Goal: Task Accomplishment & Management: Manage account settings

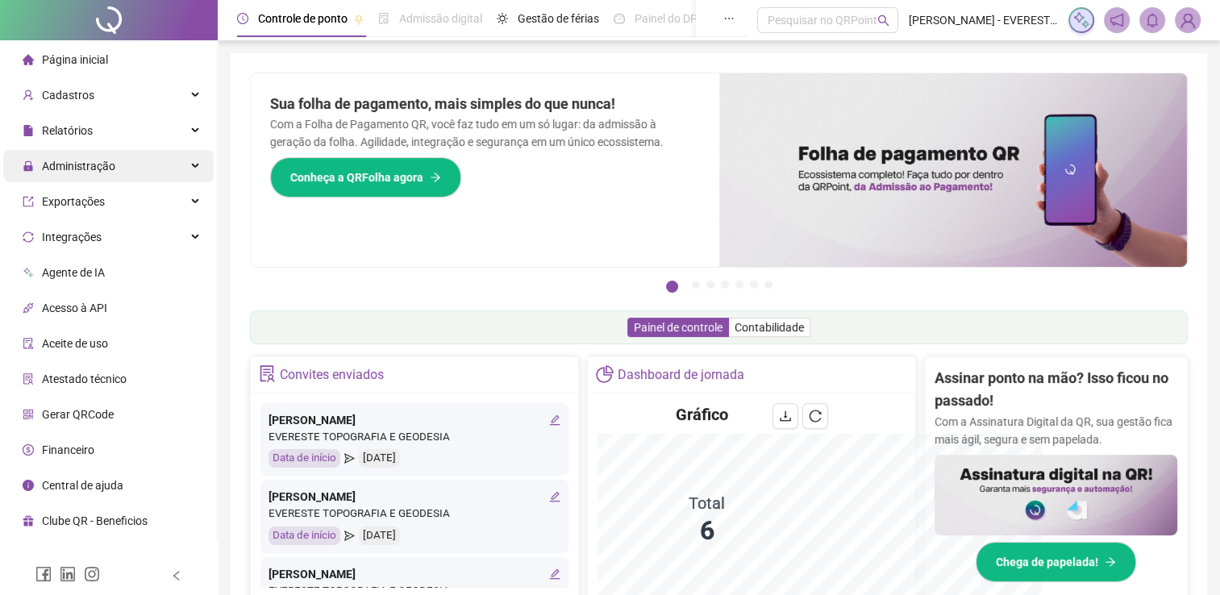
scroll to position [44, 0]
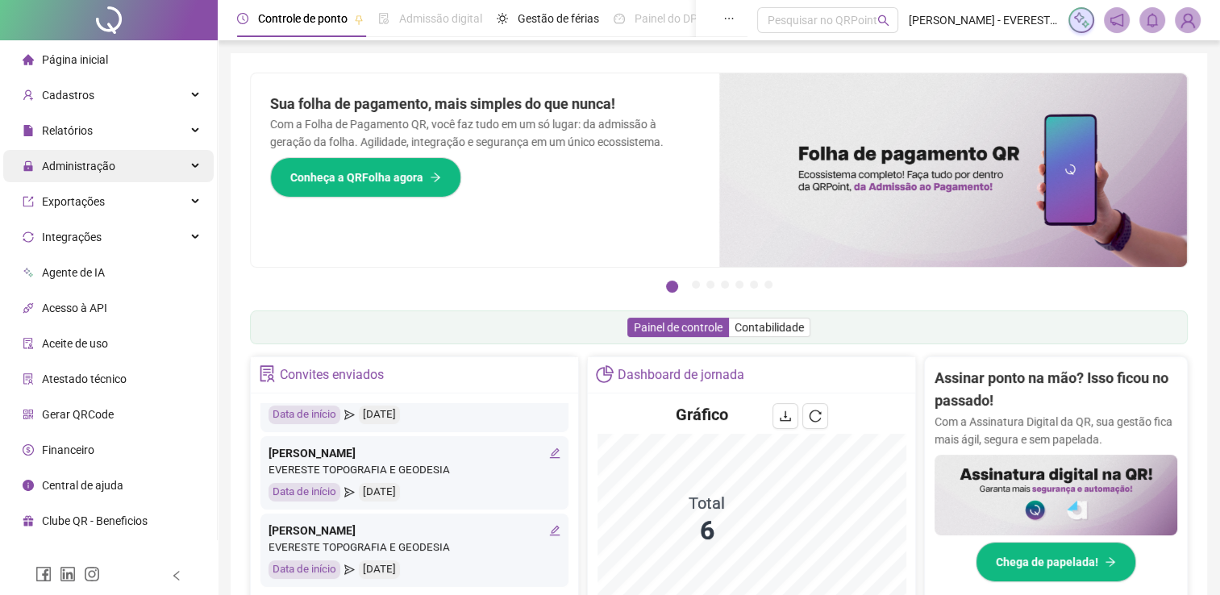
click at [195, 173] on div "Administração" at bounding box center [108, 166] width 210 height 32
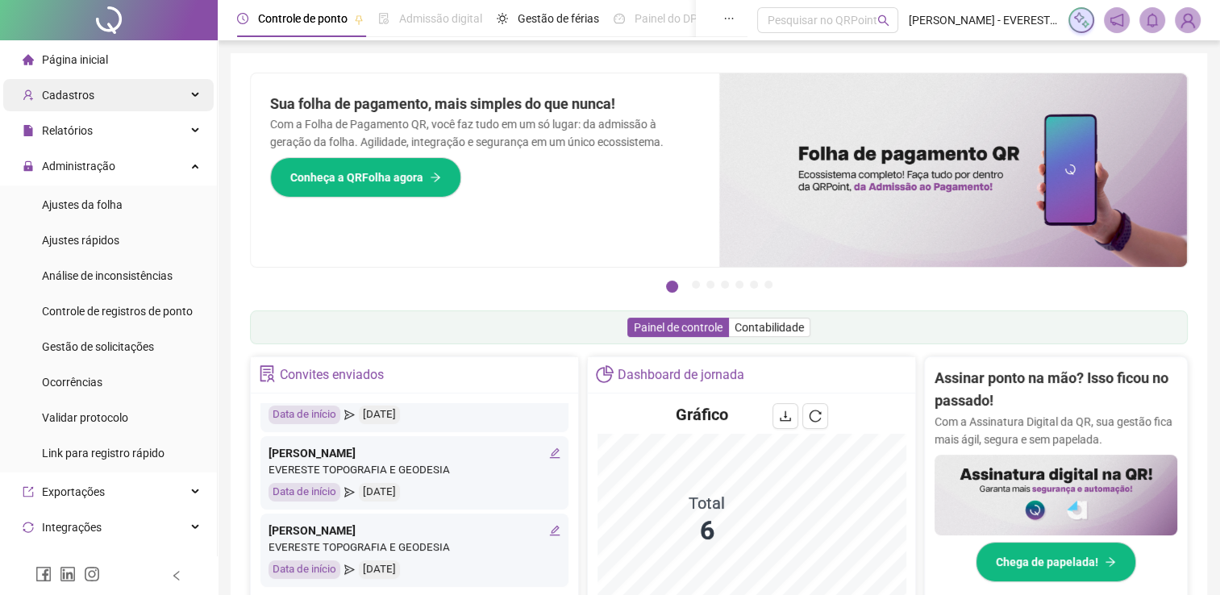
click at [164, 102] on div "Cadastros" at bounding box center [108, 95] width 210 height 32
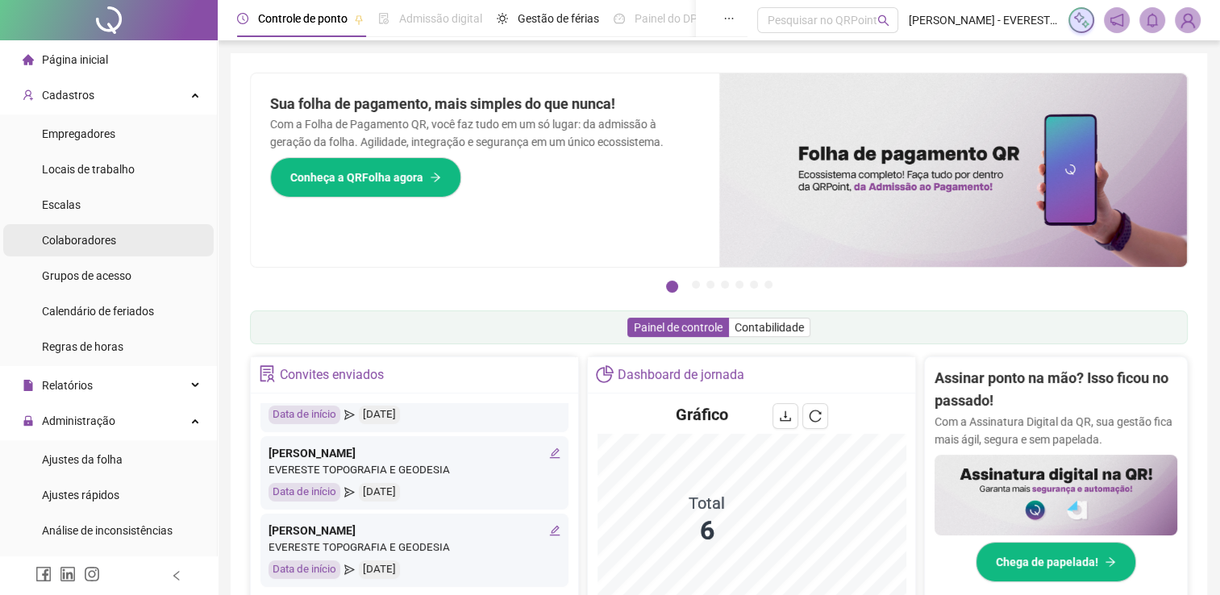
click at [159, 239] on li "Colaboradores" at bounding box center [108, 240] width 210 height 32
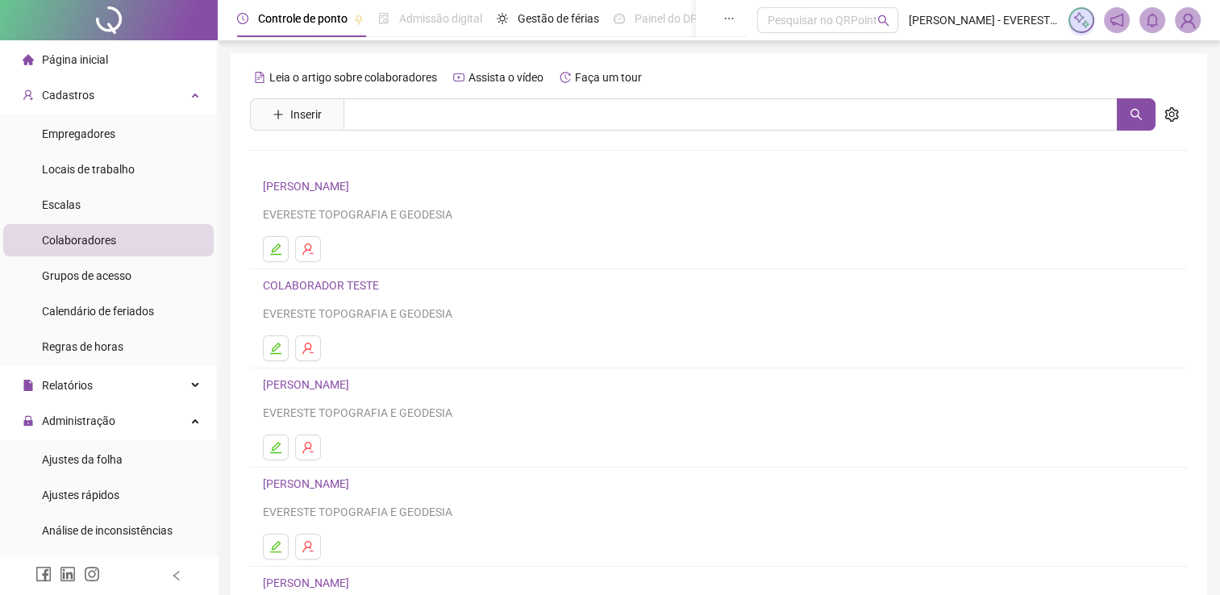
click at [313, 132] on div "Leia o artigo sobre colaboradores Assista o vídeo Faça um tour [PERSON_NAME] re…" at bounding box center [719, 377] width 938 height 626
click at [311, 121] on span "Inserir" at bounding box center [305, 115] width 31 height 18
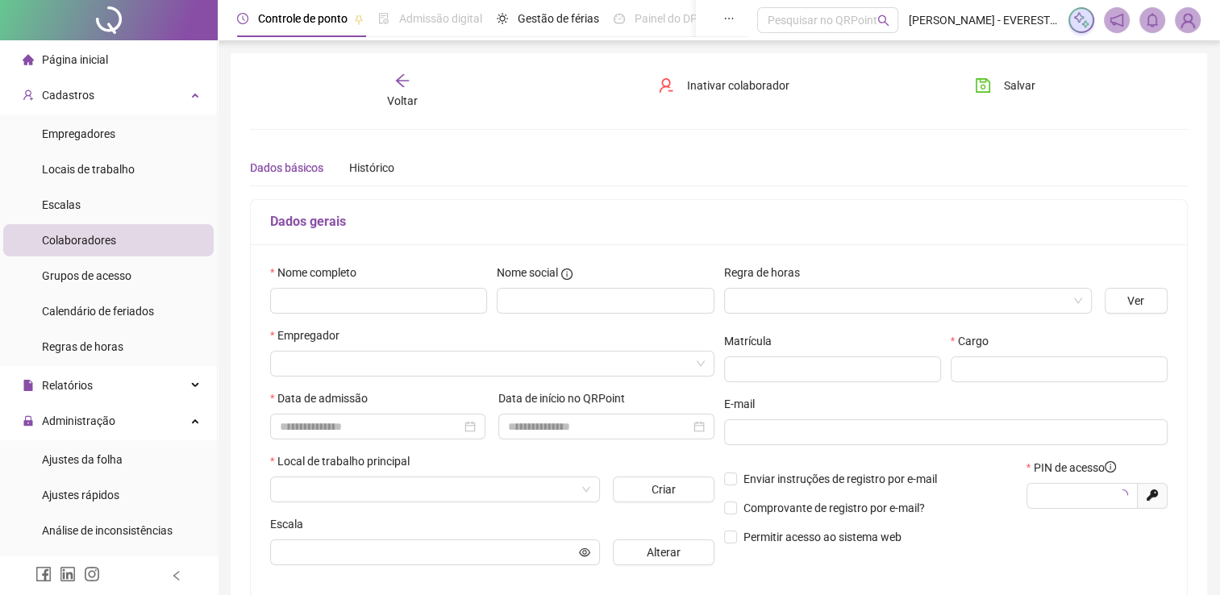
type input "*****"
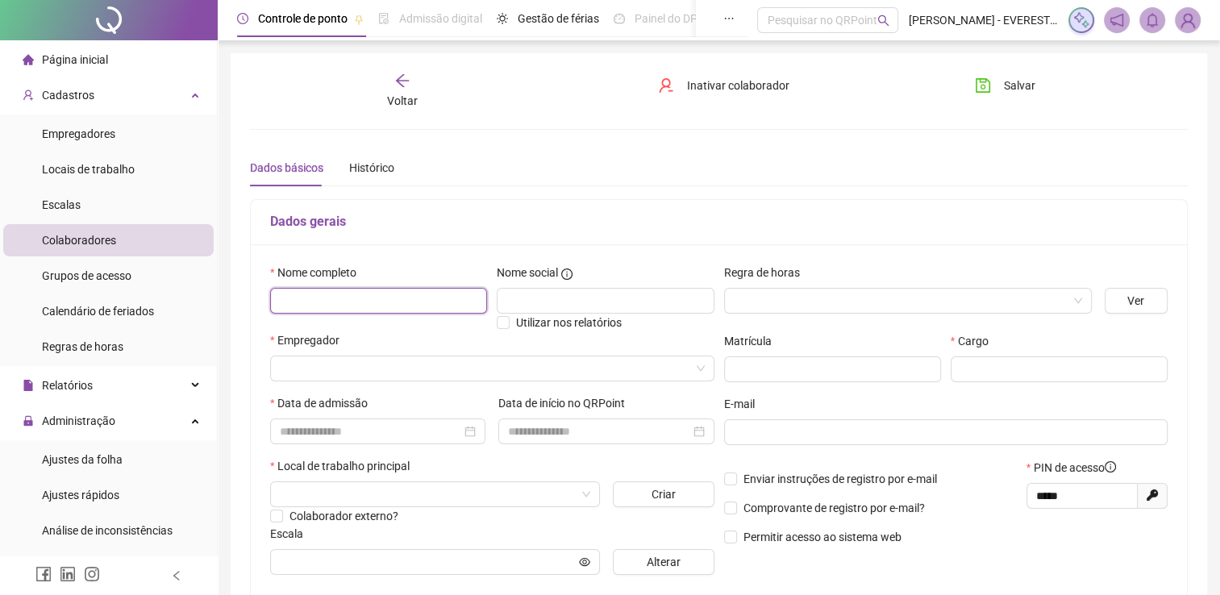
click at [330, 295] on input "text" at bounding box center [378, 301] width 217 height 26
type input "**********"
click at [742, 298] on input "search" at bounding box center [901, 301] width 334 height 24
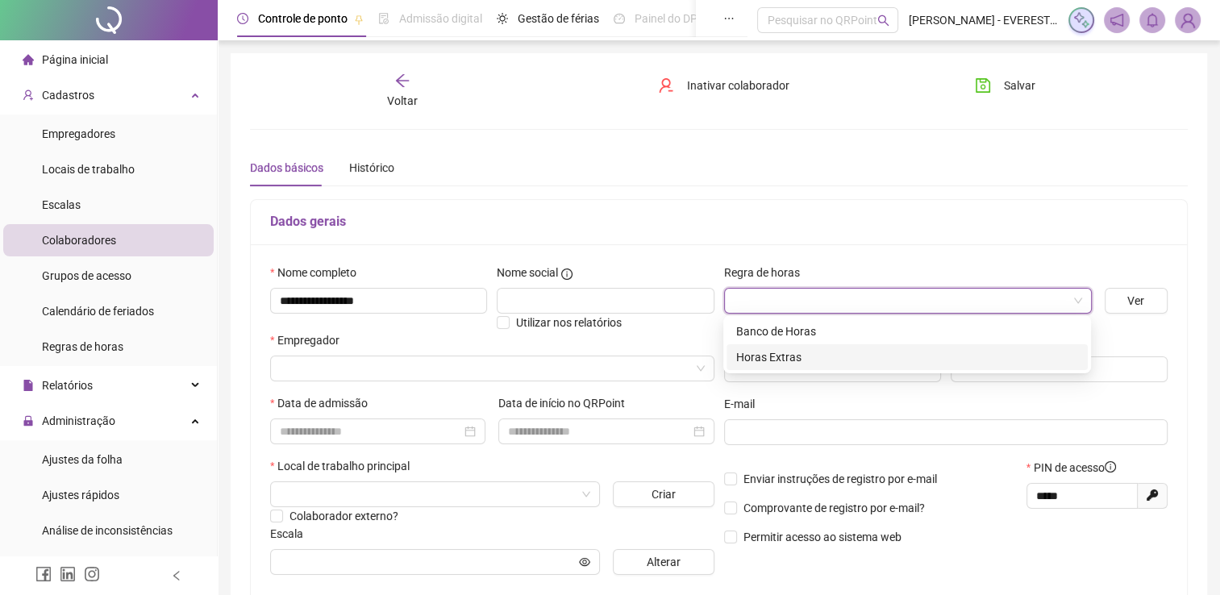
click at [754, 360] on div "Horas Extras" at bounding box center [907, 357] width 342 height 18
click at [754, 360] on input "text" at bounding box center [832, 369] width 217 height 26
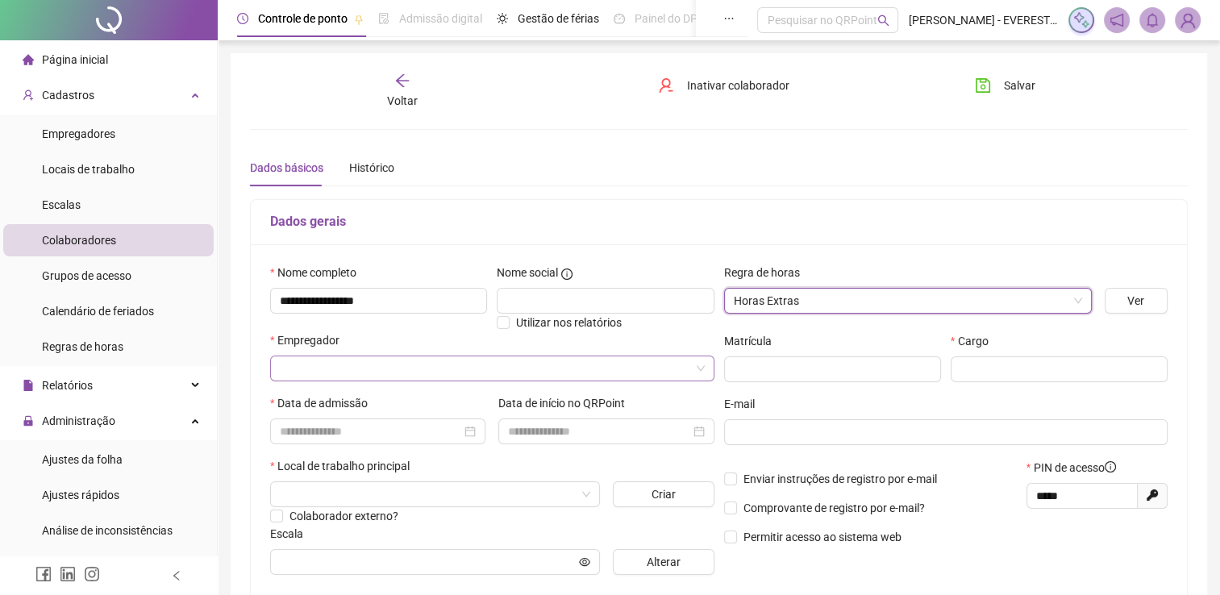
click at [322, 364] on input "search" at bounding box center [485, 368] width 410 height 24
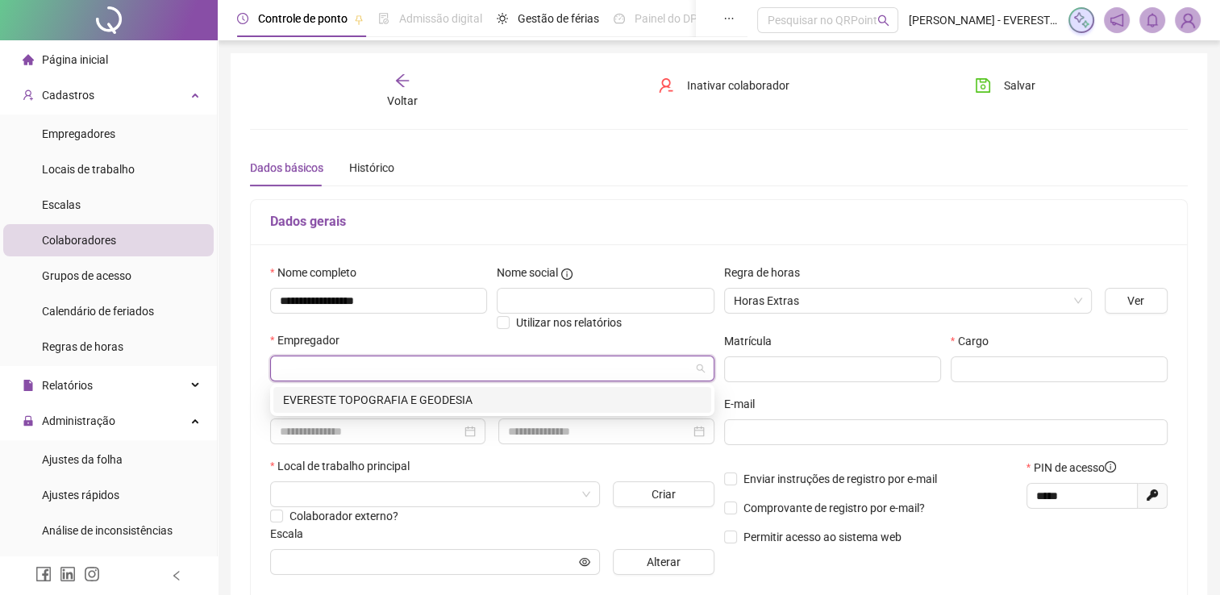
click at [322, 364] on input "search" at bounding box center [485, 368] width 410 height 24
click at [320, 403] on div "EVERESTE TOPOGRAFIA E GEODESIA" at bounding box center [492, 400] width 418 height 18
click at [322, 399] on label "Data de admissão" at bounding box center [324, 403] width 108 height 18
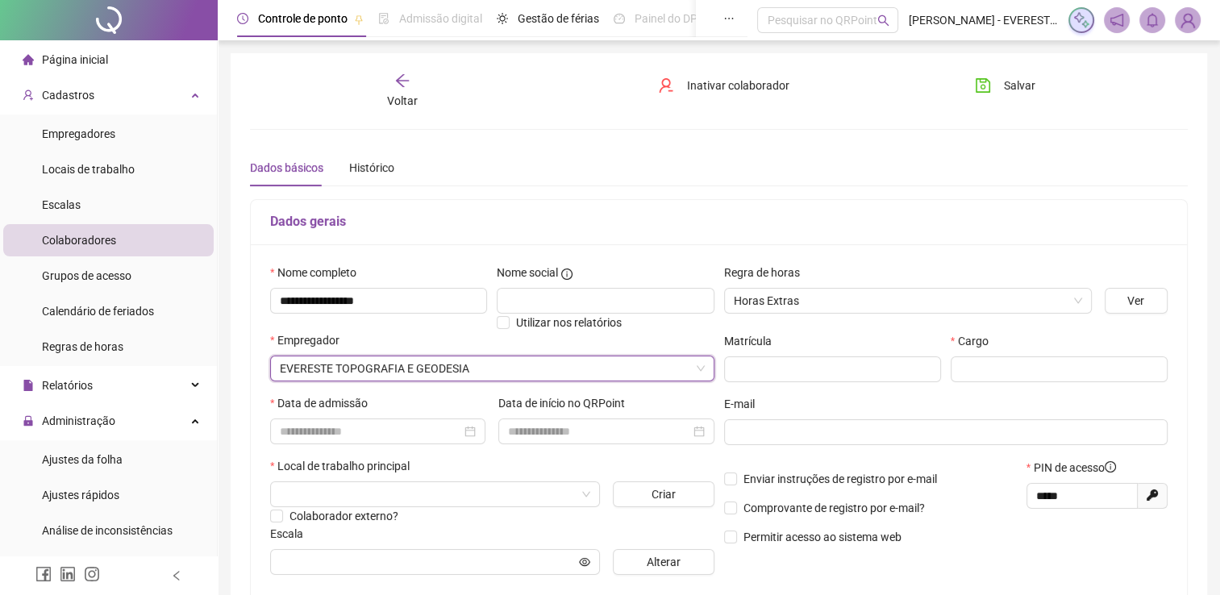
click at [322, 399] on label "Data de admissão" at bounding box center [324, 403] width 108 height 18
click at [983, 369] on input "text" at bounding box center [1058, 369] width 217 height 26
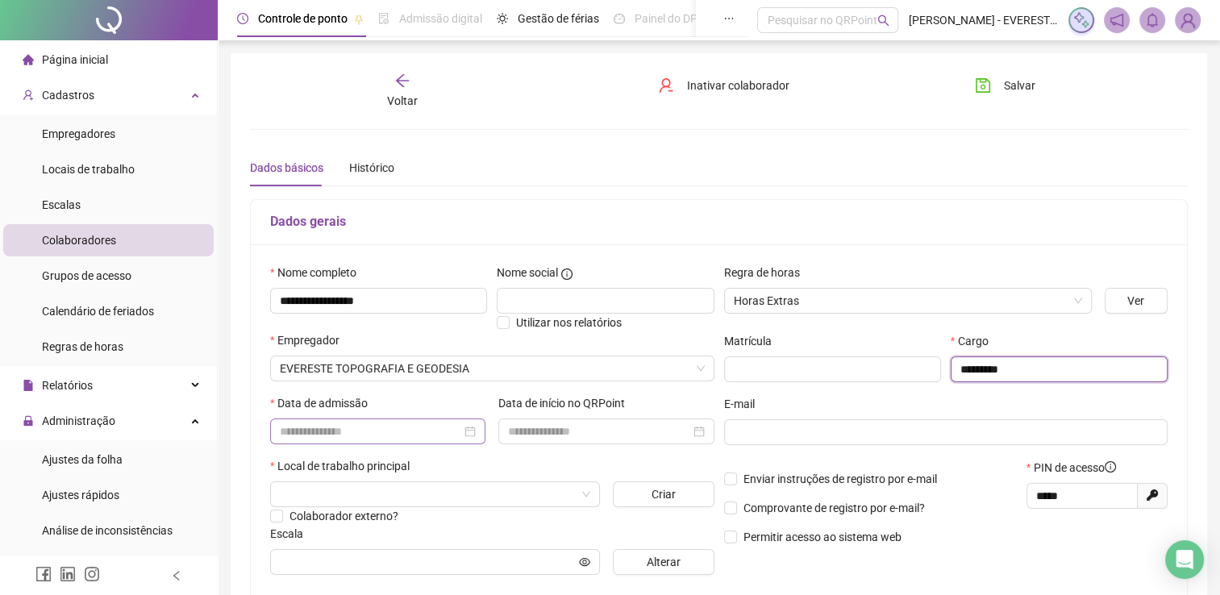
type input "*********"
click at [314, 434] on input at bounding box center [370, 431] width 181 height 18
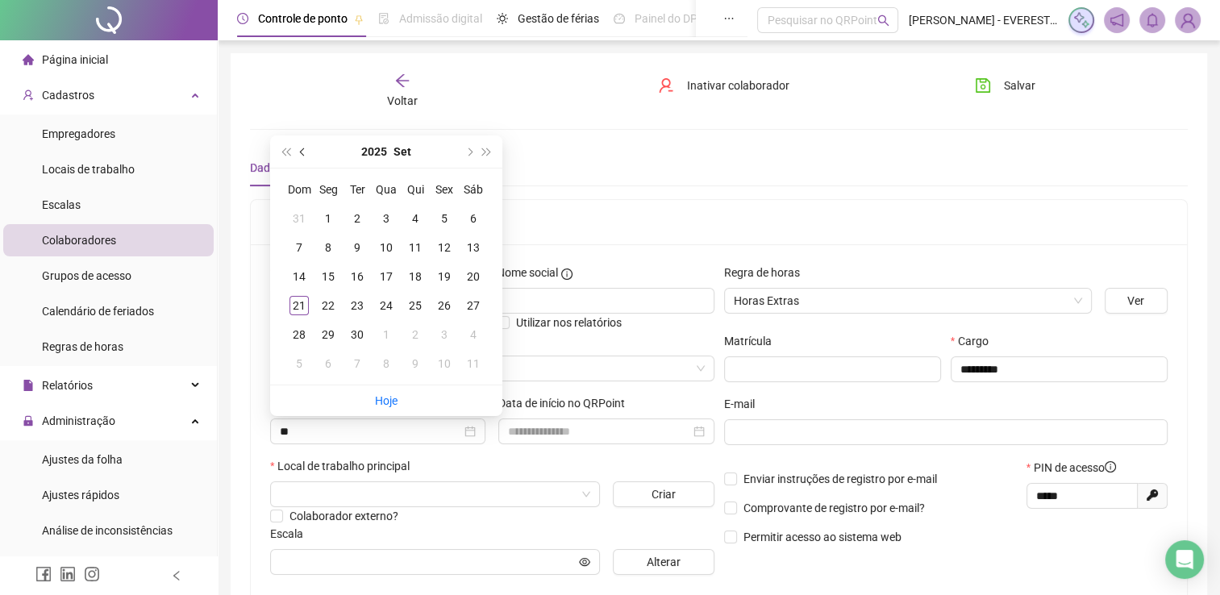
click at [302, 156] on button "prev-year" at bounding box center [303, 151] width 18 height 32
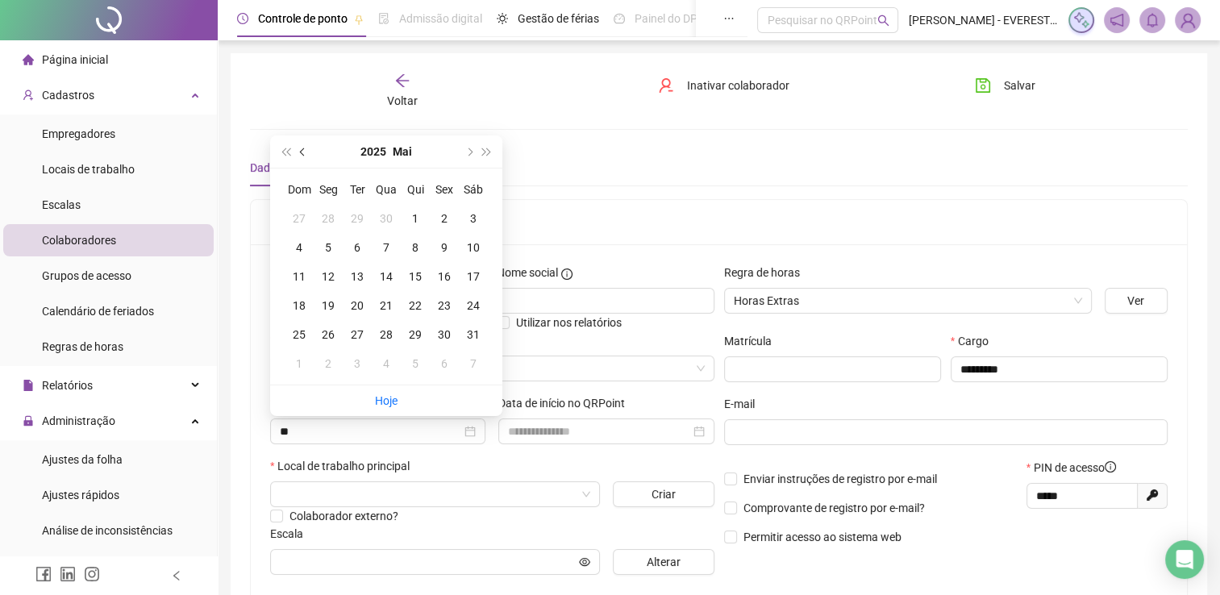
click at [302, 156] on button "prev-year" at bounding box center [303, 151] width 18 height 32
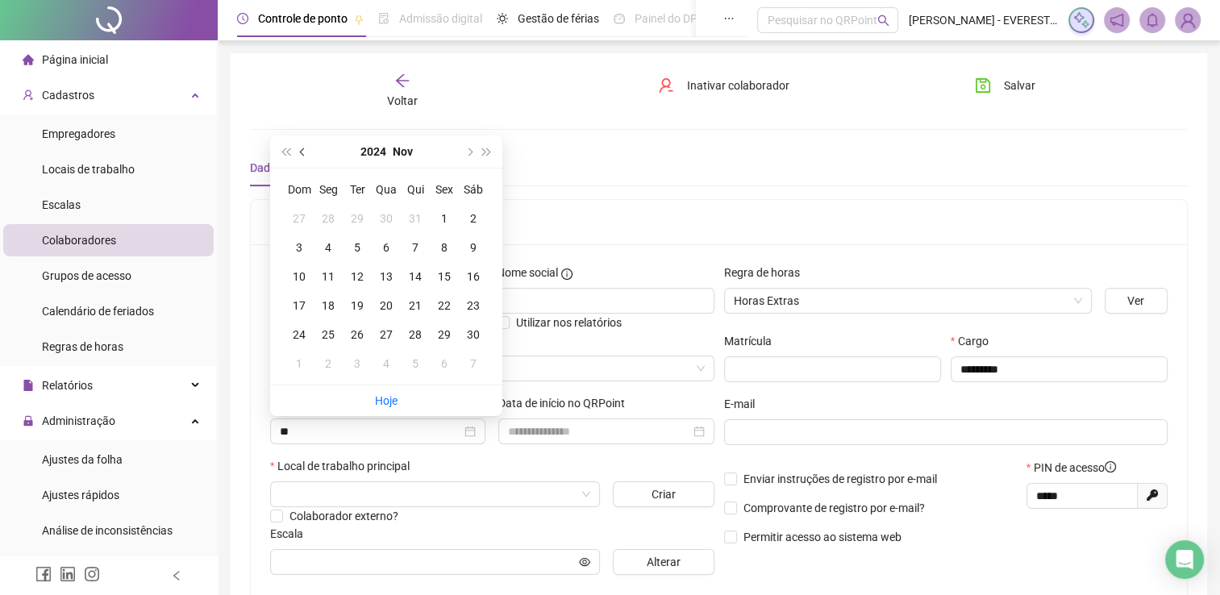
click at [302, 156] on button "prev-year" at bounding box center [303, 151] width 18 height 32
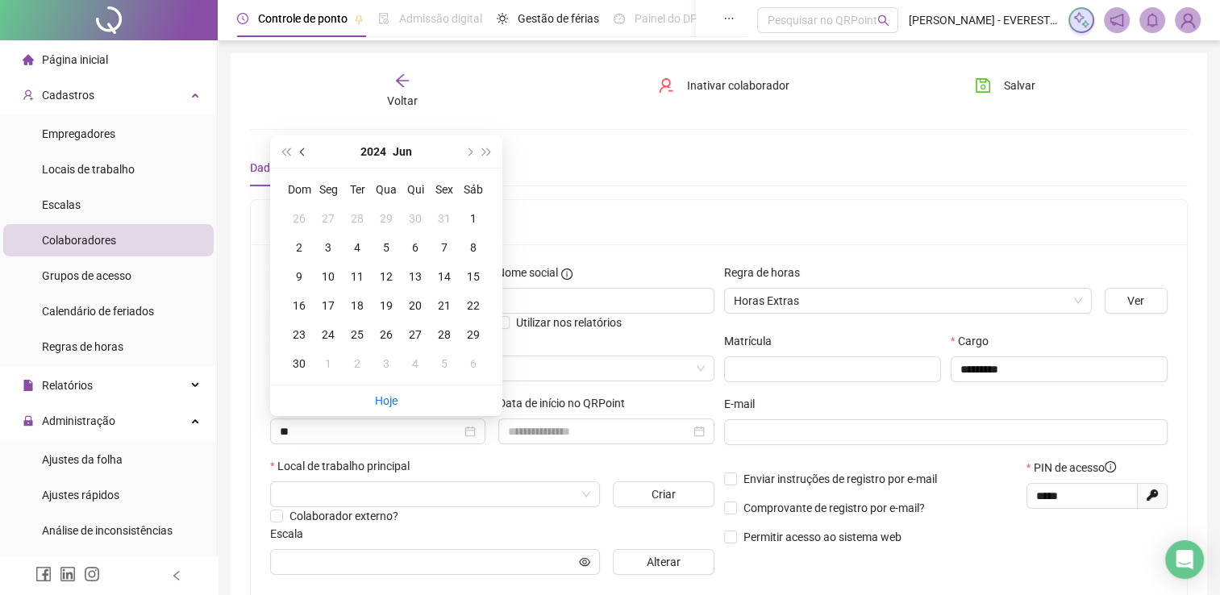
click at [302, 156] on button "prev-year" at bounding box center [303, 151] width 18 height 32
type input "**********"
click at [300, 247] on div "5" at bounding box center [298, 247] width 19 height 19
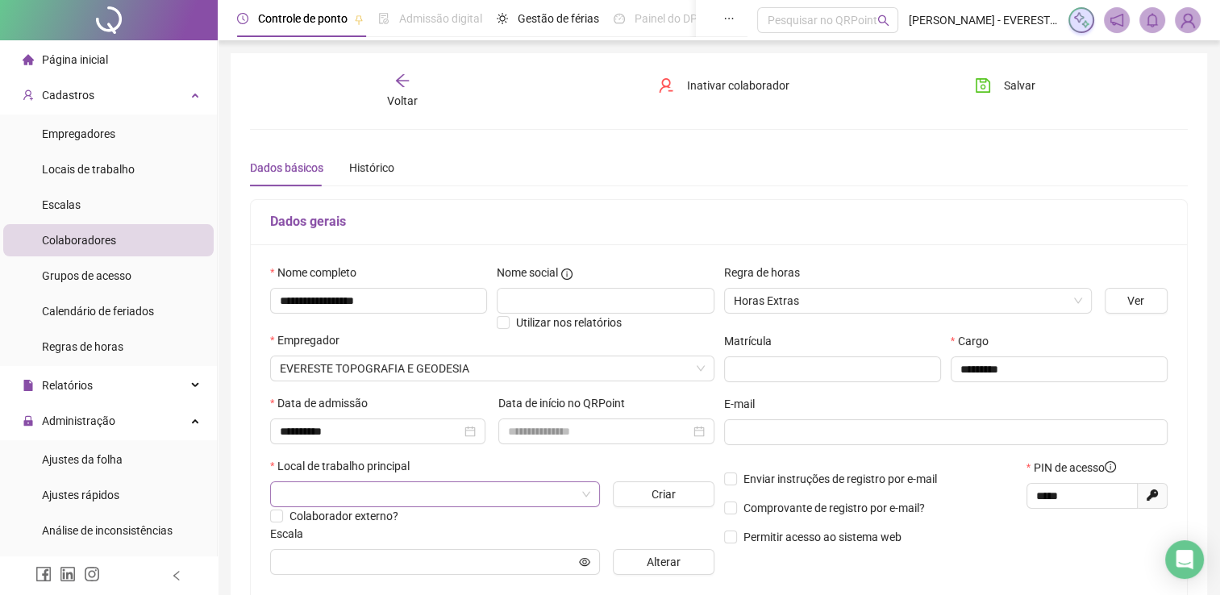
click at [430, 492] on input "search" at bounding box center [428, 494] width 296 height 24
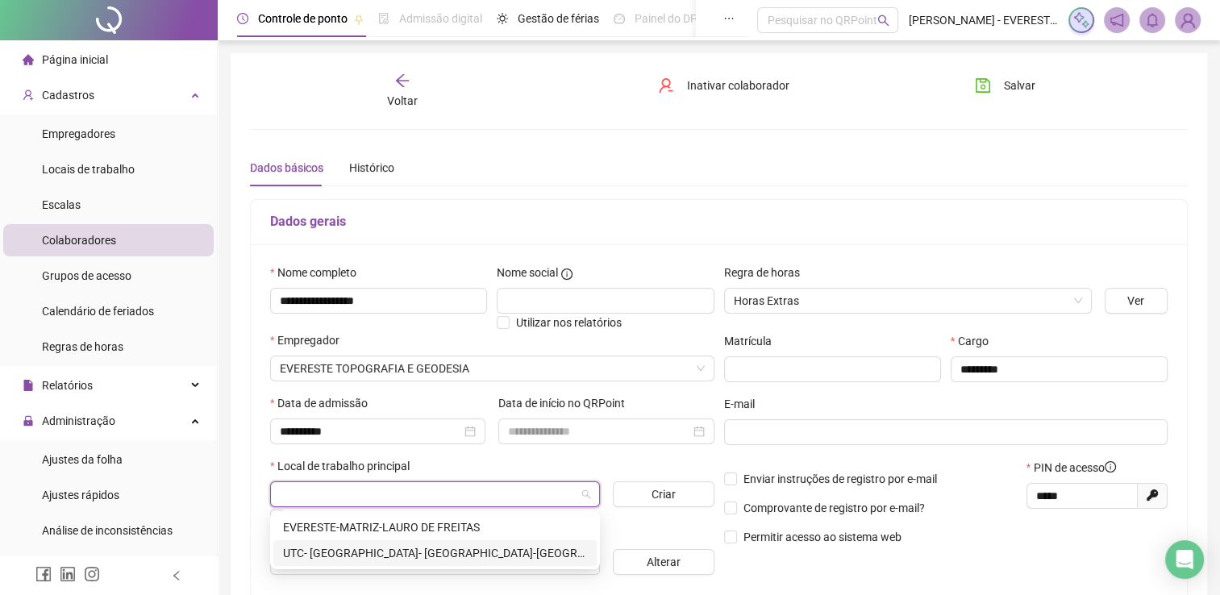
click at [386, 558] on div "UTC- [GEOGRAPHIC_DATA]- [GEOGRAPHIC_DATA]-[GEOGRAPHIC_DATA]" at bounding box center [435, 553] width 304 height 18
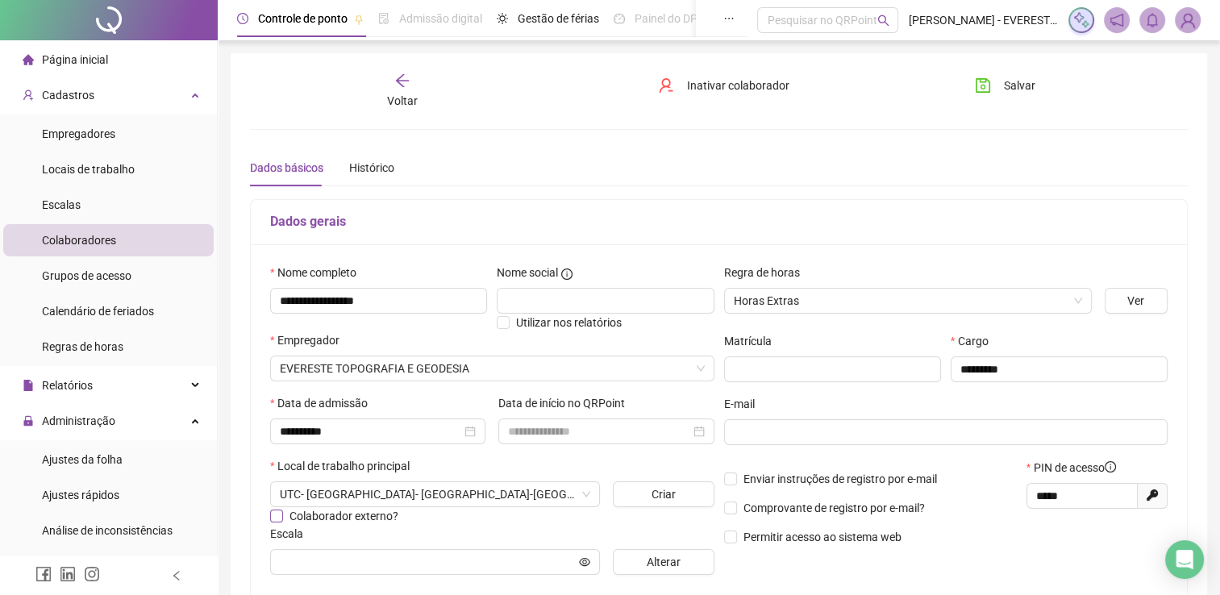
click at [285, 519] on span "Colaborador externo?" at bounding box center [344, 516] width 122 height 18
click at [757, 436] on input "text" at bounding box center [945, 432] width 422 height 18
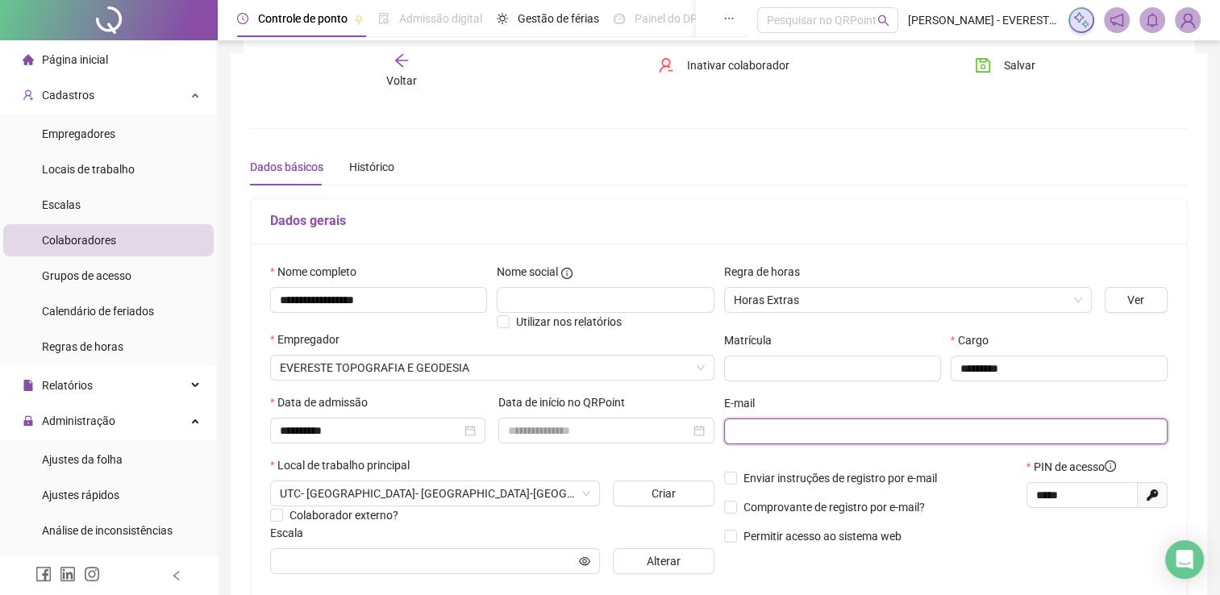
scroll to position [258, 0]
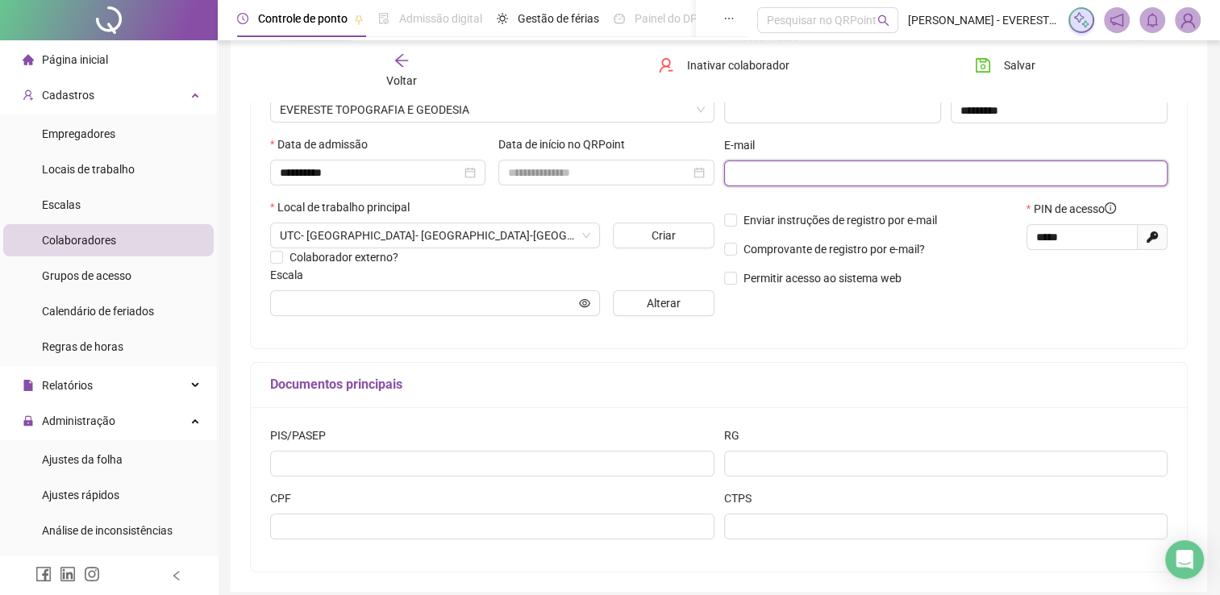
click at [742, 174] on input "text" at bounding box center [945, 173] width 422 height 18
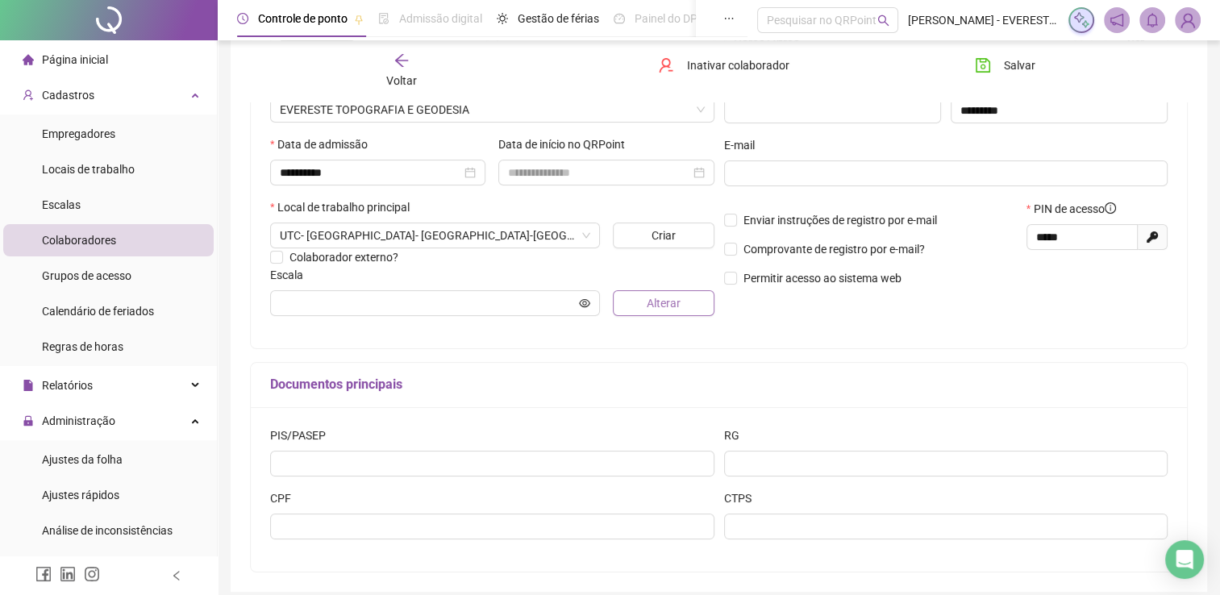
click at [684, 307] on button "Alterar" at bounding box center [664, 303] width 102 height 26
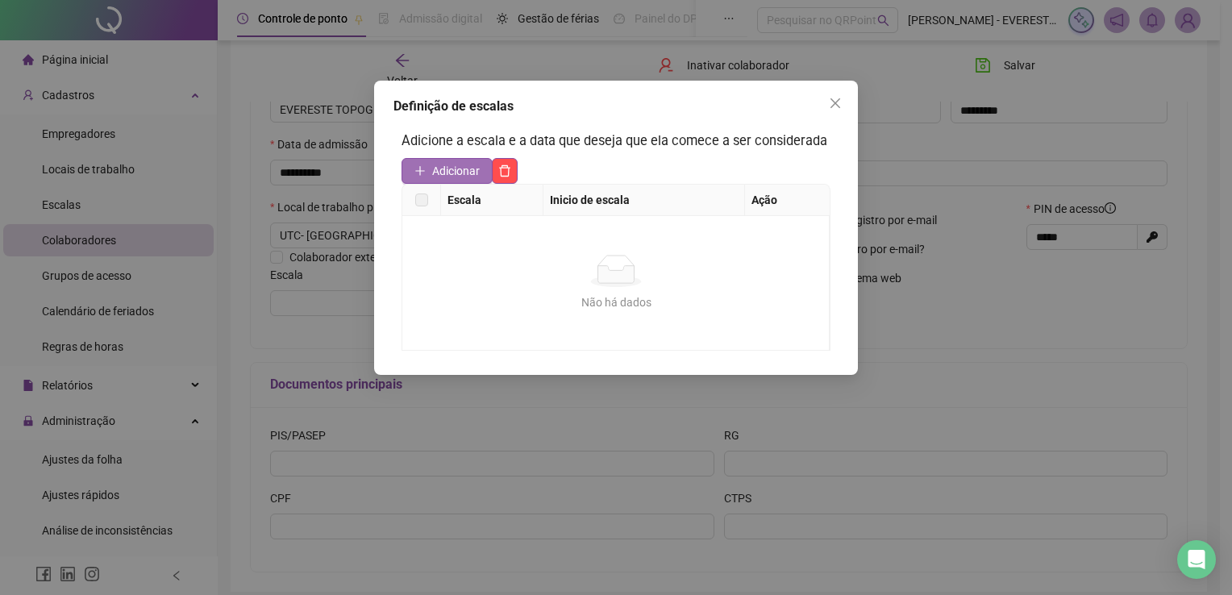
click at [435, 169] on span "Adicionar" at bounding box center [456, 171] width 48 height 18
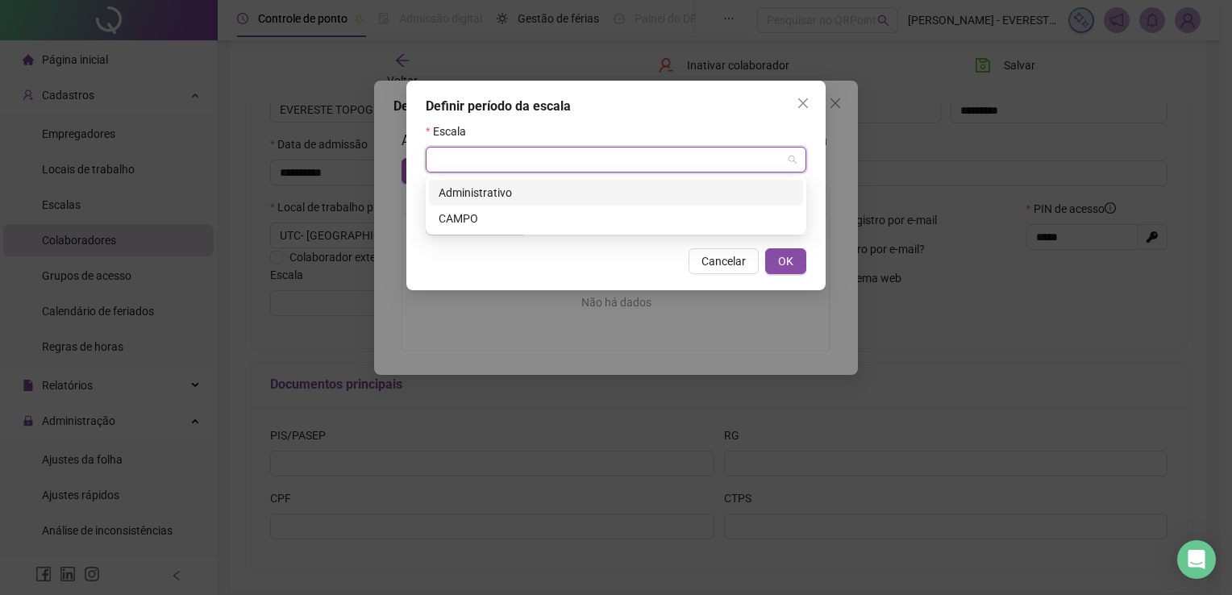
click at [476, 162] on input "search" at bounding box center [608, 160] width 347 height 24
click at [464, 220] on div "CAMPO" at bounding box center [616, 219] width 355 height 18
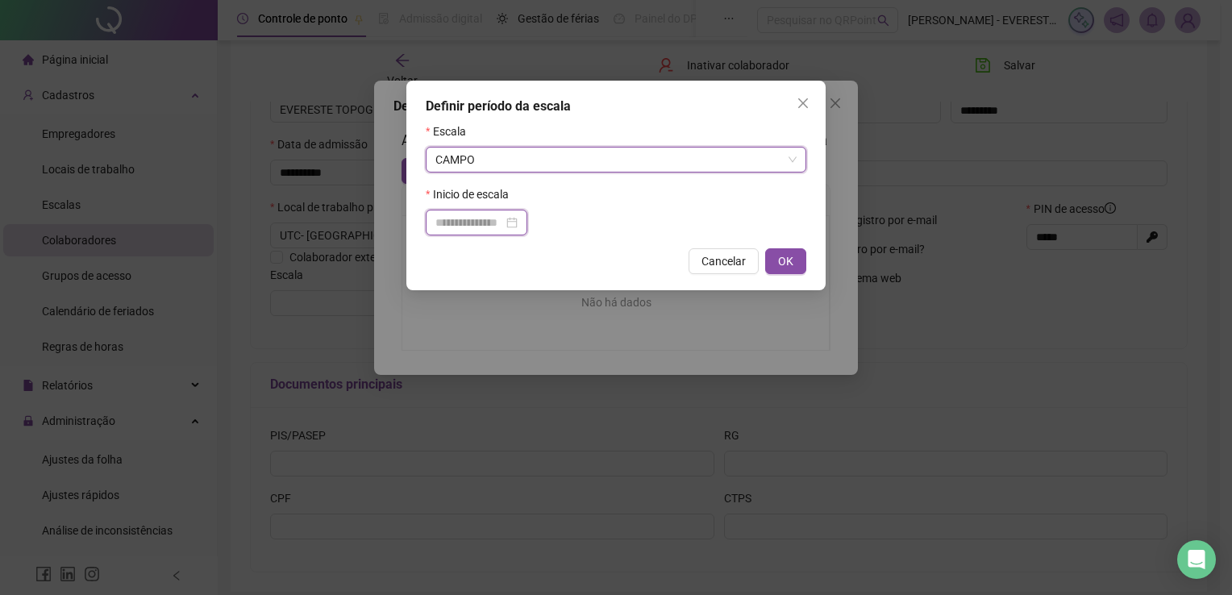
click at [471, 224] on input at bounding box center [469, 223] width 68 height 18
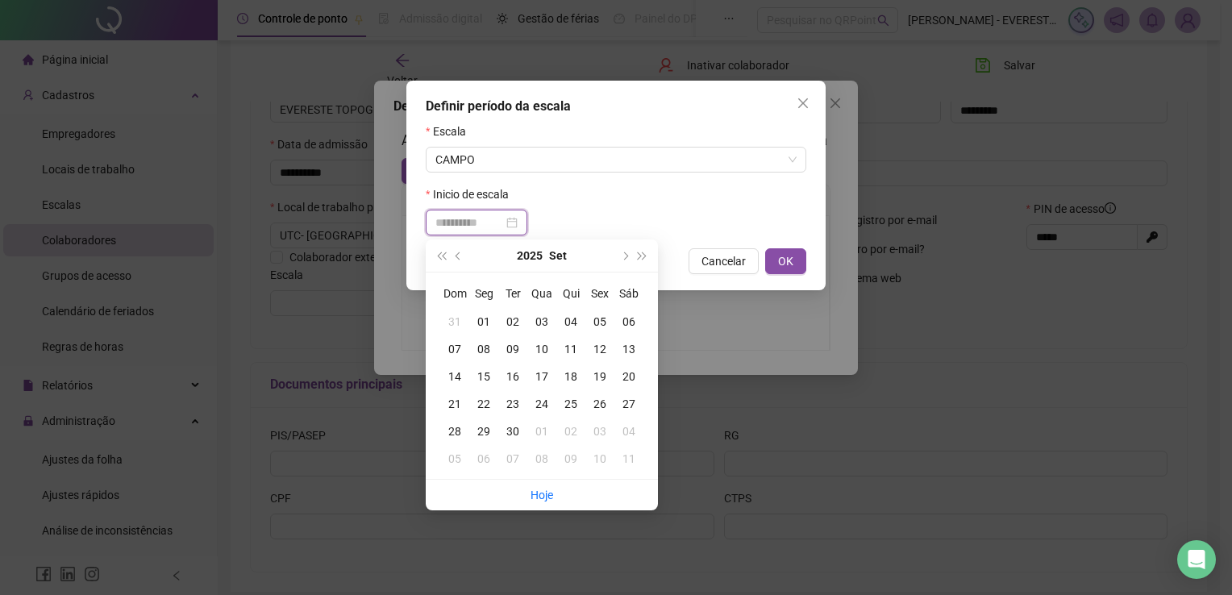
type input "**********"
click at [484, 401] on div "22" at bounding box center [483, 404] width 29 height 18
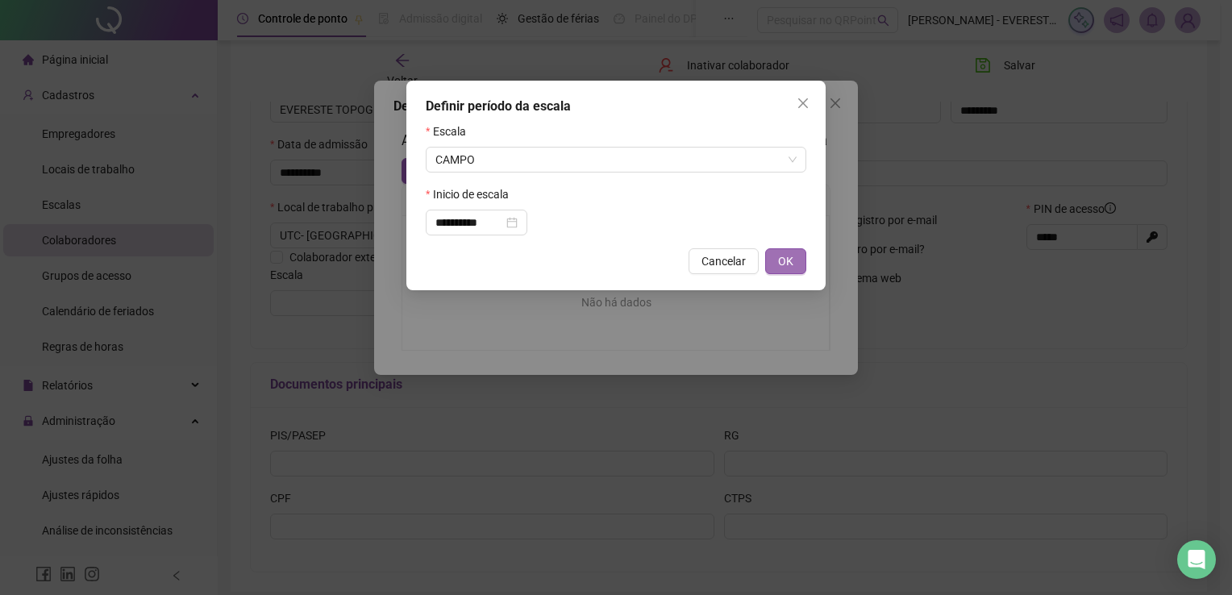
click at [792, 267] on span "OK" at bounding box center [785, 261] width 15 height 18
type input "*****"
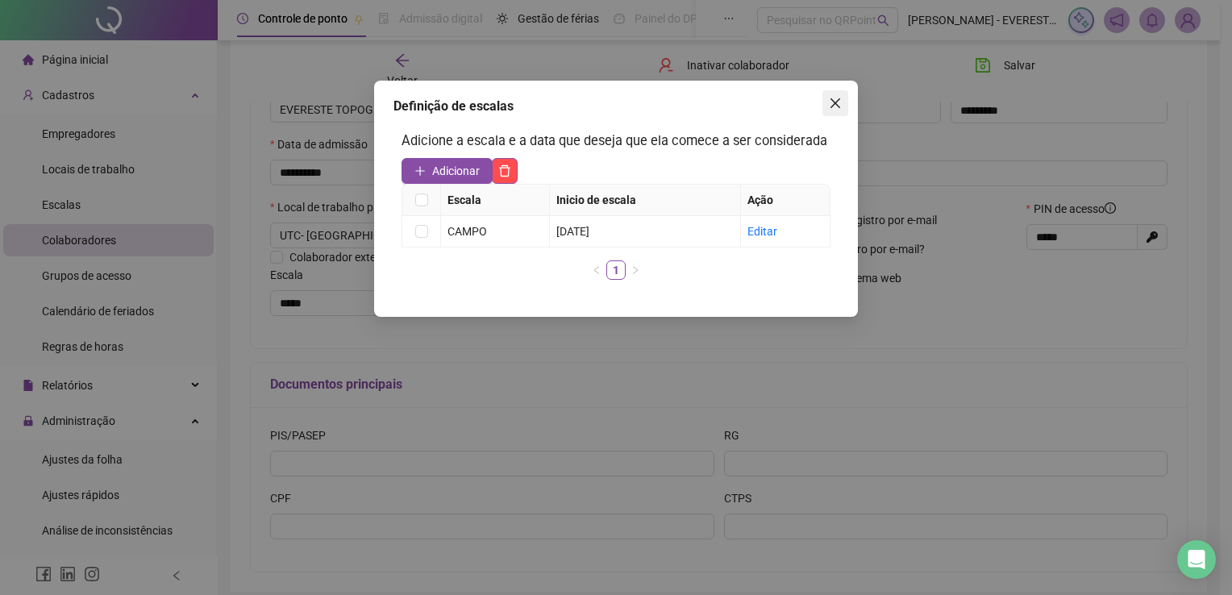
click at [840, 99] on icon "close" at bounding box center [835, 103] width 13 height 13
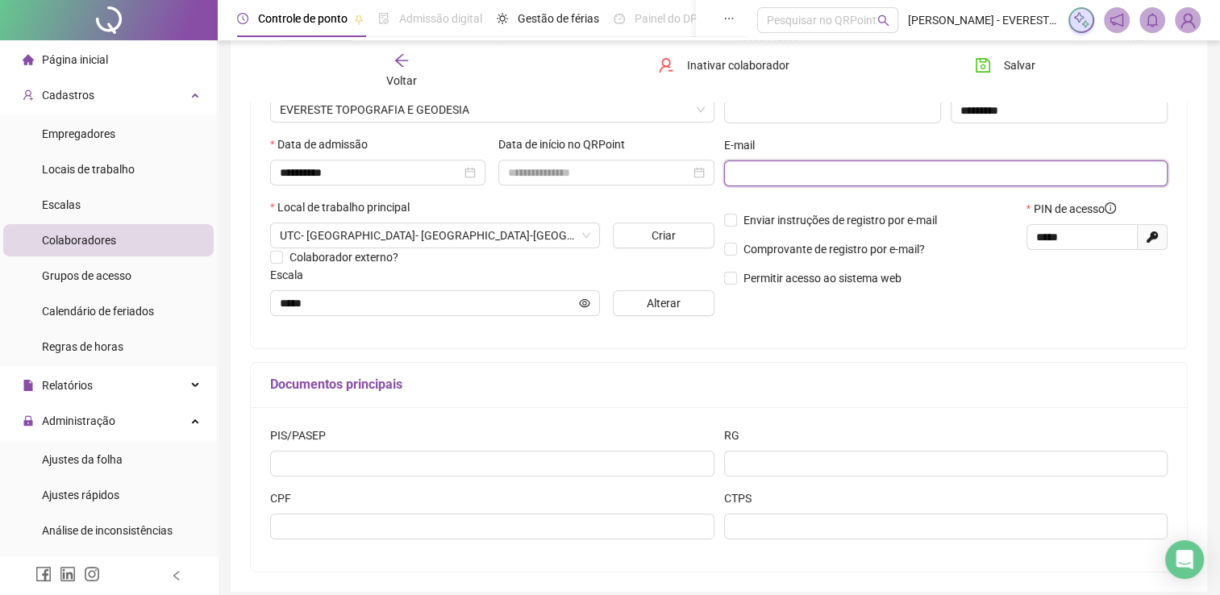
click at [795, 179] on input "text" at bounding box center [945, 173] width 422 height 18
type input "**********"
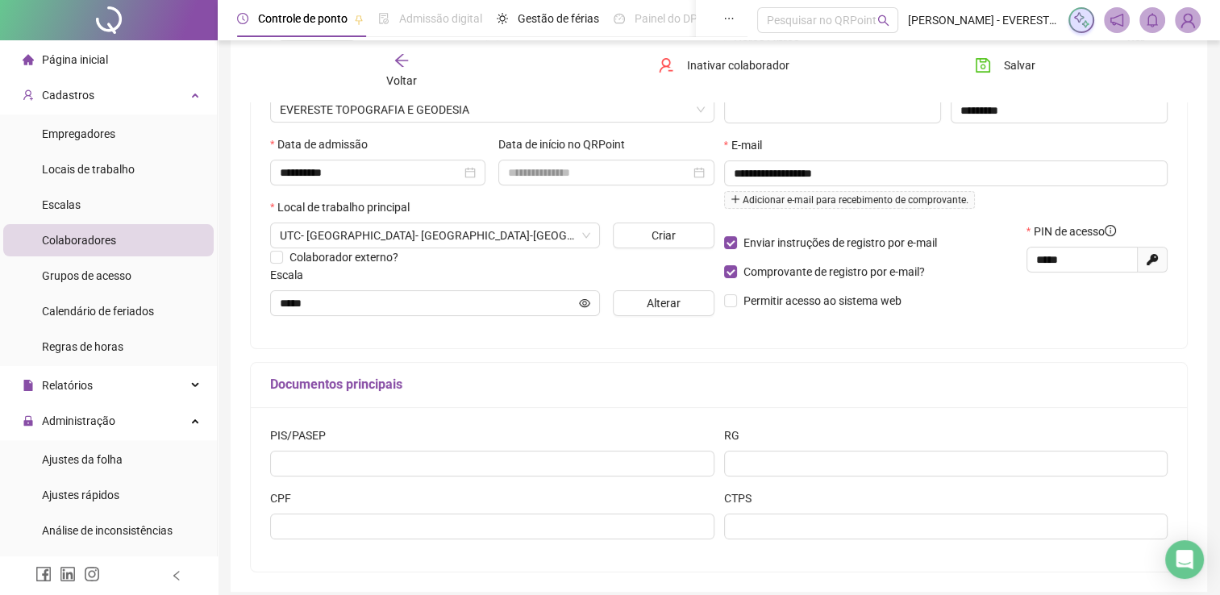
drag, startPoint x: 867, startPoint y: 264, endPoint x: 1066, endPoint y: 160, distance: 224.6
click at [1066, 160] on div "E-mail" at bounding box center [946, 148] width 444 height 24
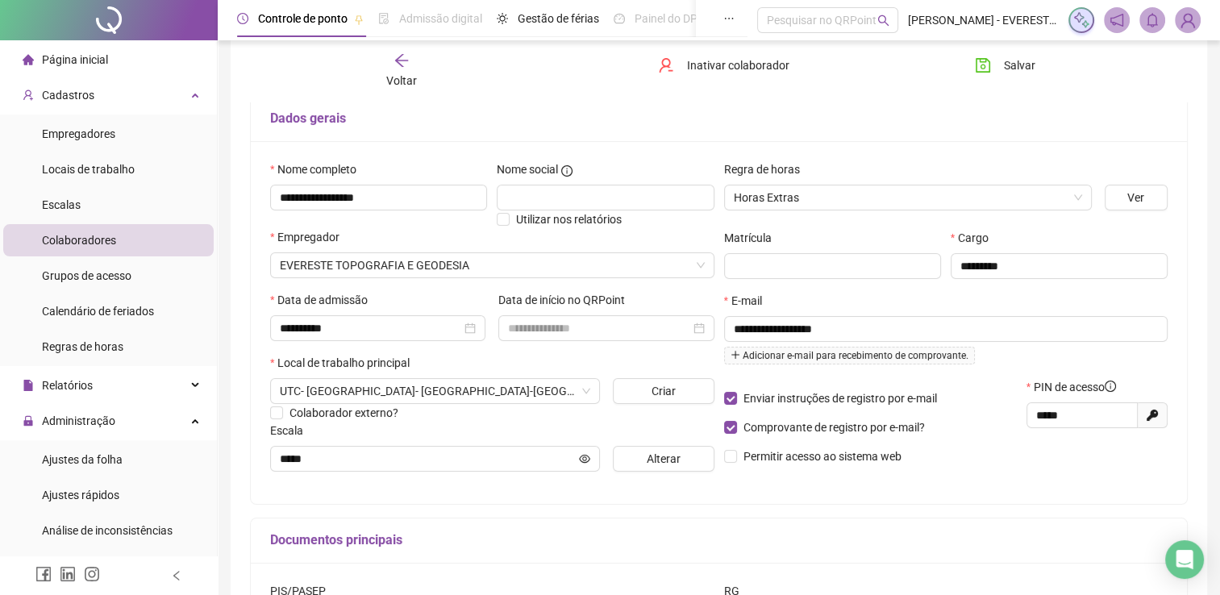
scroll to position [268, 0]
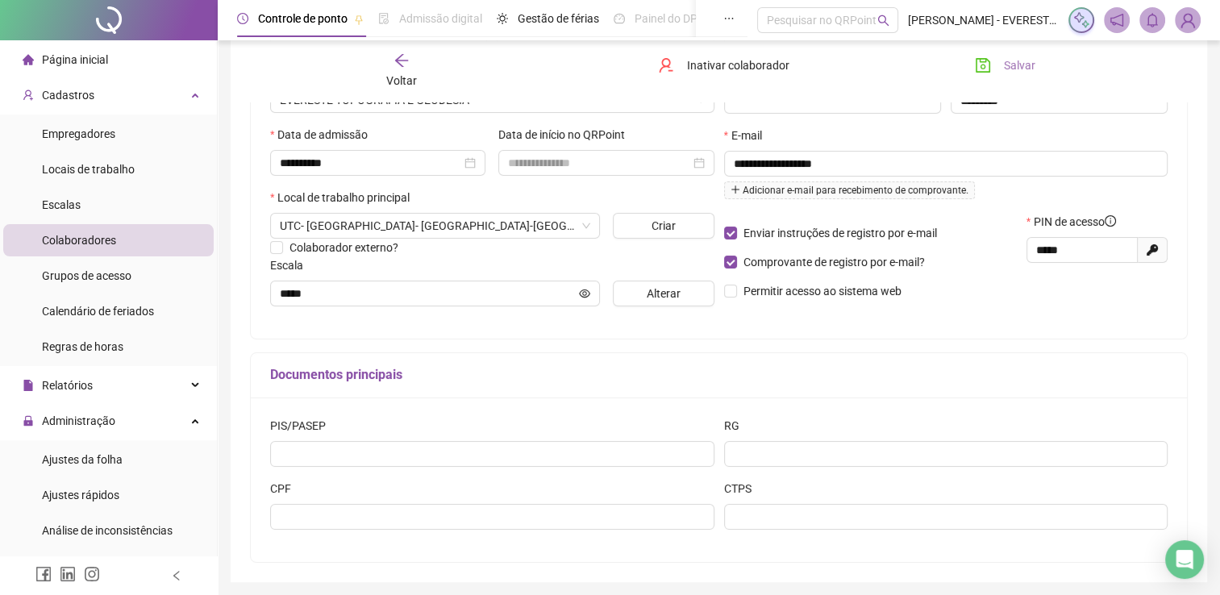
click at [1025, 66] on span "Salvar" at bounding box center [1019, 65] width 31 height 18
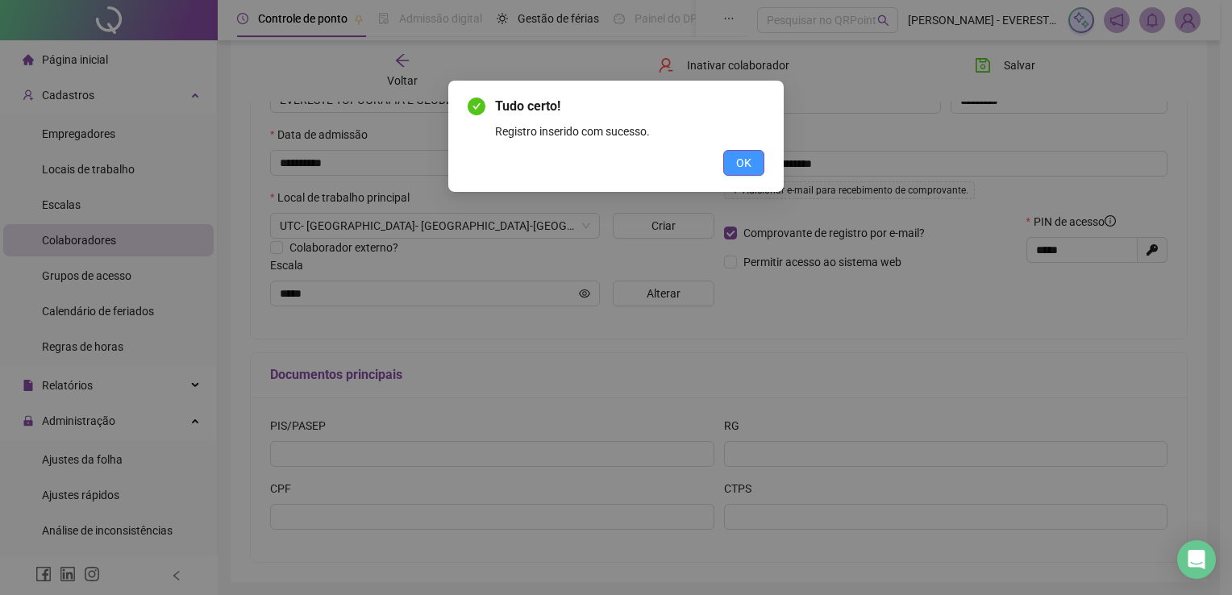
click at [733, 168] on button "OK" at bounding box center [743, 163] width 41 height 26
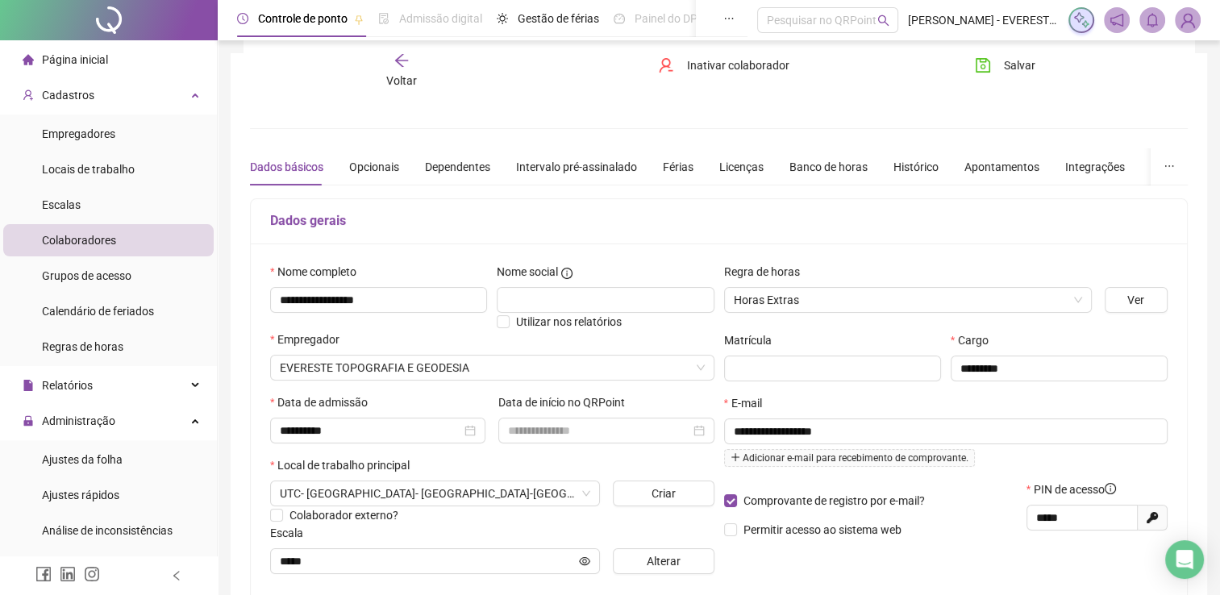
scroll to position [324, 0]
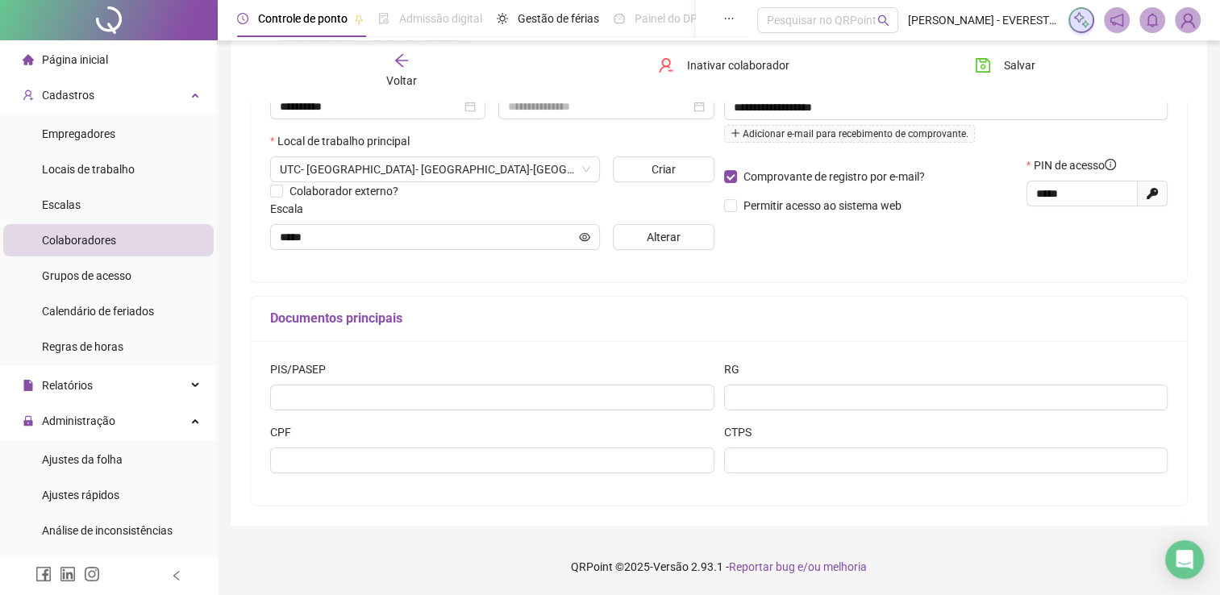
click at [99, 239] on span "Colaboradores" at bounding box center [79, 240] width 74 height 13
click at [110, 239] on span "Colaboradores" at bounding box center [79, 240] width 74 height 13
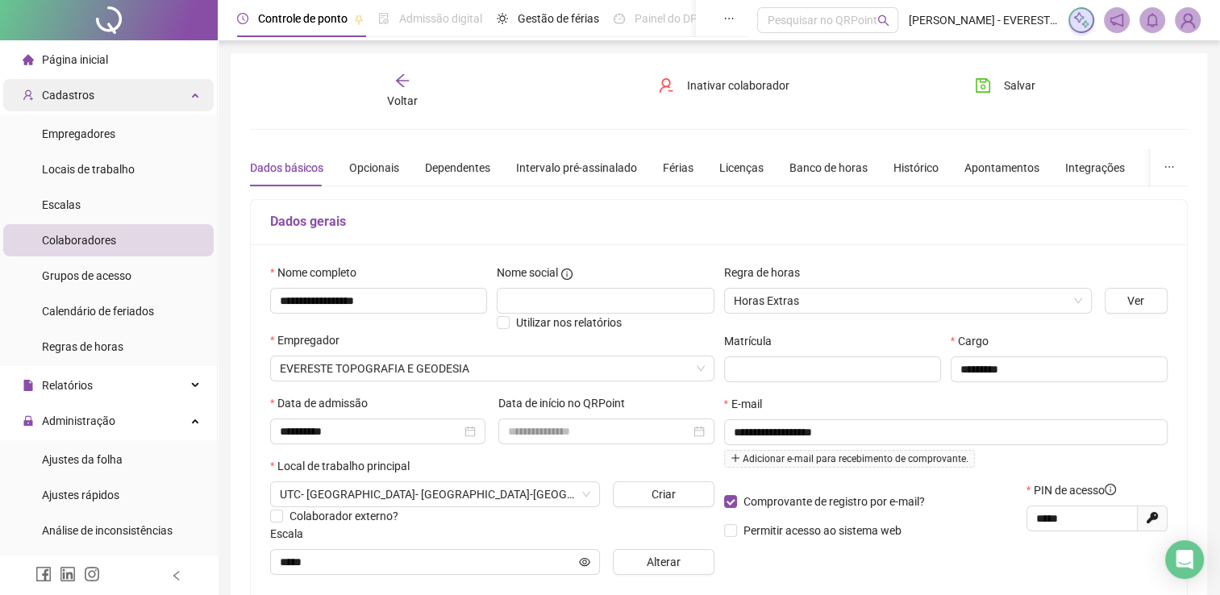
click at [105, 102] on div "Cadastros" at bounding box center [108, 95] width 210 height 32
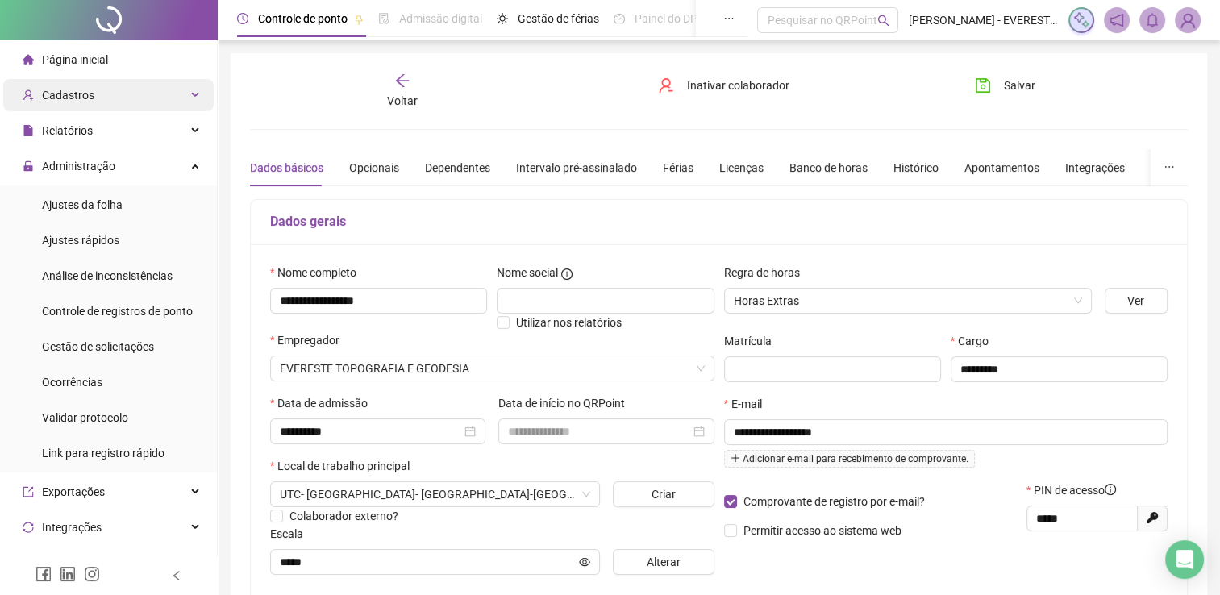
click at [105, 102] on div "Cadastros" at bounding box center [108, 95] width 210 height 32
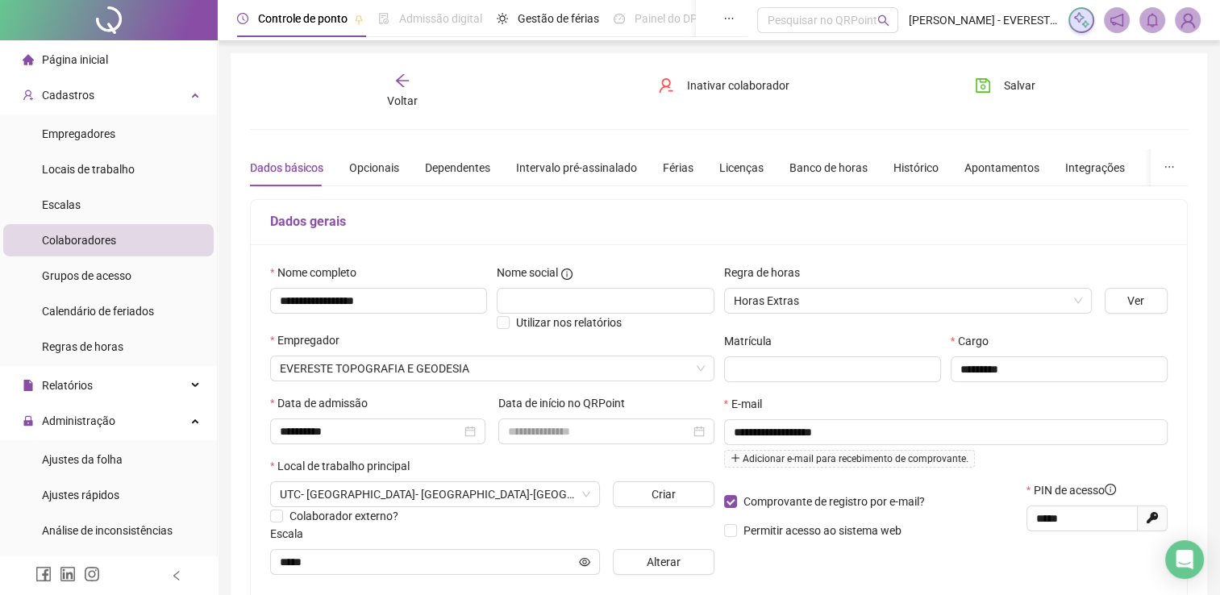
click at [81, 247] on div "Colaboradores" at bounding box center [79, 240] width 74 height 32
click at [405, 102] on span "Voltar" at bounding box center [402, 100] width 31 height 13
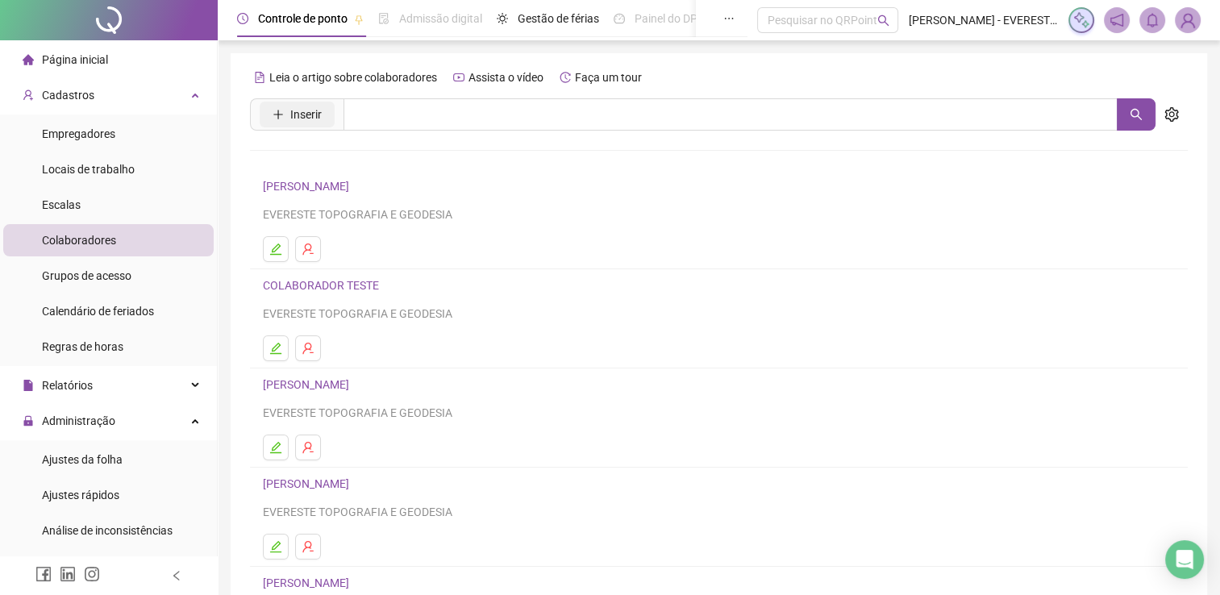
click at [293, 122] on span "Inserir" at bounding box center [305, 115] width 31 height 18
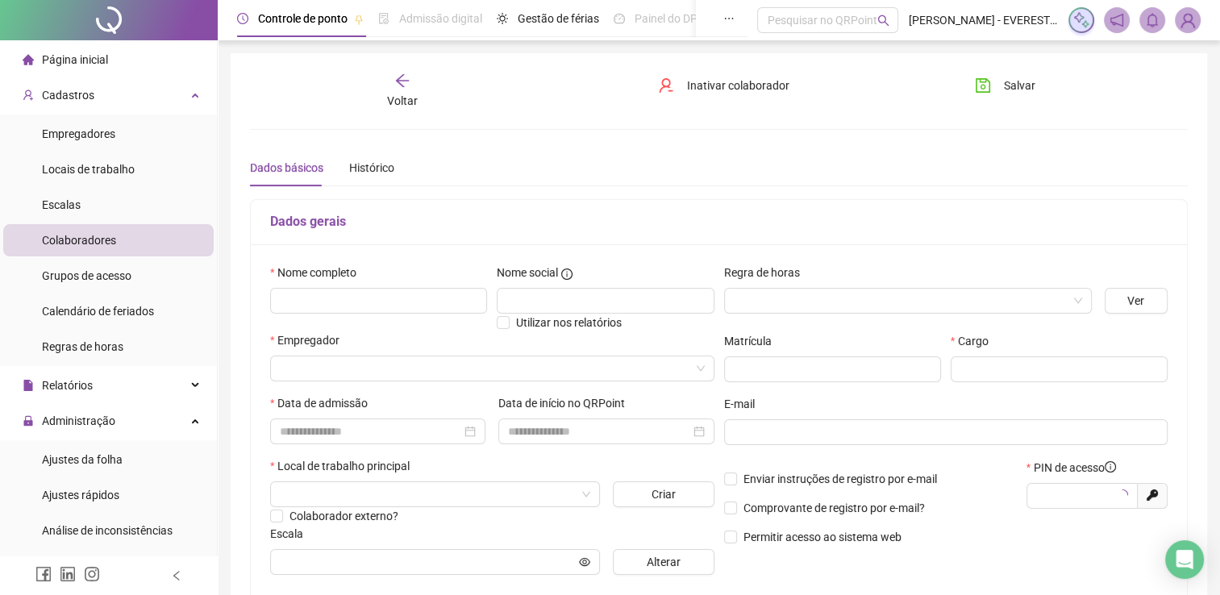
type input "*****"
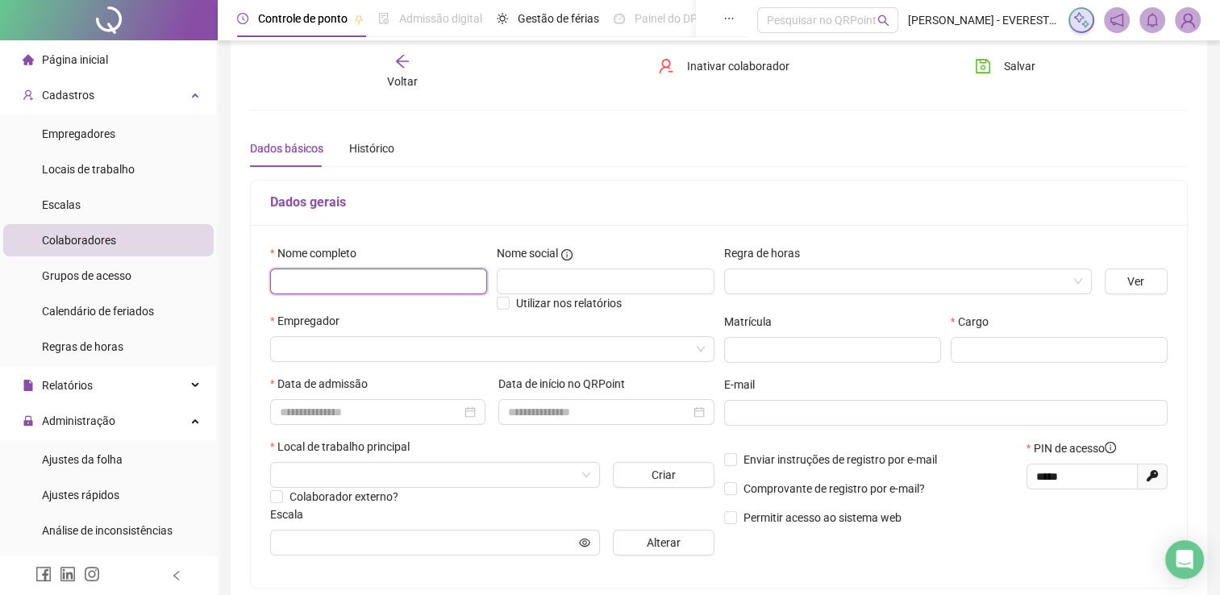
click at [368, 269] on input "text" at bounding box center [378, 281] width 217 height 26
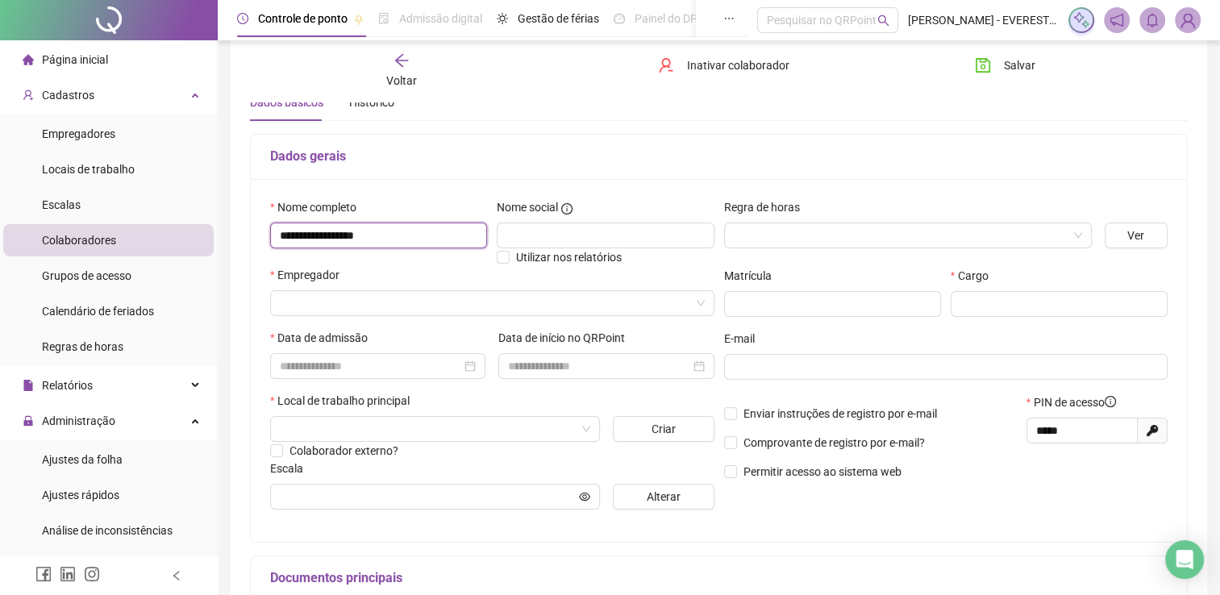
scroll to position [57, 0]
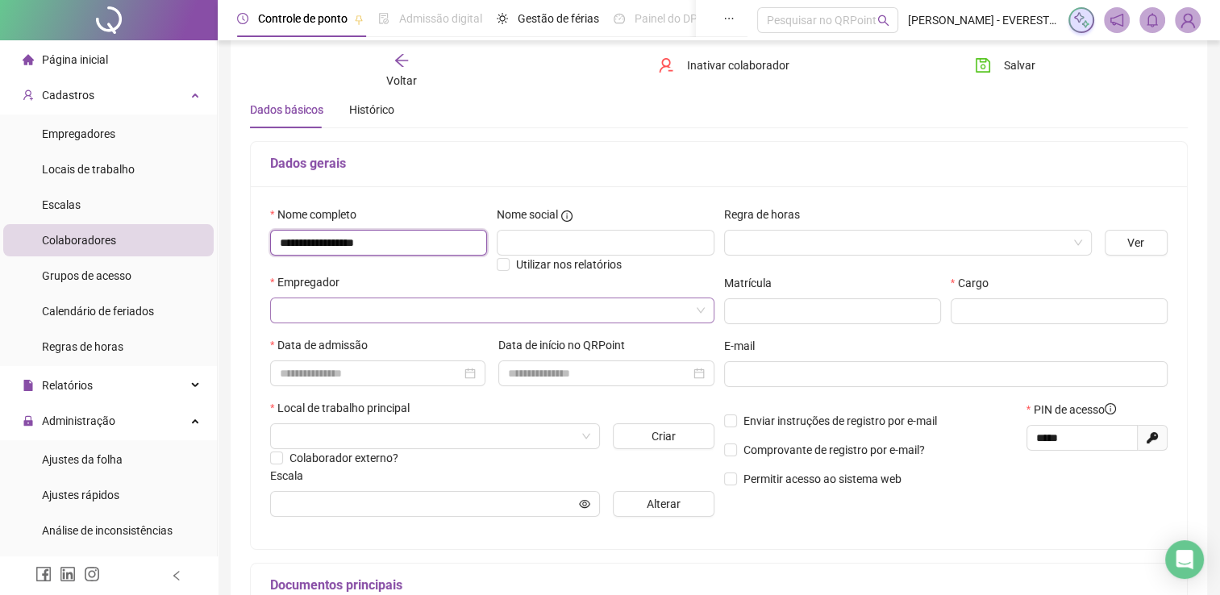
type input "**********"
click at [371, 319] on input "search" at bounding box center [485, 310] width 410 height 24
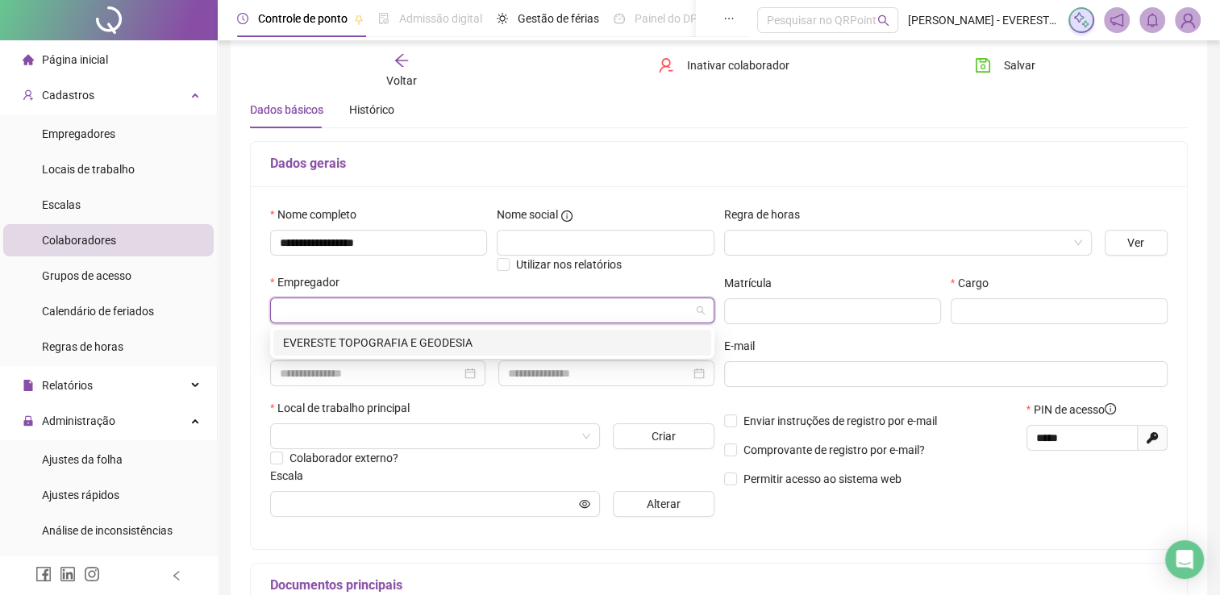
click at [384, 343] on div "EVERESTE TOPOGRAFIA E GEODESIA" at bounding box center [492, 343] width 418 height 18
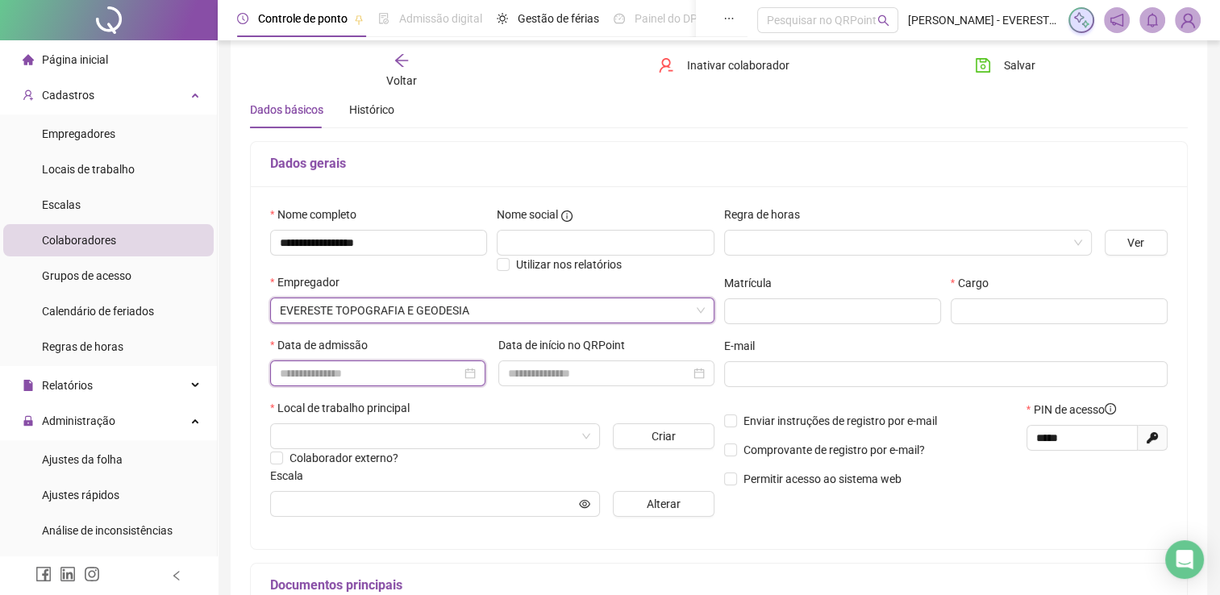
click at [431, 372] on input at bounding box center [370, 373] width 181 height 18
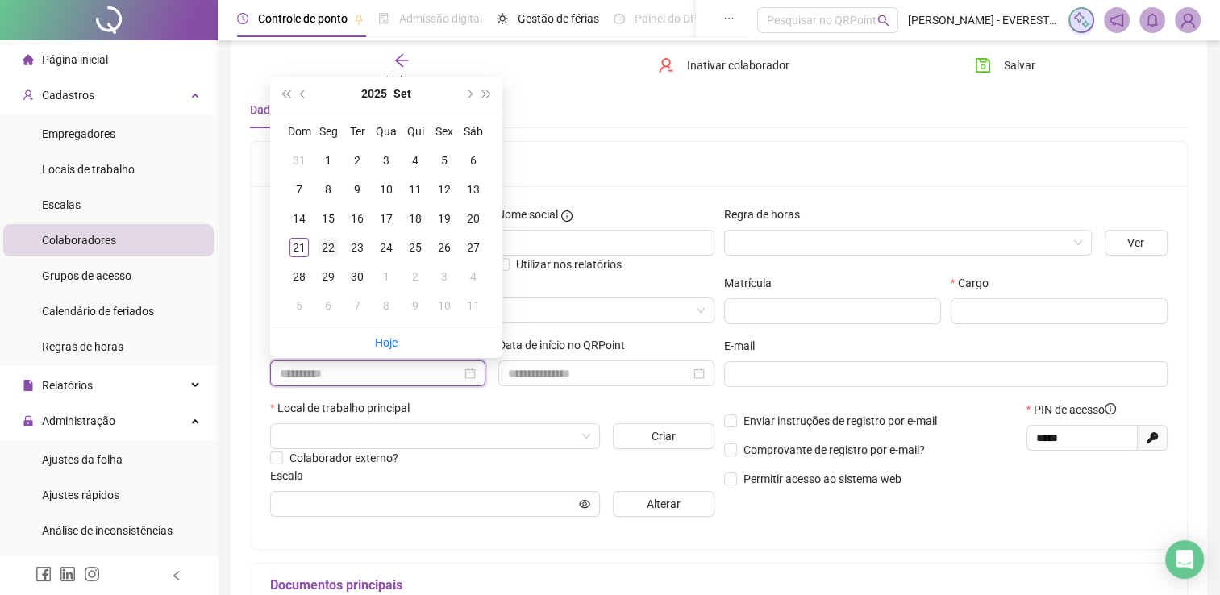
type input "**********"
click at [329, 247] on div "22" at bounding box center [327, 247] width 19 height 19
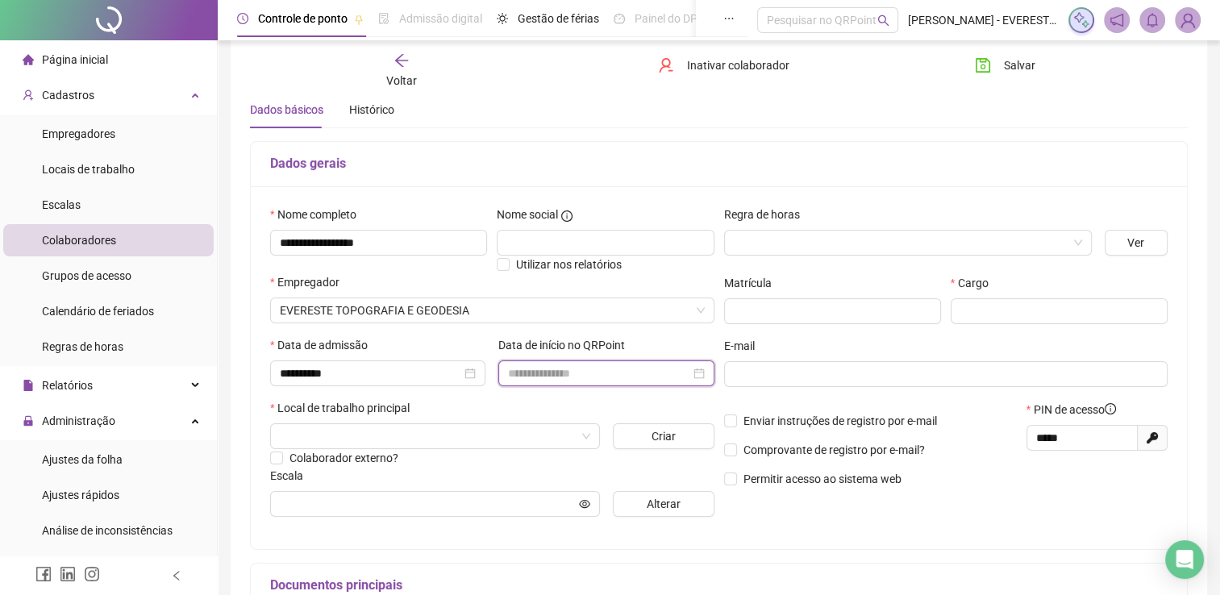
click at [571, 373] on input at bounding box center [598, 373] width 181 height 18
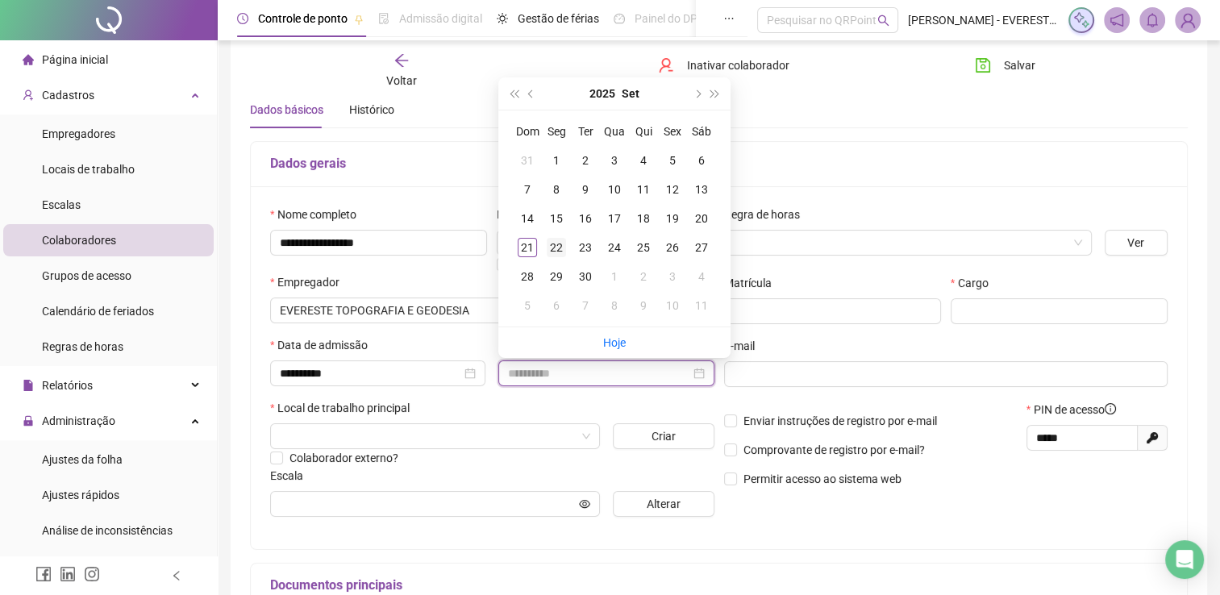
type input "**********"
click at [559, 250] on div "22" at bounding box center [556, 247] width 19 height 19
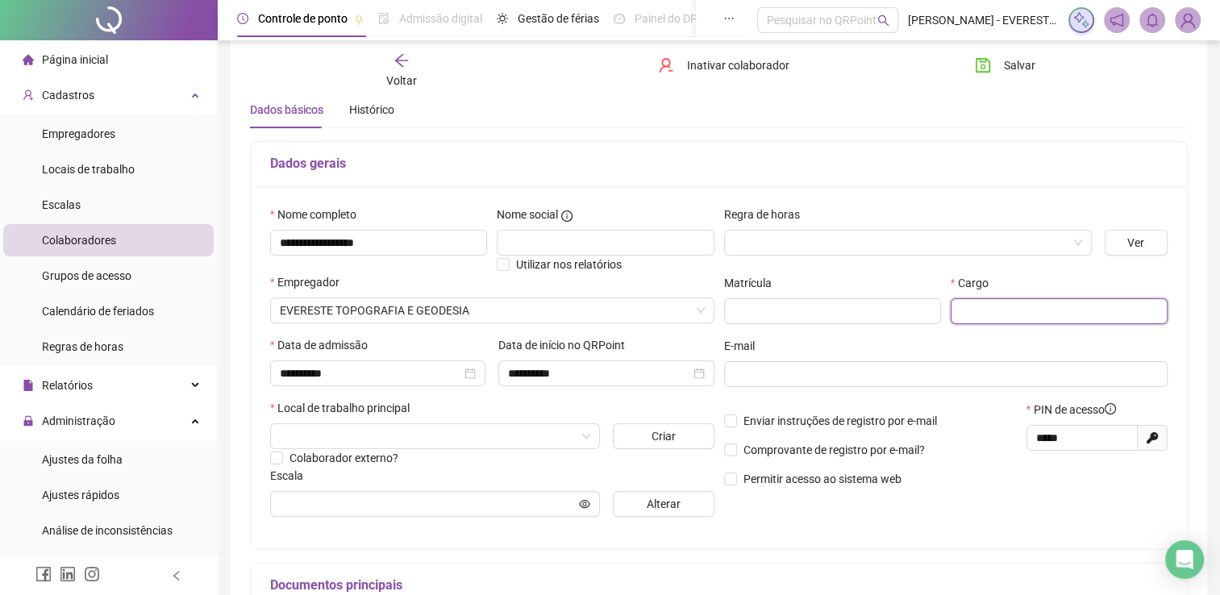
click at [1003, 305] on input "text" at bounding box center [1058, 311] width 217 height 26
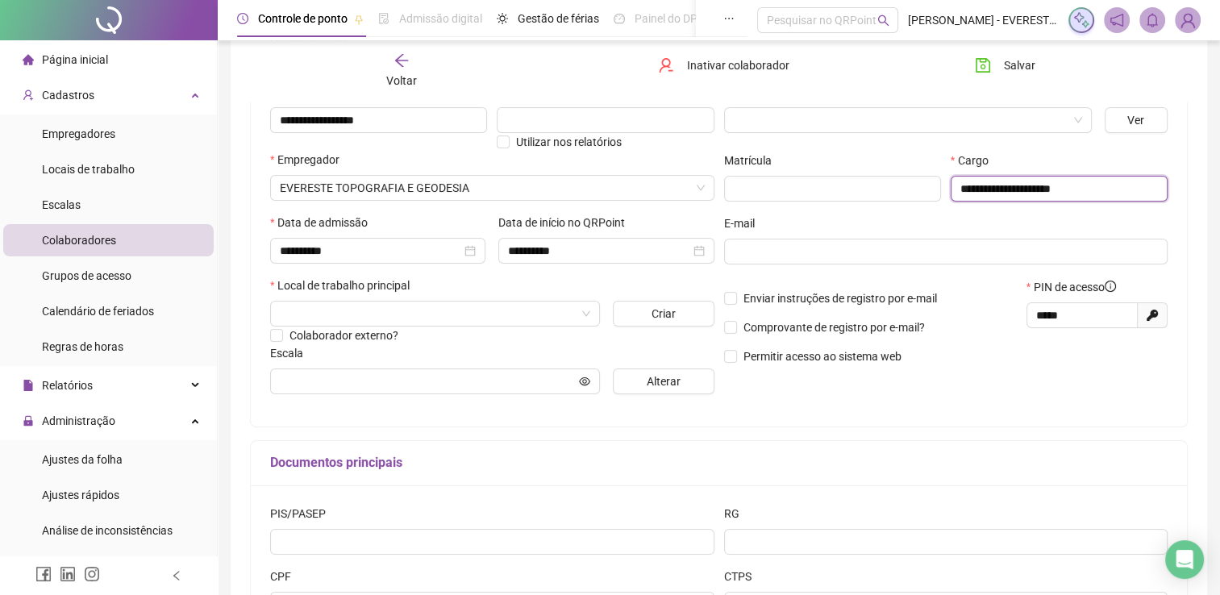
scroll to position [181, 0]
type input "**********"
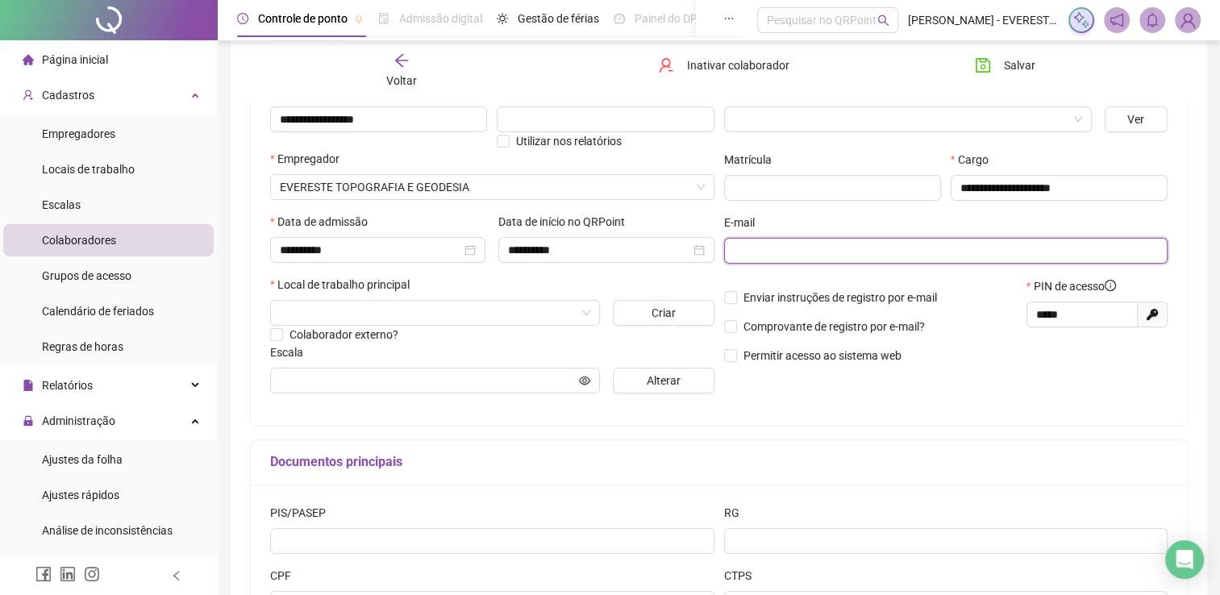
click at [806, 255] on input "text" at bounding box center [945, 251] width 422 height 18
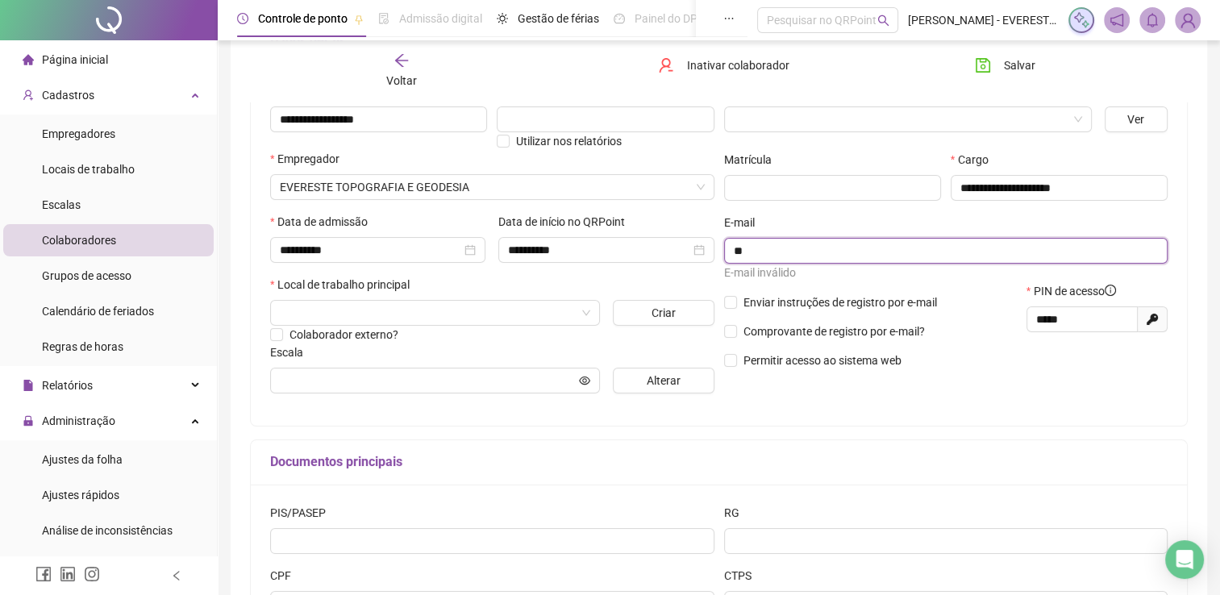
type input "*"
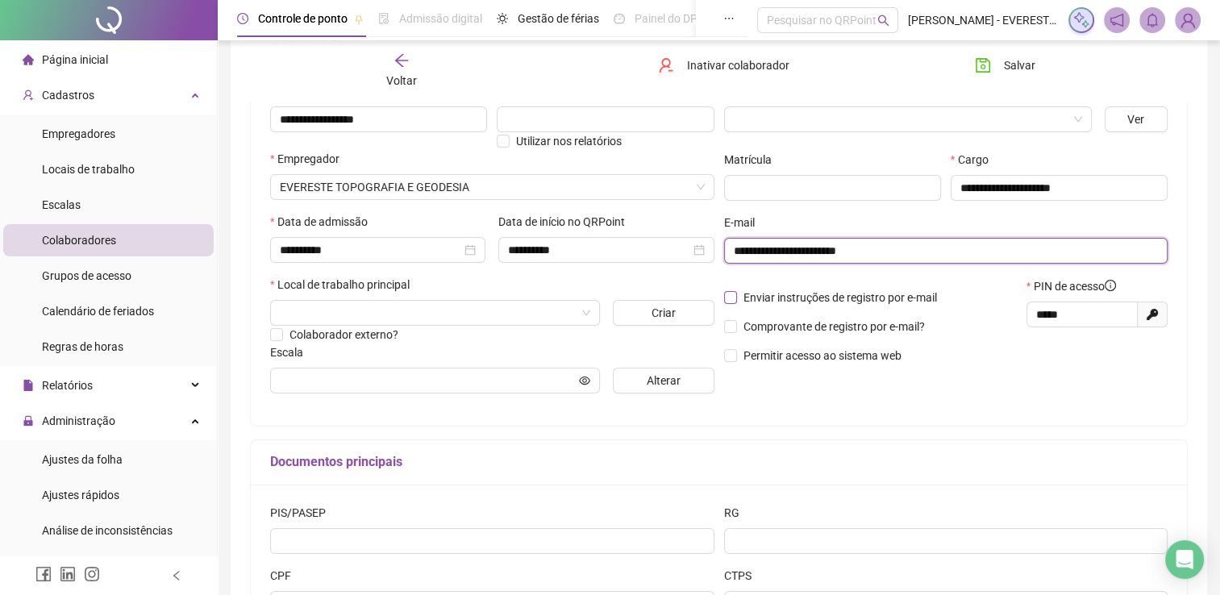
type input "**********"
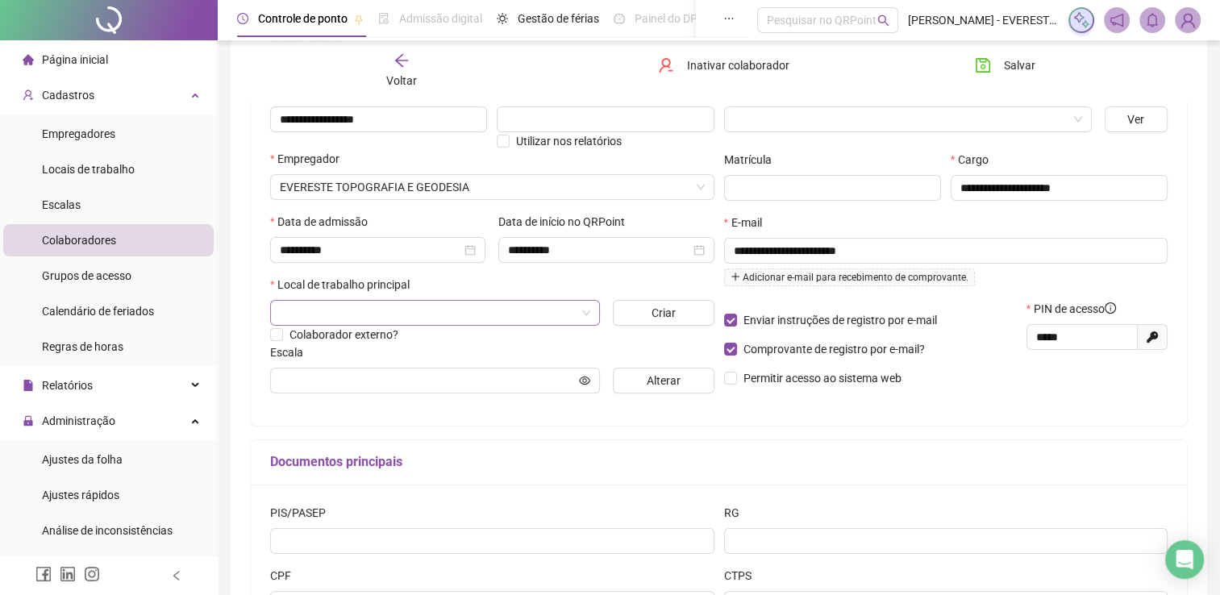
scroll to position [187, 0]
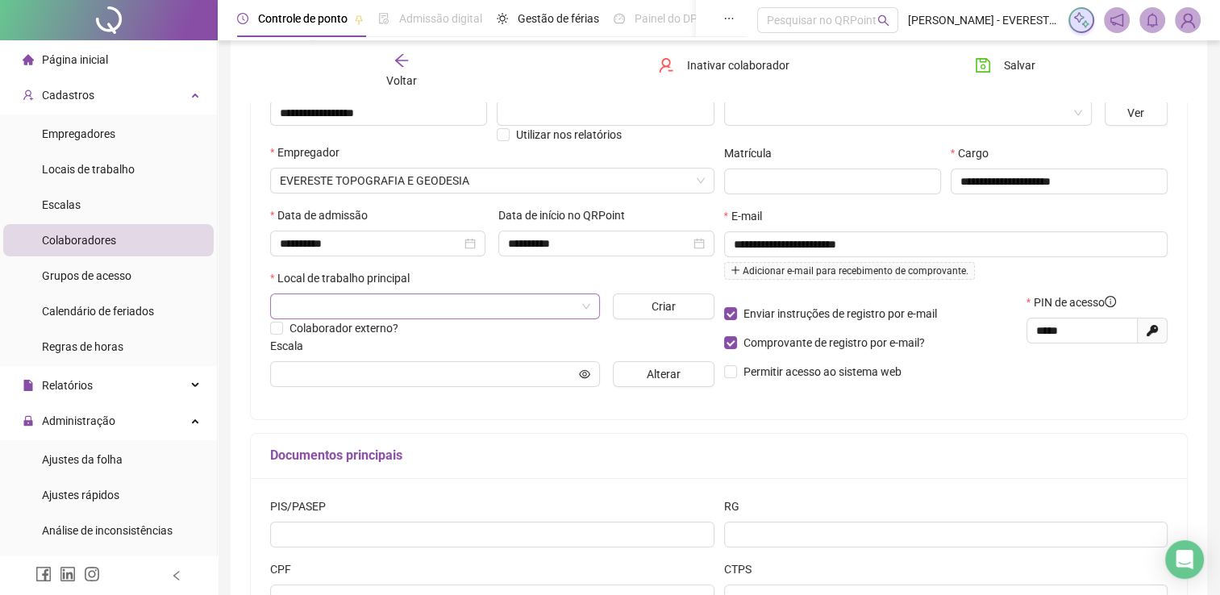
click at [416, 313] on input "search" at bounding box center [428, 306] width 296 height 24
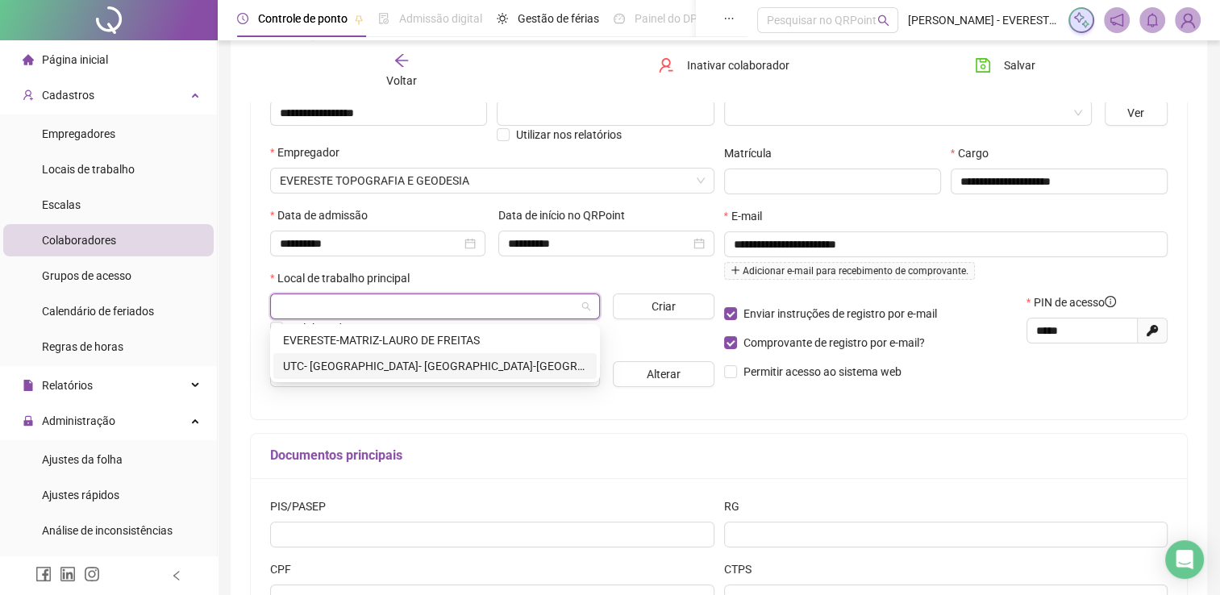
click at [371, 372] on div "UTC- [GEOGRAPHIC_DATA]- [GEOGRAPHIC_DATA]-[GEOGRAPHIC_DATA]" at bounding box center [435, 366] width 304 height 18
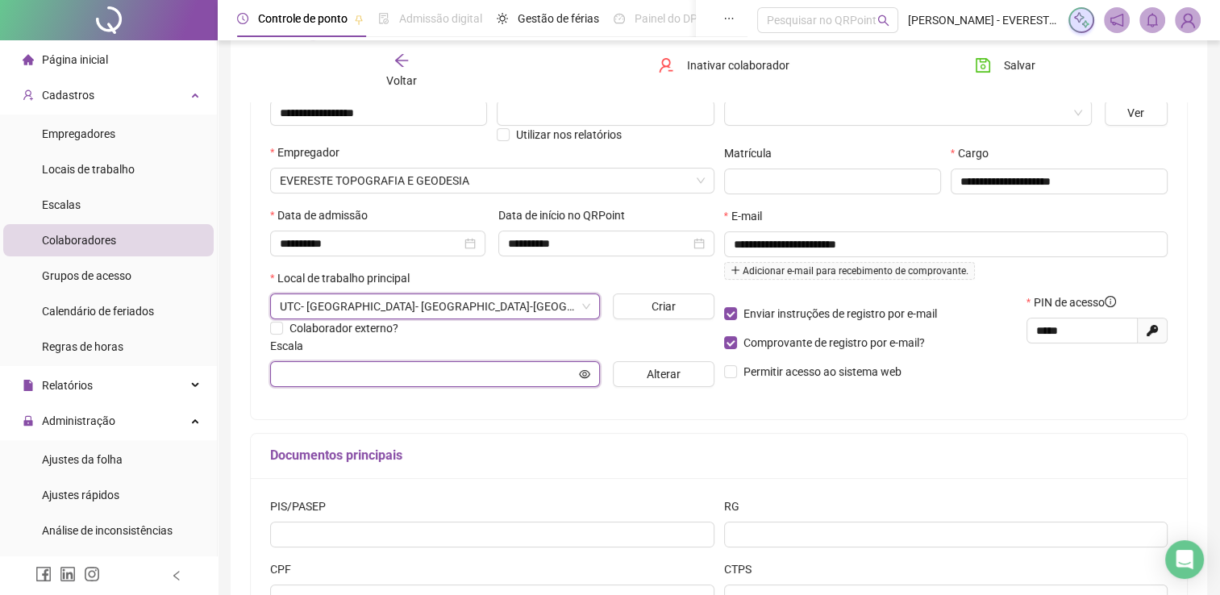
click at [390, 372] on input "text" at bounding box center [428, 374] width 296 height 18
click at [427, 374] on input "text" at bounding box center [428, 374] width 296 height 18
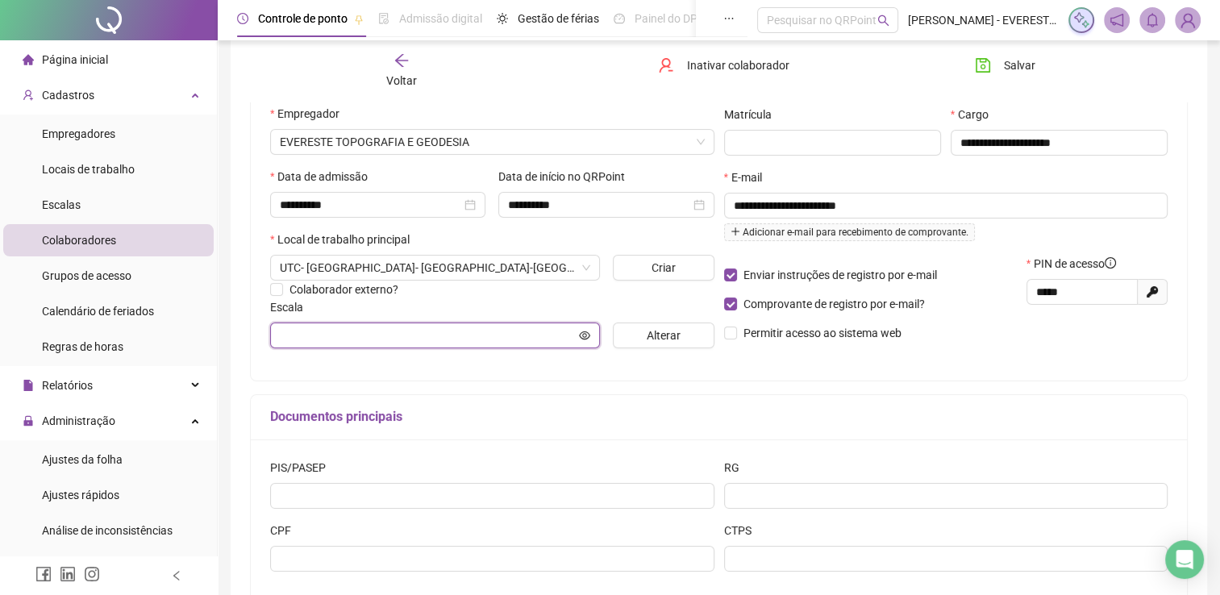
scroll to position [228, 0]
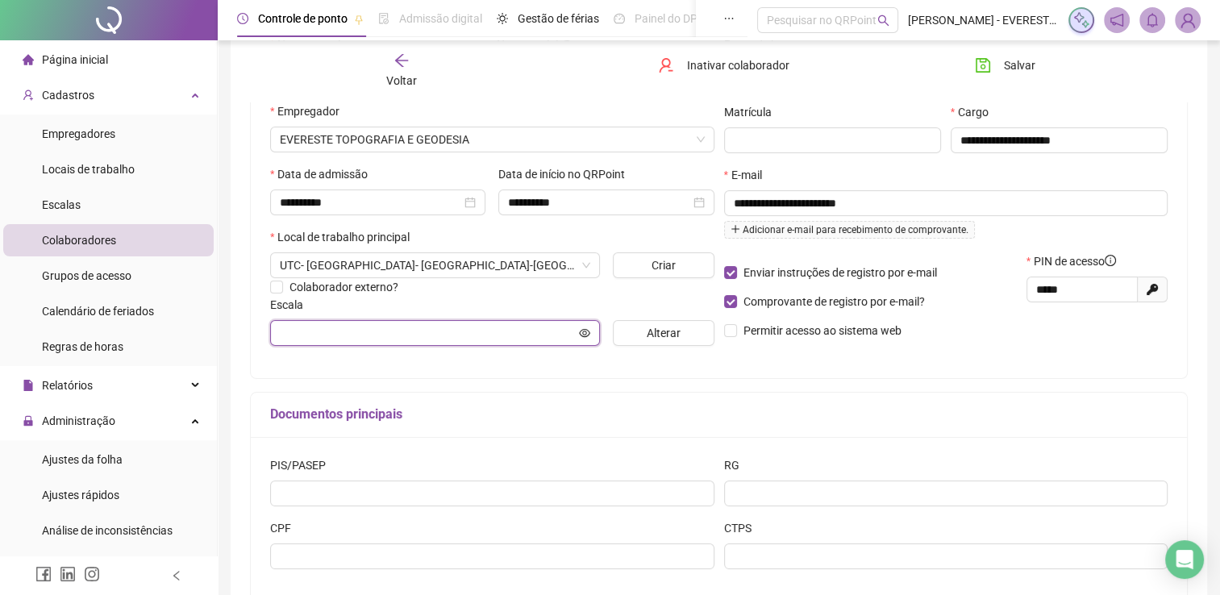
click at [451, 333] on input "text" at bounding box center [428, 333] width 296 height 18
click at [526, 373] on div "**********" at bounding box center [719, 196] width 936 height 363
click at [584, 335] on icon "eye" at bounding box center [584, 333] width 11 height 8
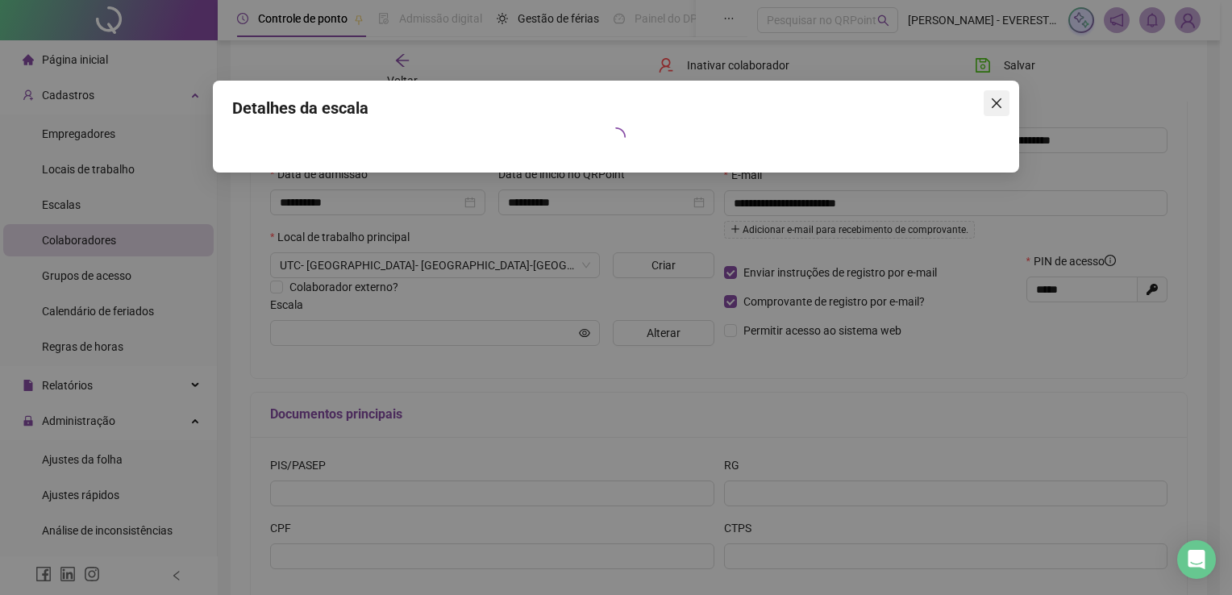
click at [996, 100] on icon "close" at bounding box center [996, 103] width 13 height 13
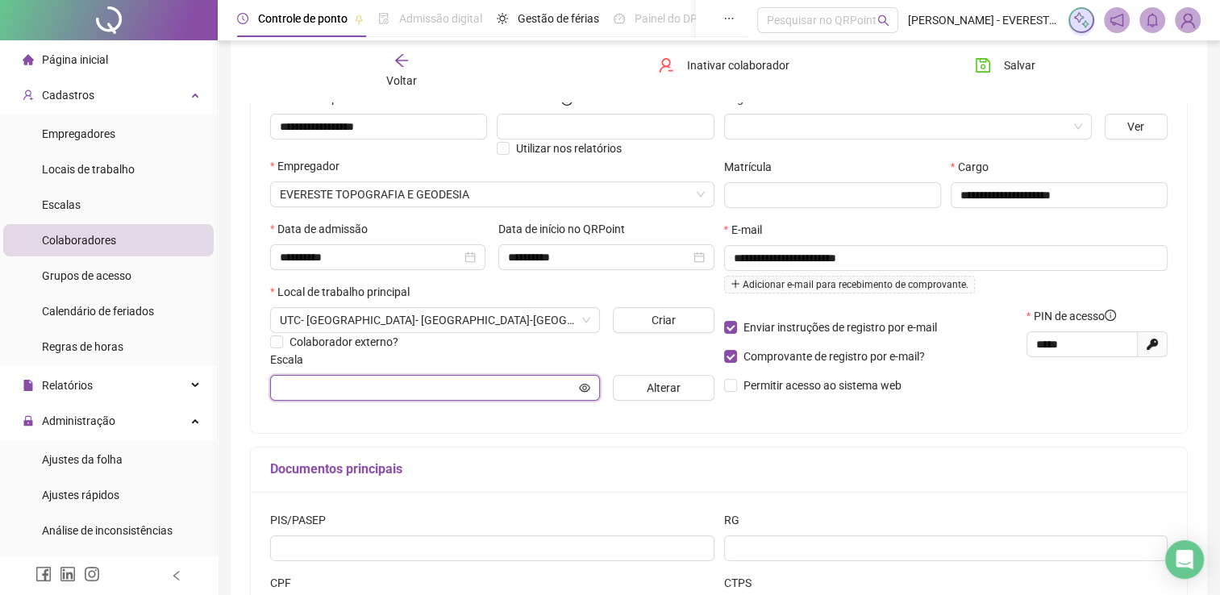
scroll to position [177, 0]
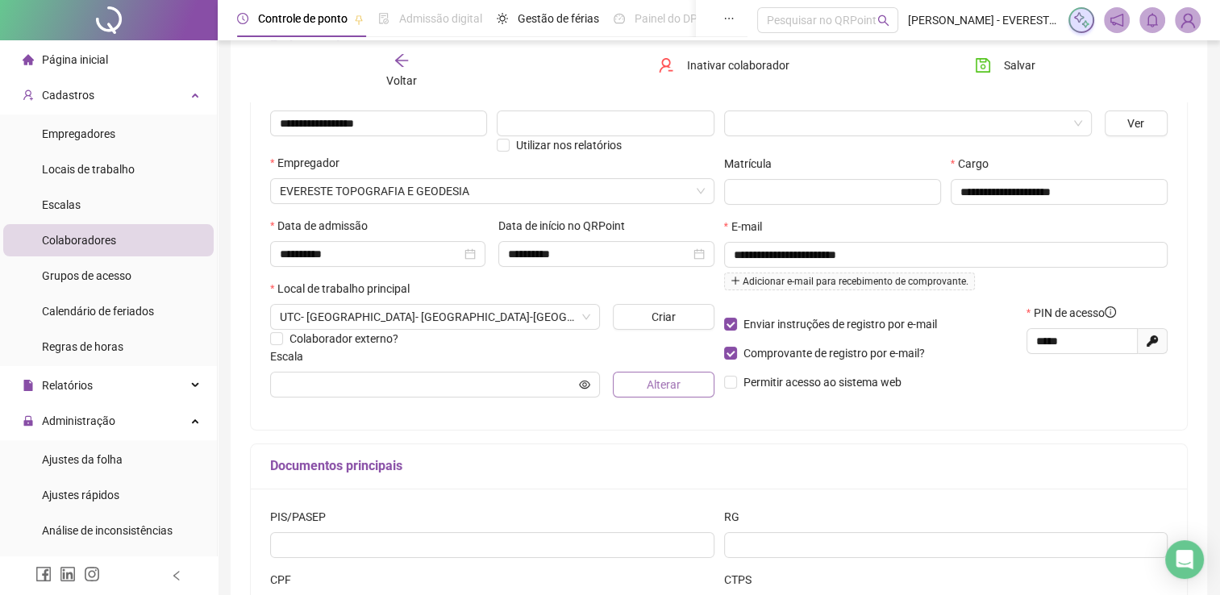
click at [685, 389] on button "Alterar" at bounding box center [664, 385] width 102 height 26
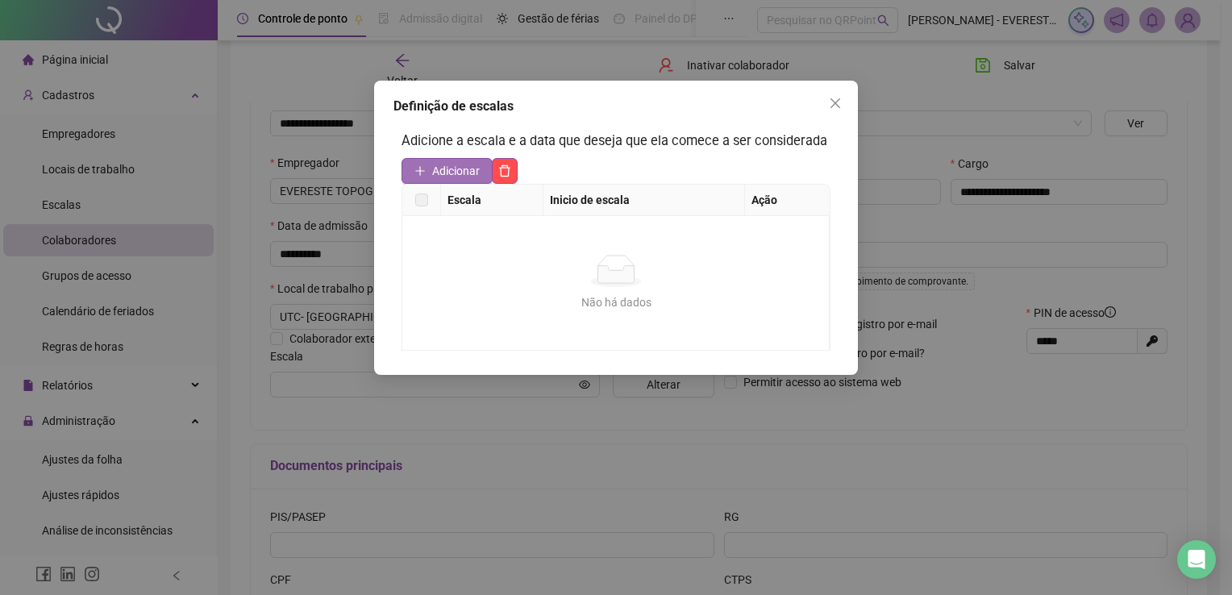
click at [434, 164] on span "Adicionar" at bounding box center [456, 171] width 48 height 18
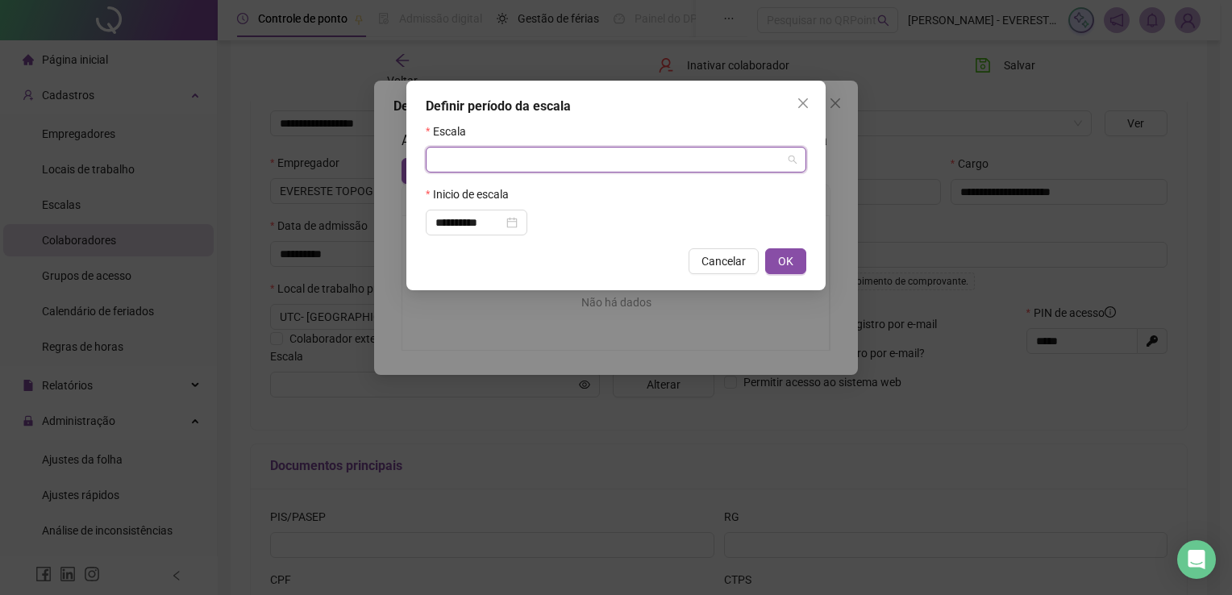
click at [509, 152] on input "search" at bounding box center [608, 160] width 347 height 24
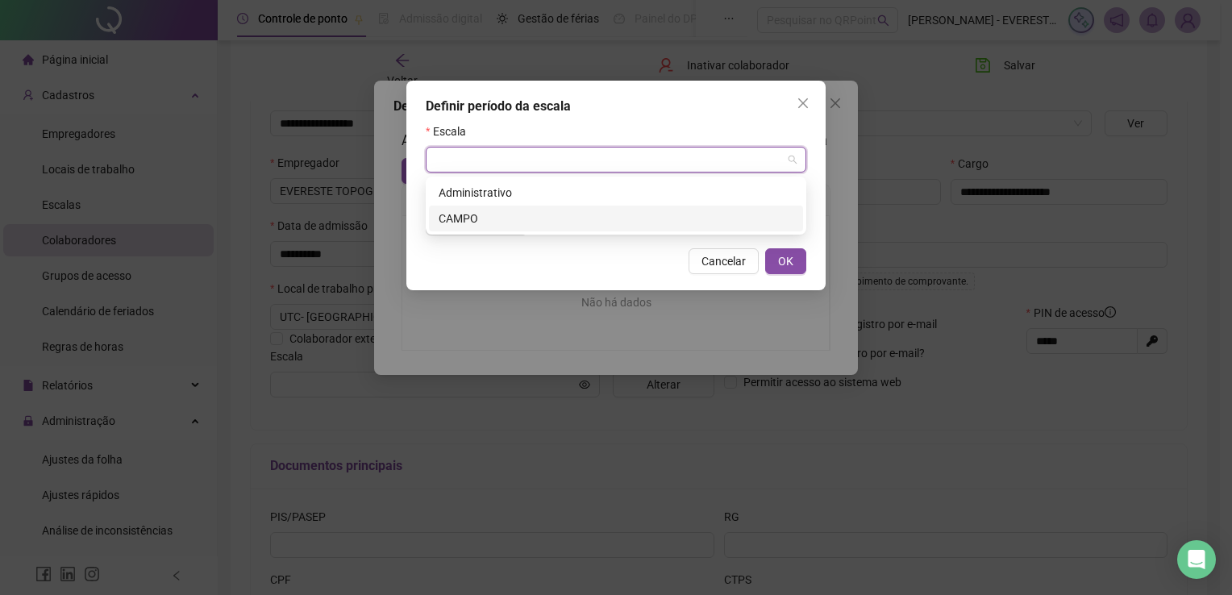
click at [468, 218] on div "CAMPO" at bounding box center [616, 219] width 355 height 18
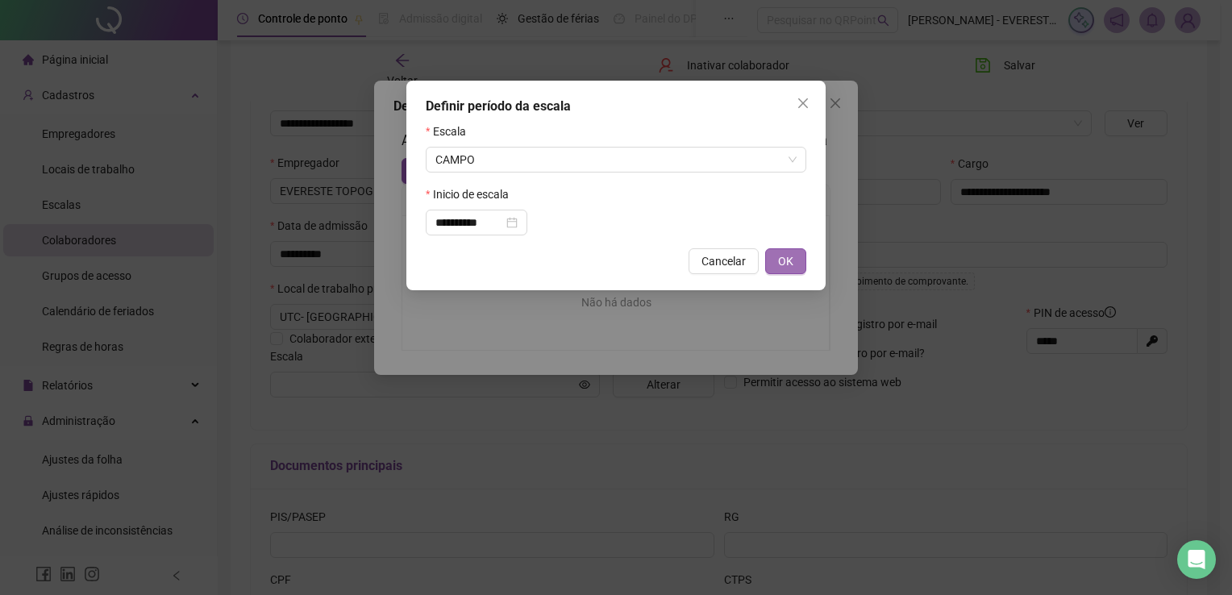
click at [784, 262] on span "OK" at bounding box center [785, 261] width 15 height 18
type input "*****"
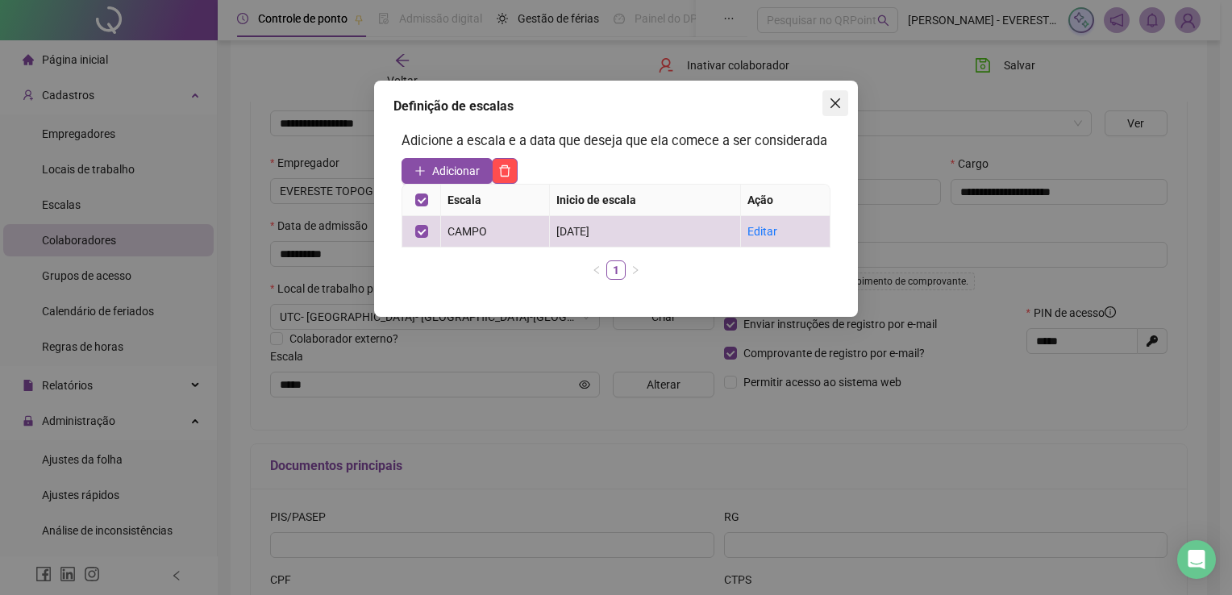
click at [843, 102] on span "Close" at bounding box center [835, 103] width 26 height 13
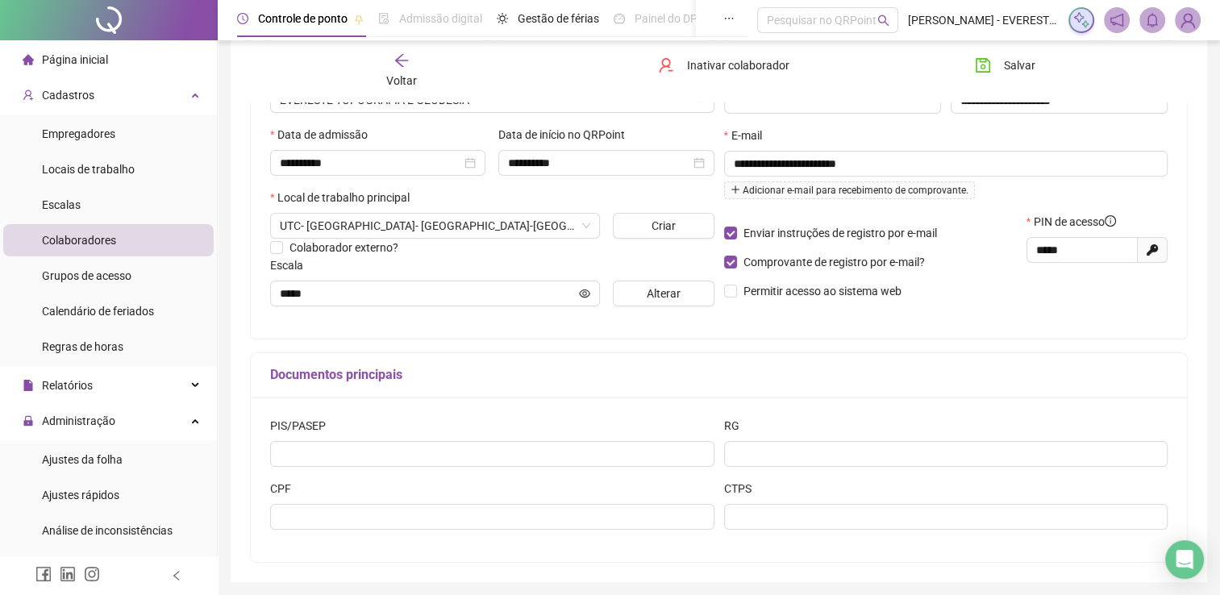
scroll to position [263, 0]
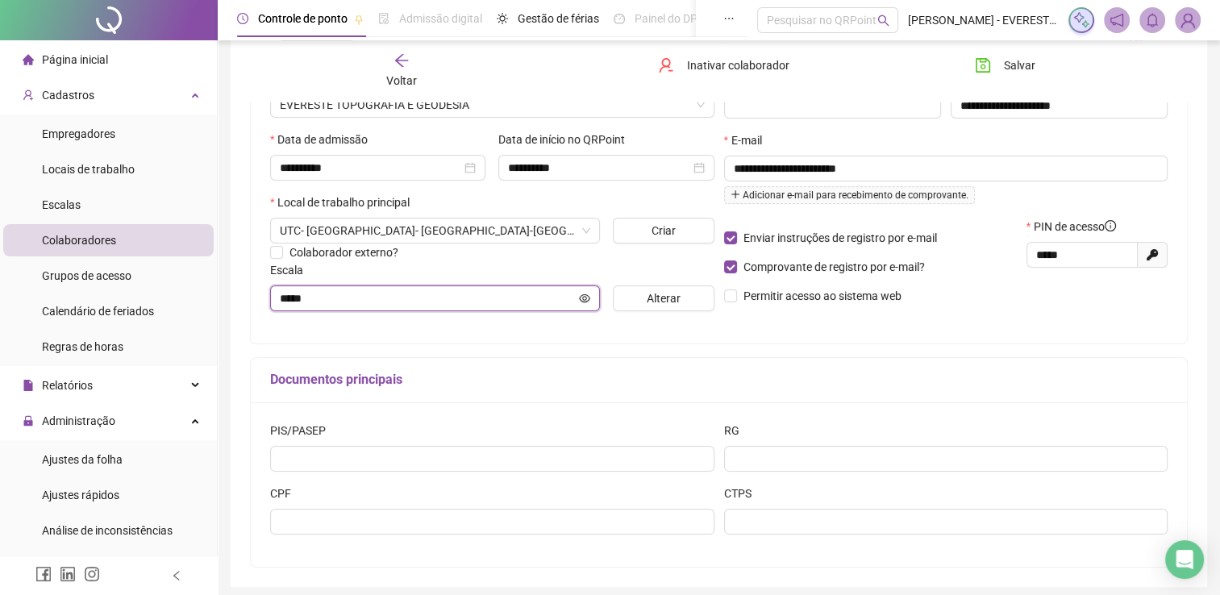
click at [583, 300] on icon "eye" at bounding box center [584, 298] width 11 height 8
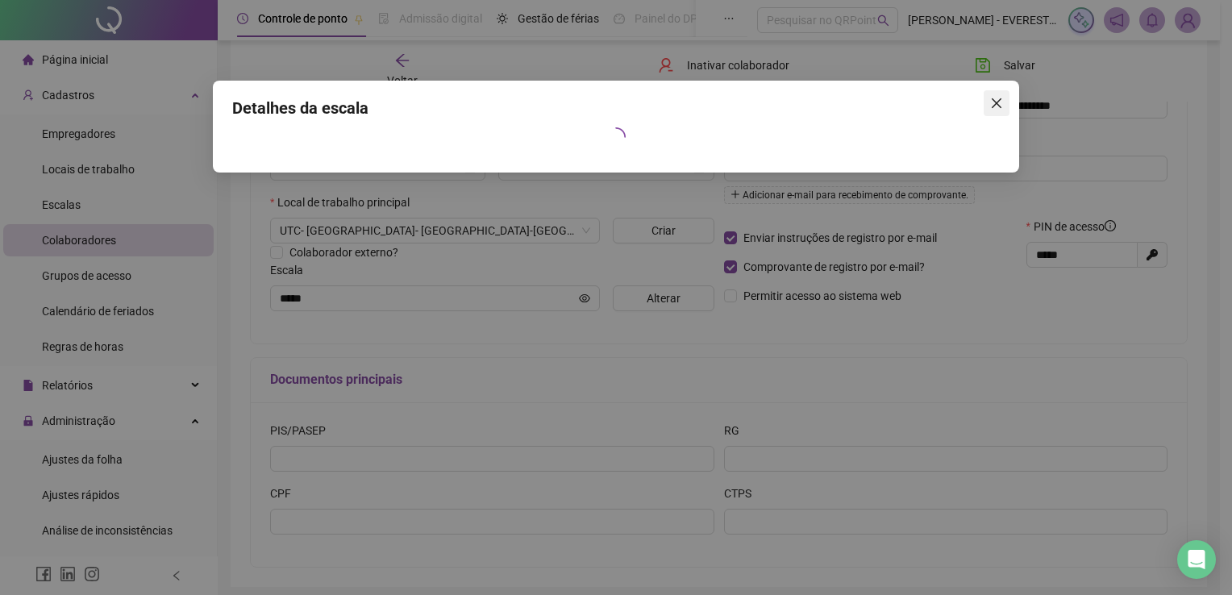
click at [999, 102] on icon "close" at bounding box center [996, 103] width 13 height 13
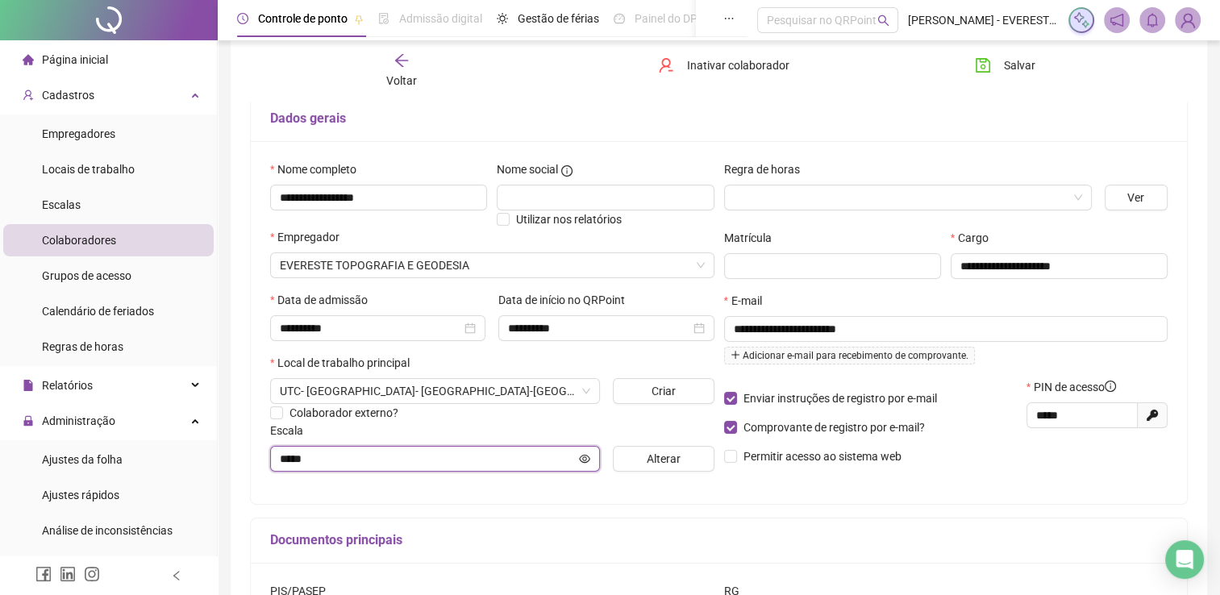
scroll to position [102, 0]
click at [900, 193] on input "search" at bounding box center [901, 198] width 334 height 24
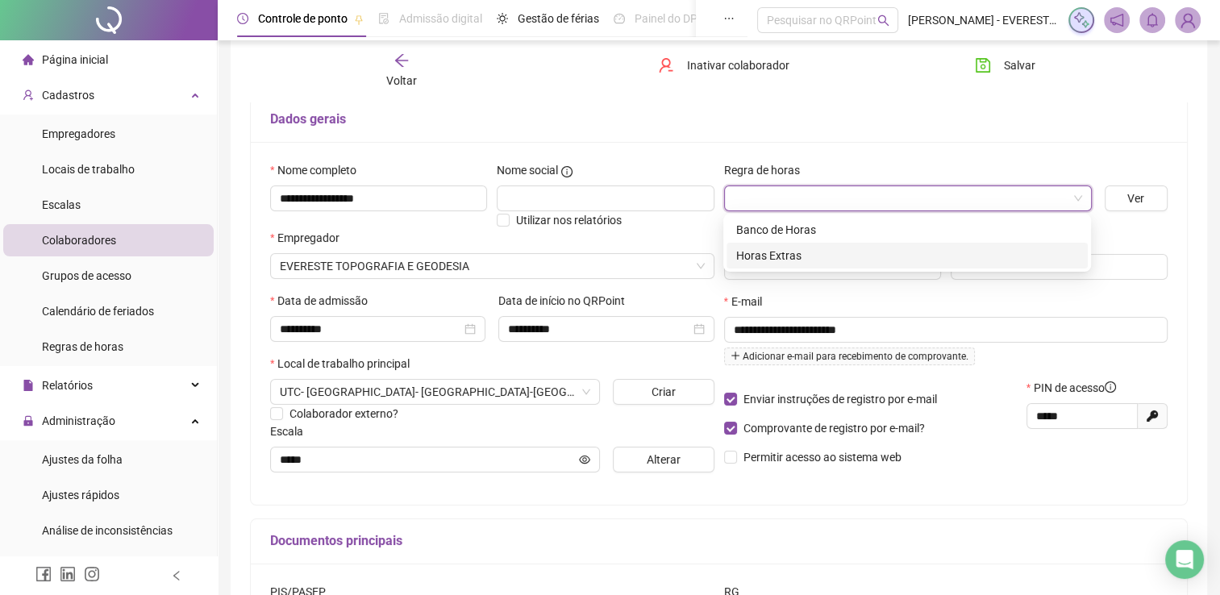
click at [766, 264] on div "Horas Extras" at bounding box center [906, 256] width 361 height 26
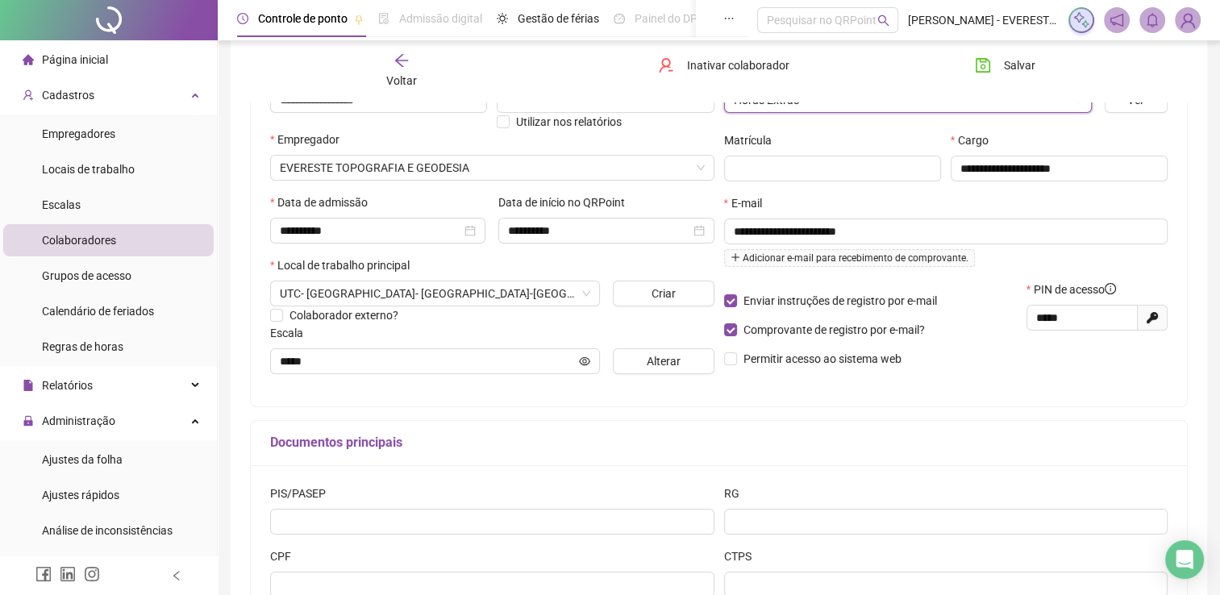
scroll to position [0, 0]
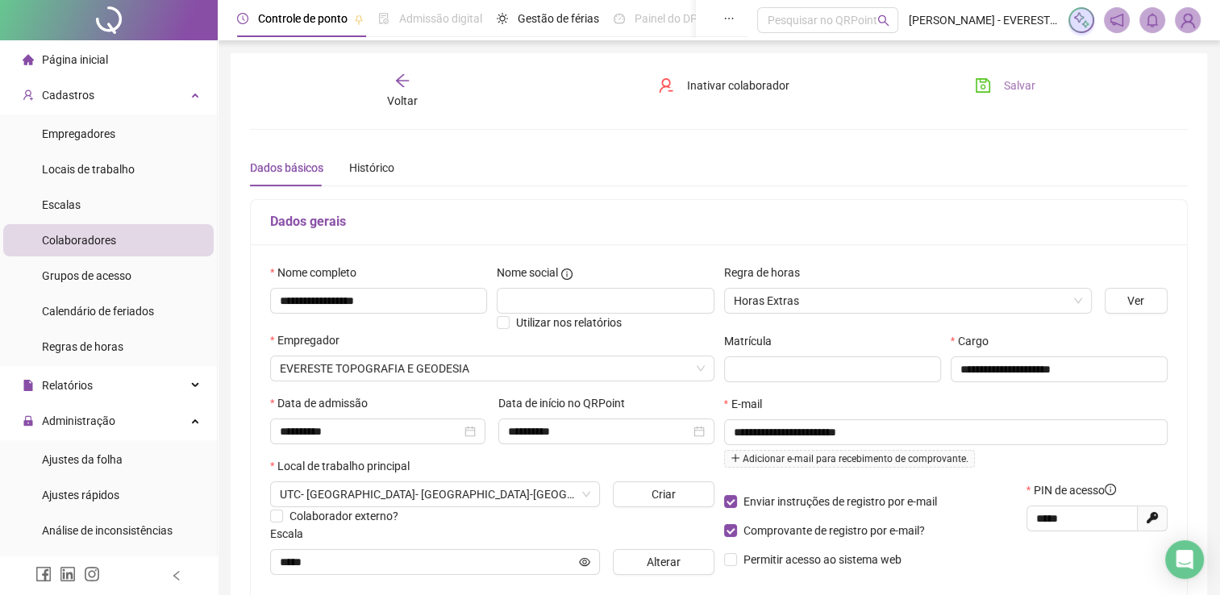
click at [1021, 94] on button "Salvar" at bounding box center [1004, 86] width 85 height 26
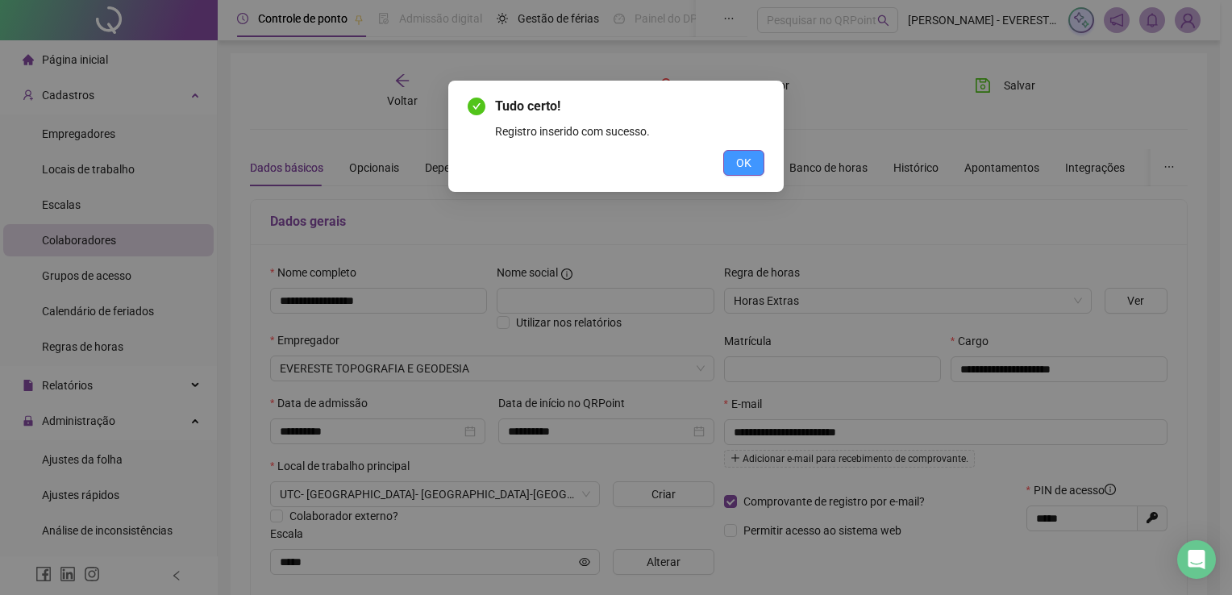
click at [742, 162] on span "OK" at bounding box center [743, 163] width 15 height 18
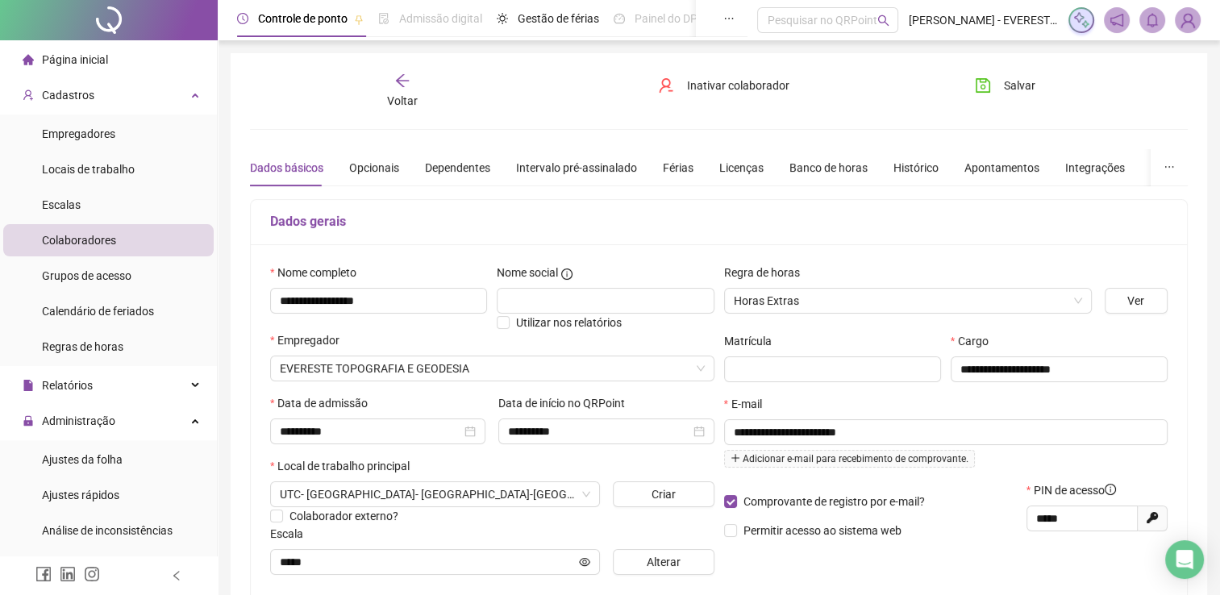
click at [100, 247] on div "Colaboradores" at bounding box center [79, 240] width 74 height 32
click at [102, 163] on span "Locais de trabalho" at bounding box center [88, 169] width 93 height 13
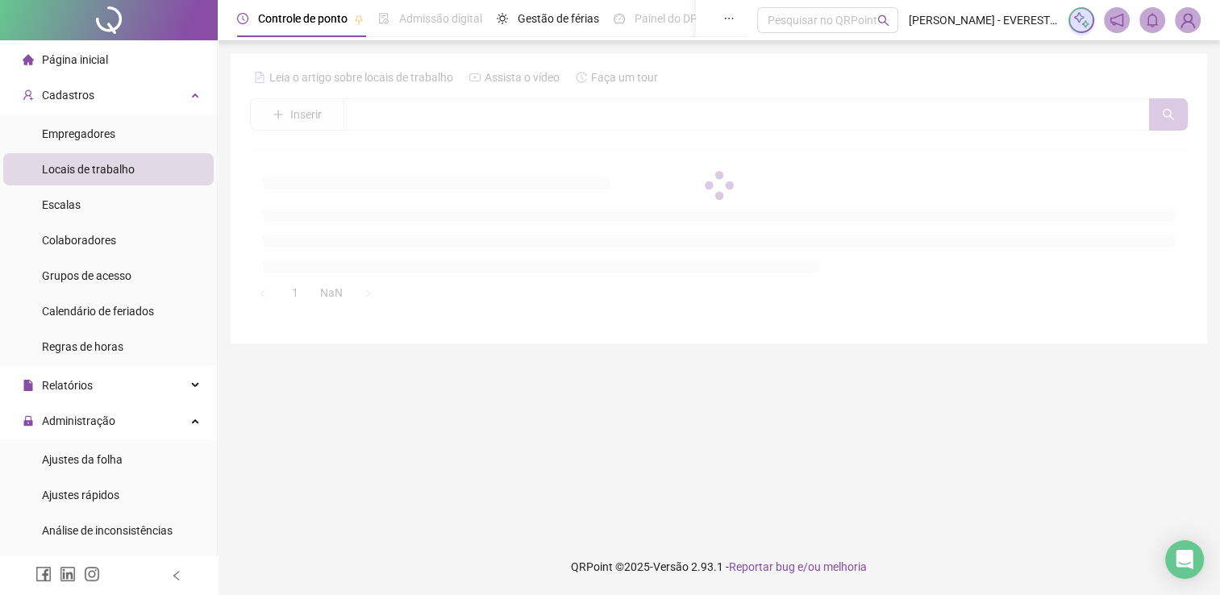
click at [99, 65] on span "Página inicial" at bounding box center [75, 59] width 66 height 13
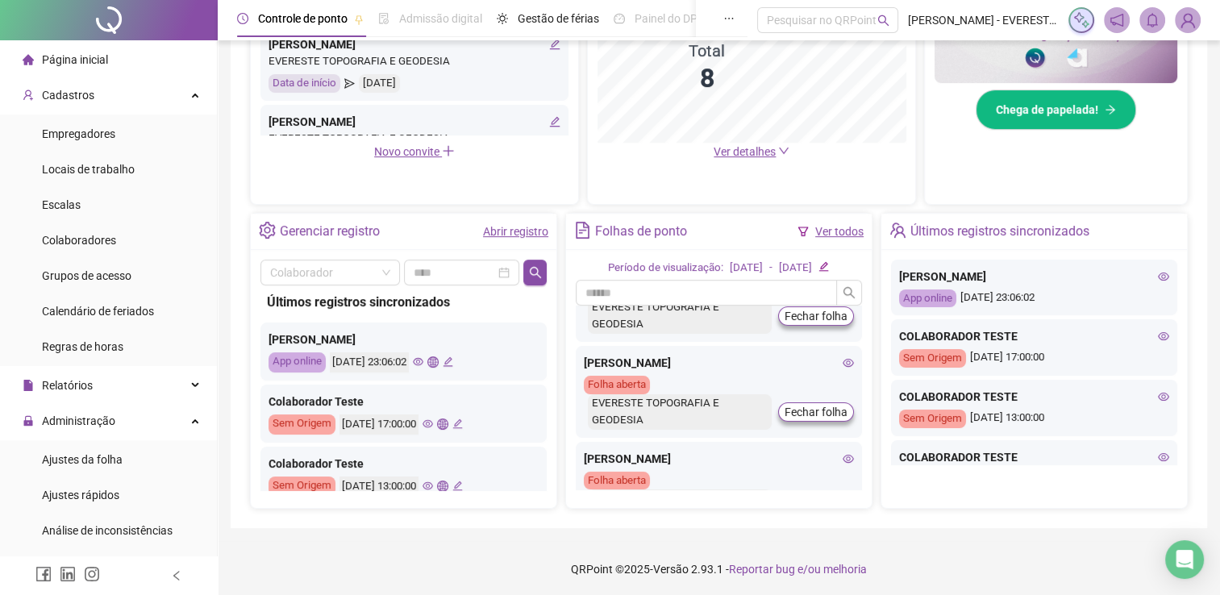
scroll to position [350, 0]
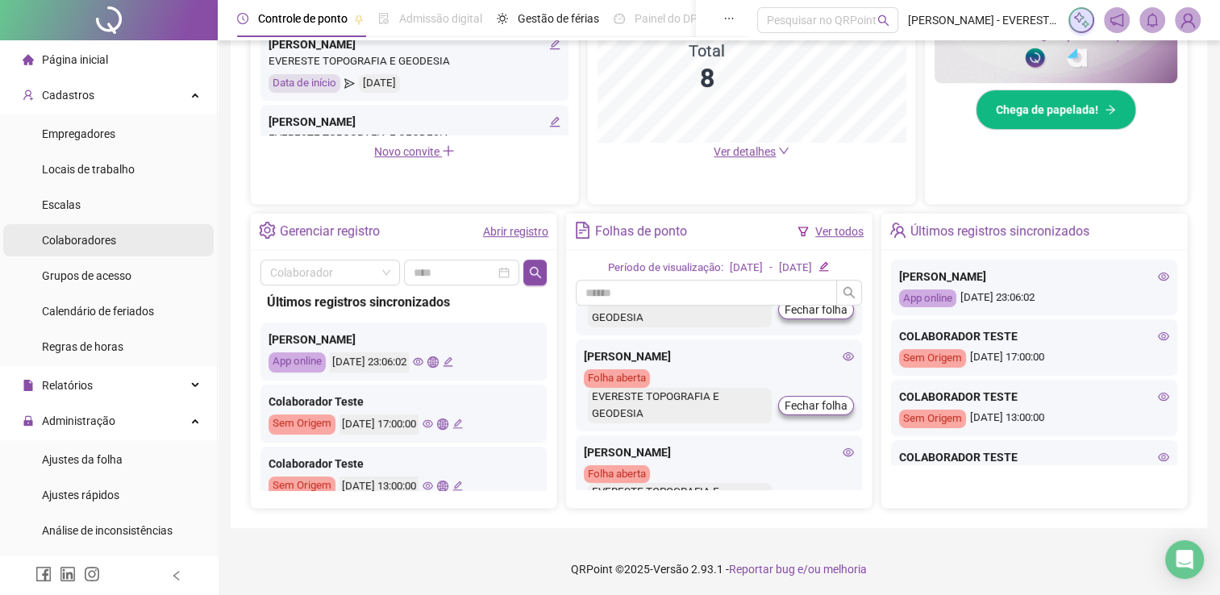
click at [93, 250] on div "Colaboradores" at bounding box center [79, 240] width 74 height 32
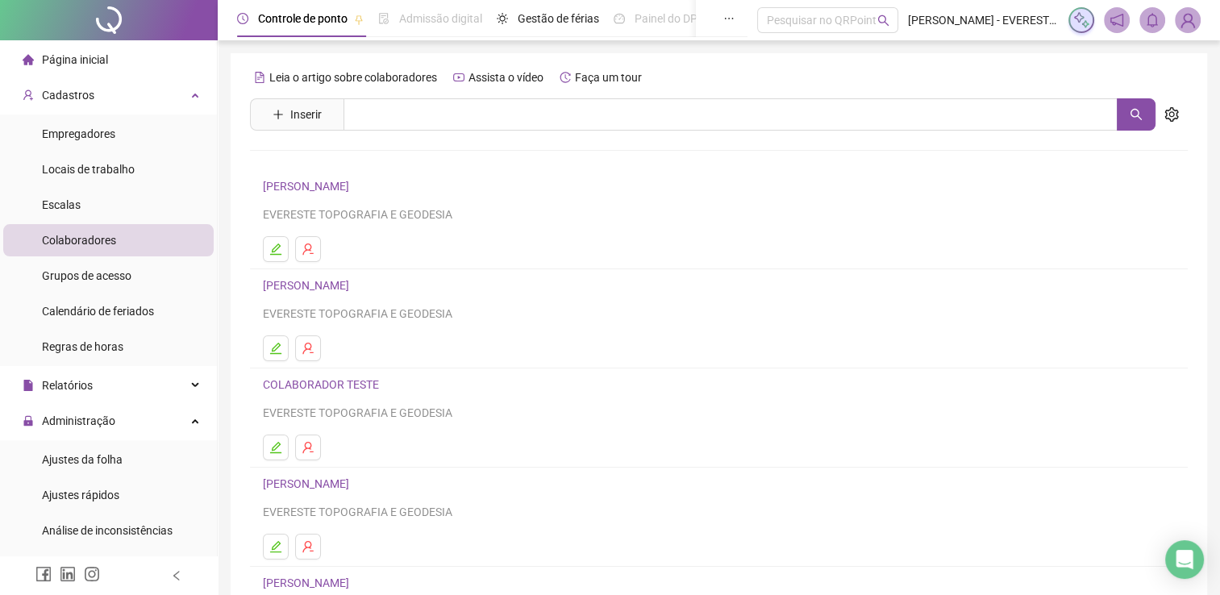
scroll to position [184, 0]
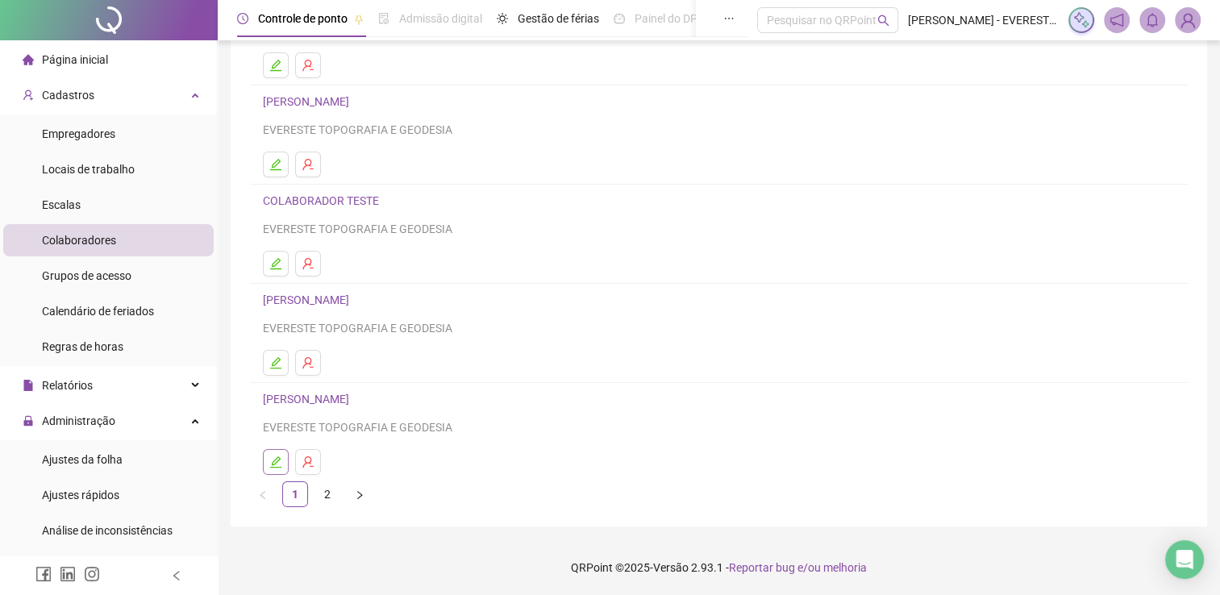
click at [273, 461] on icon "edit" at bounding box center [275, 461] width 11 height 11
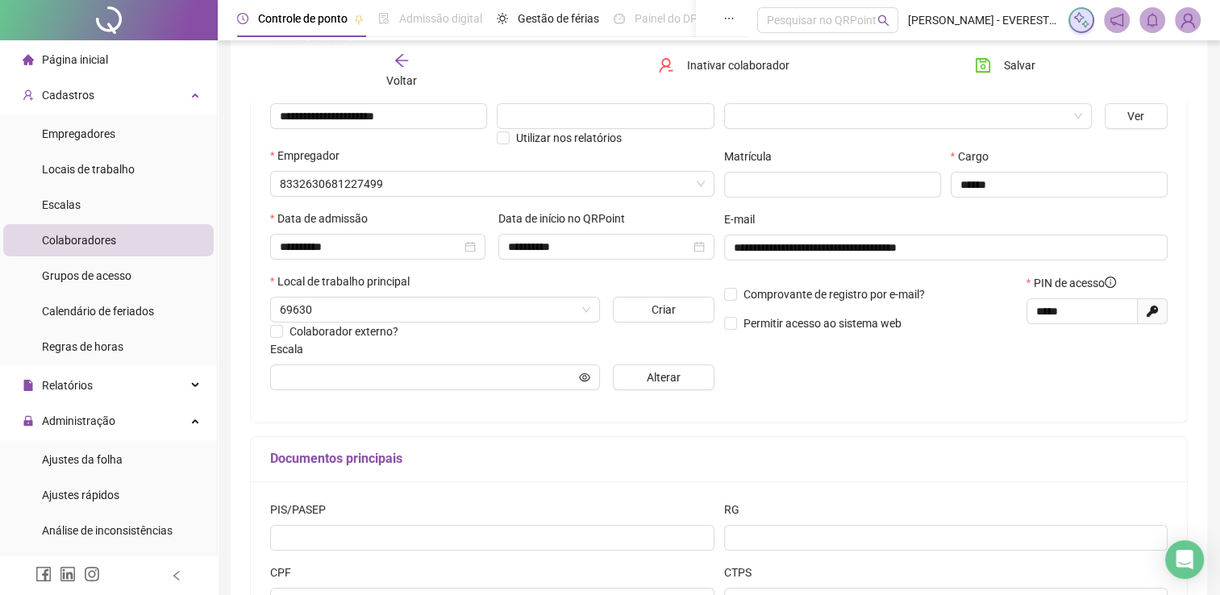
type input "**********"
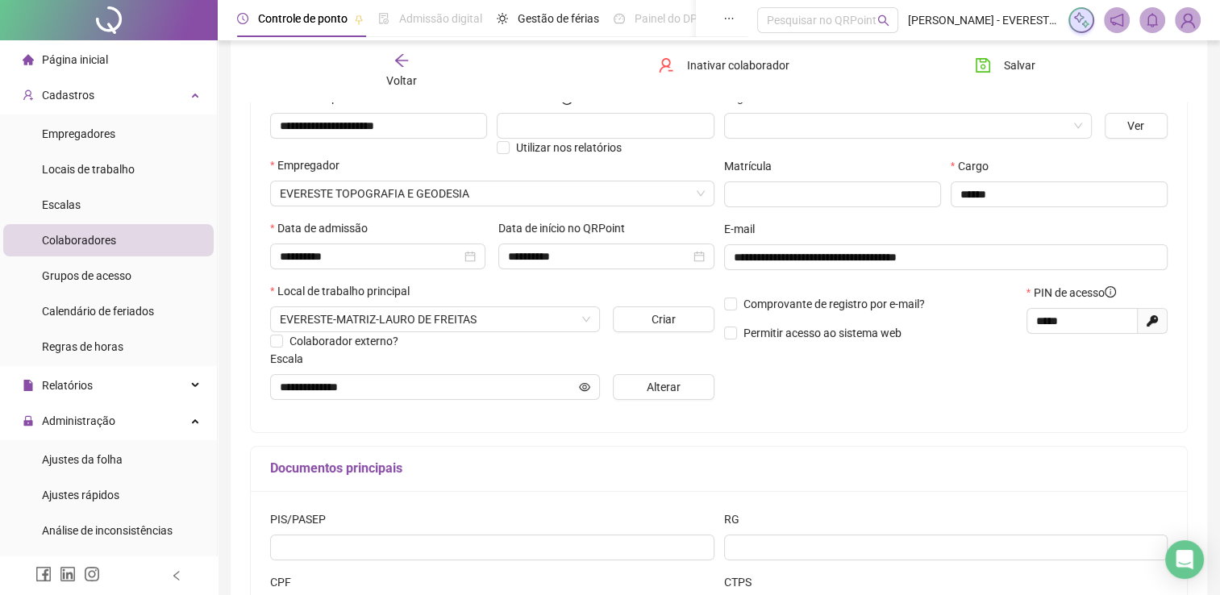
scroll to position [173, 0]
click at [737, 304] on span "Comprovante de registro por e-mail?" at bounding box center [834, 306] width 194 height 18
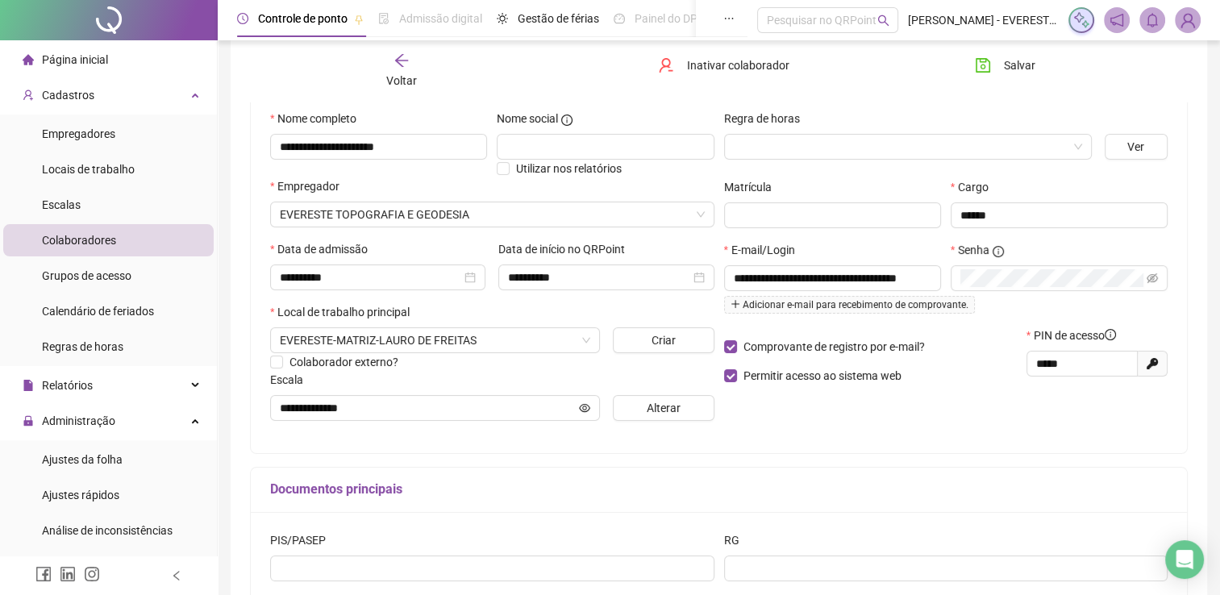
scroll to position [151, 0]
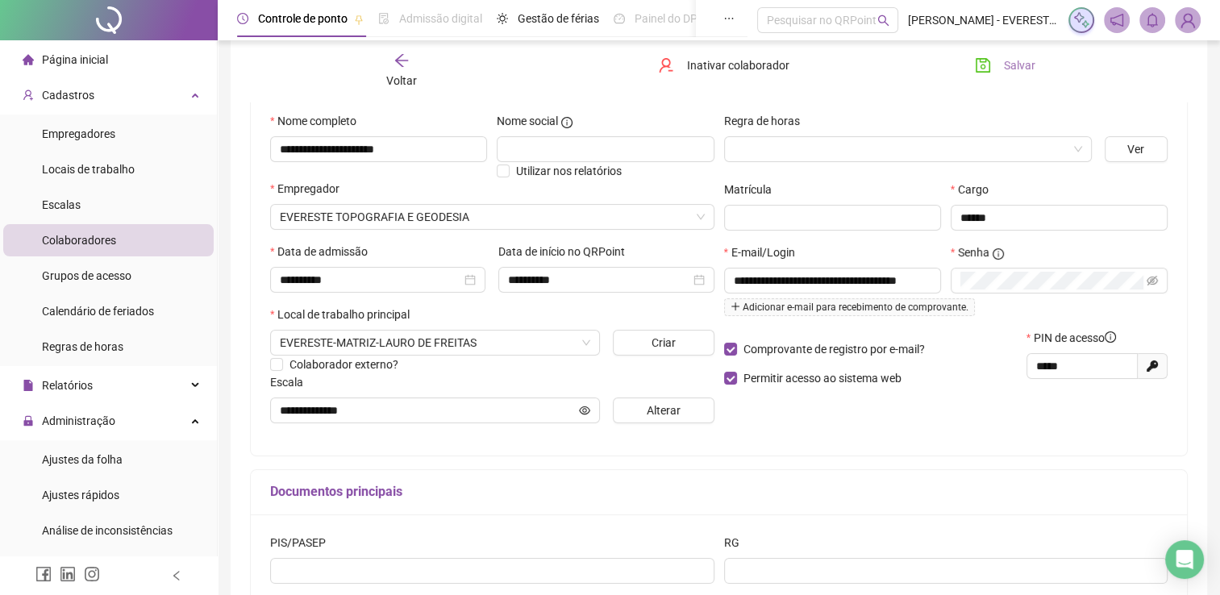
click at [1018, 67] on span "Salvar" at bounding box center [1019, 65] width 31 height 18
click at [1009, 144] on input "search" at bounding box center [901, 149] width 334 height 24
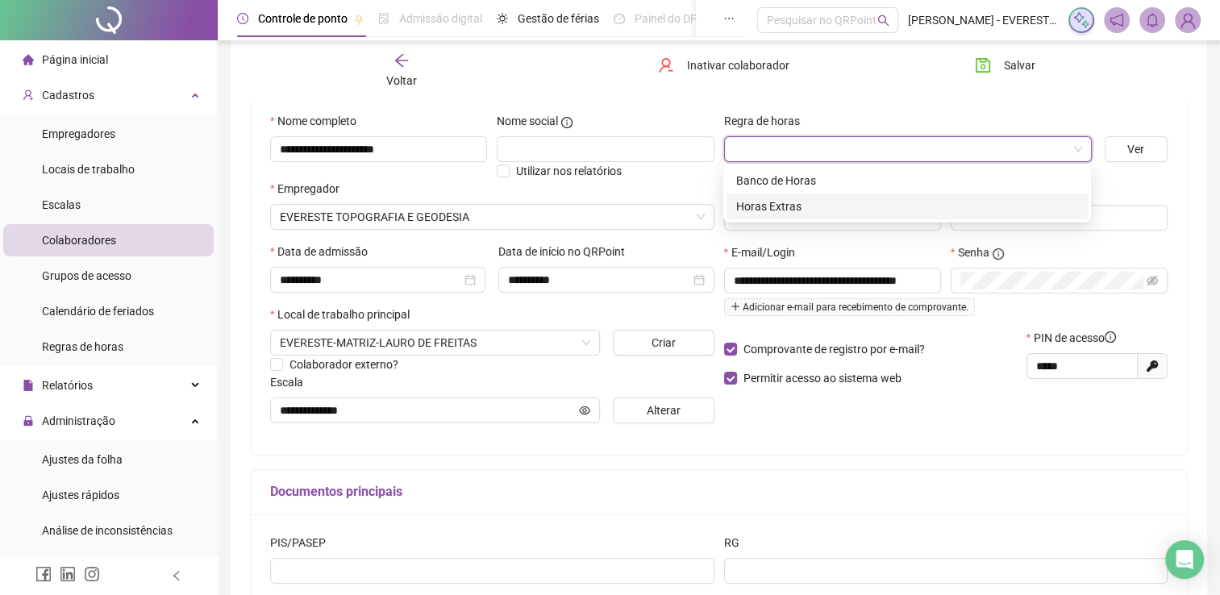
click at [763, 213] on div "Horas Extras" at bounding box center [907, 206] width 342 height 18
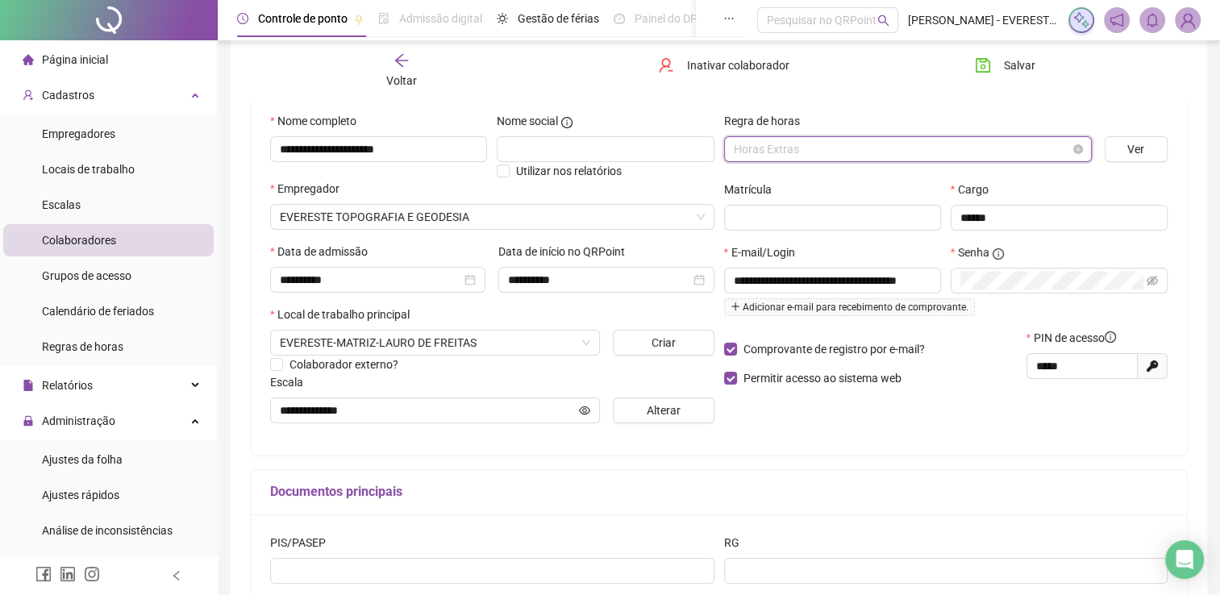
click at [908, 139] on span "Horas Extras" at bounding box center [908, 149] width 348 height 24
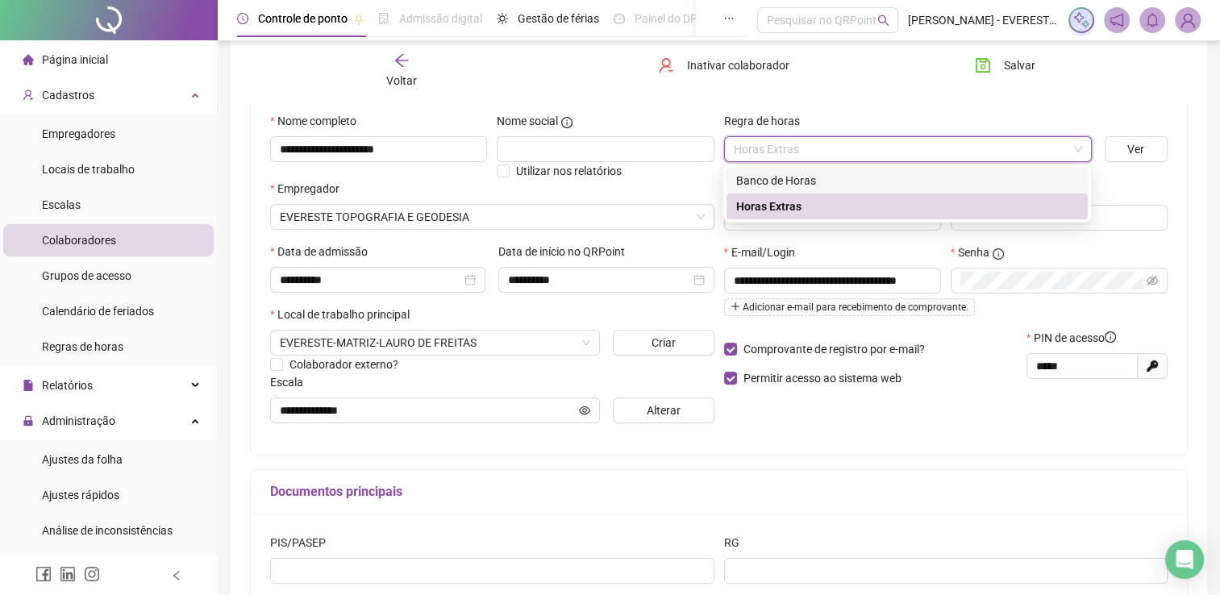
click at [784, 185] on div "Banco de Horas" at bounding box center [907, 181] width 342 height 18
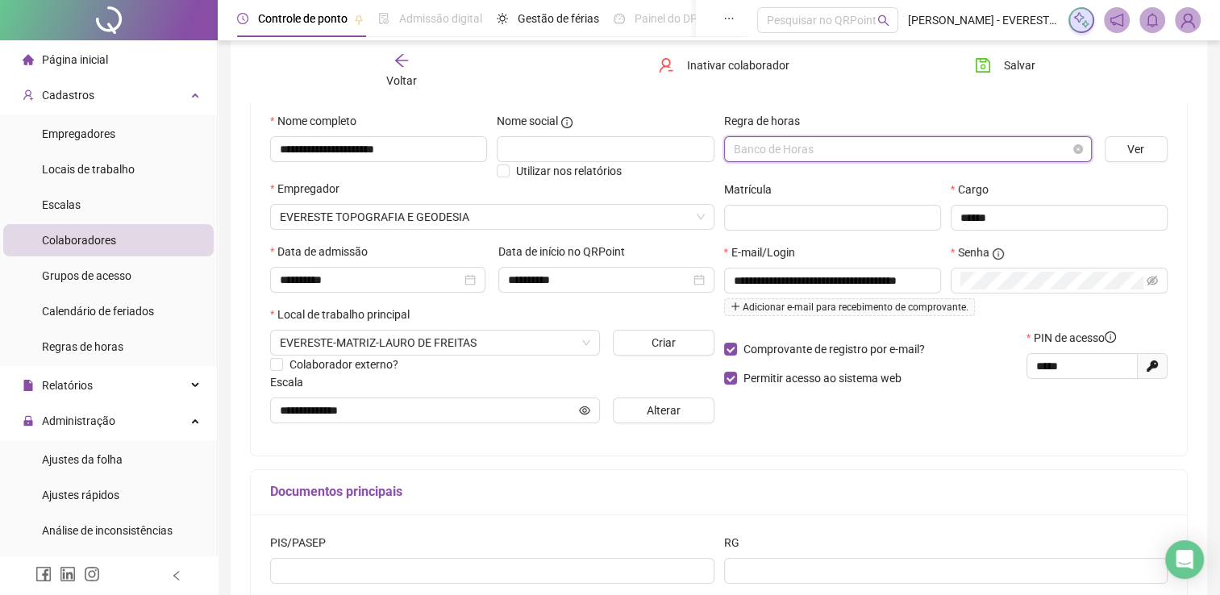
click at [811, 150] on span "Banco de Horas" at bounding box center [908, 149] width 348 height 24
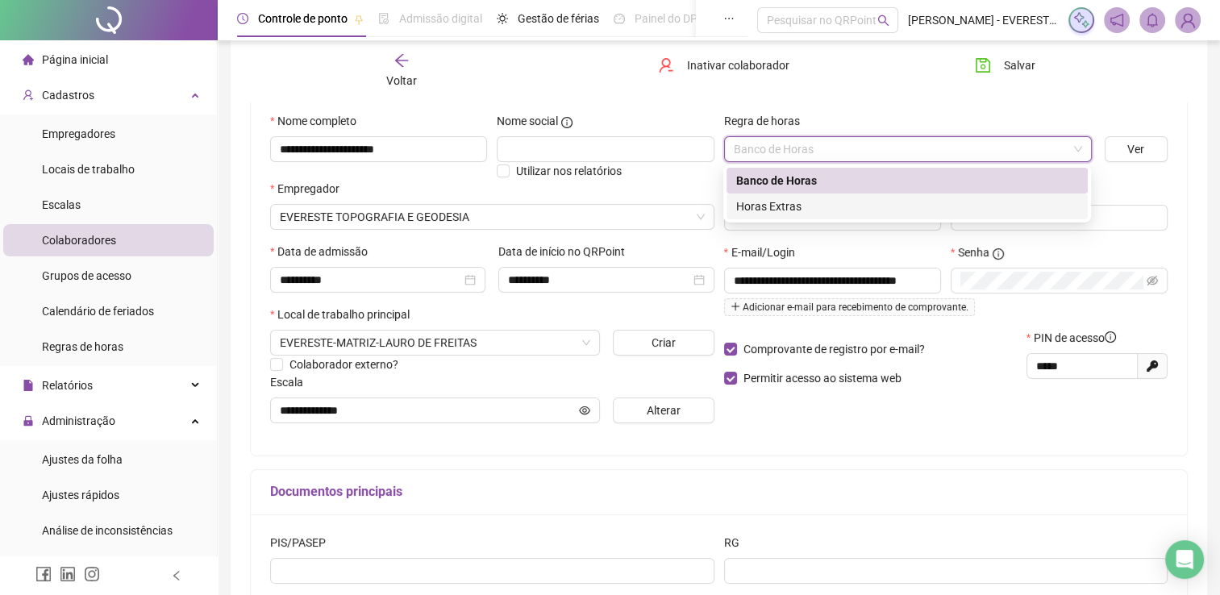
click at [762, 205] on div "Horas Extras" at bounding box center [907, 206] width 342 height 18
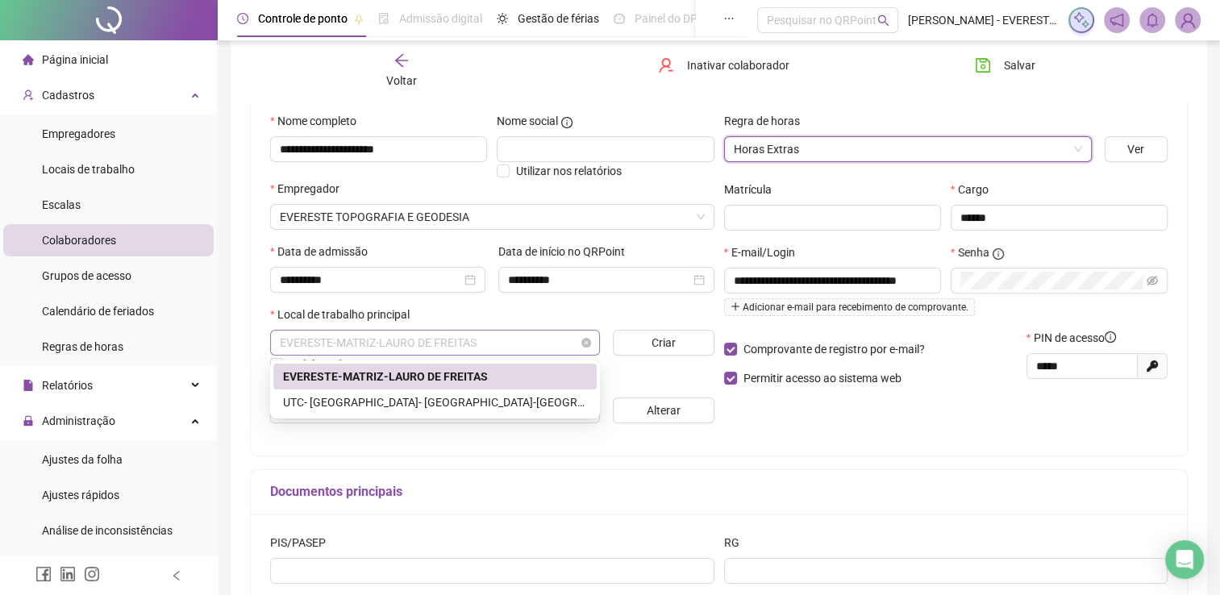
click at [567, 353] on span "EVERESTE-MATRIZ-LAURO DE FREITAS" at bounding box center [435, 343] width 310 height 24
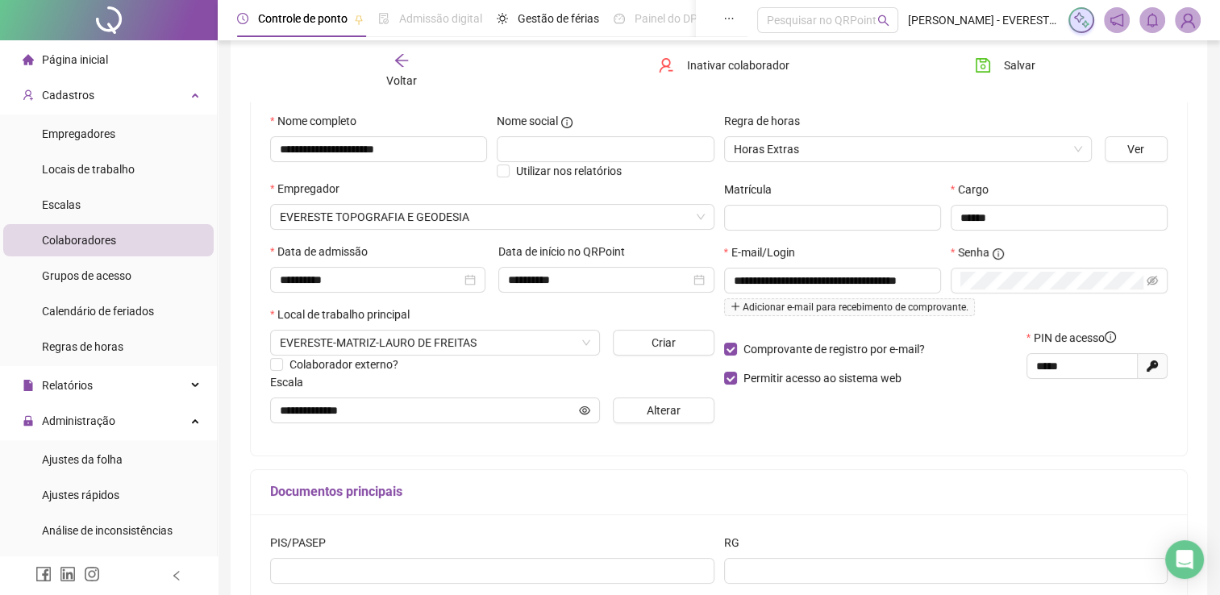
click at [575, 315] on div "Local de trabalho principal" at bounding box center [492, 318] width 444 height 24
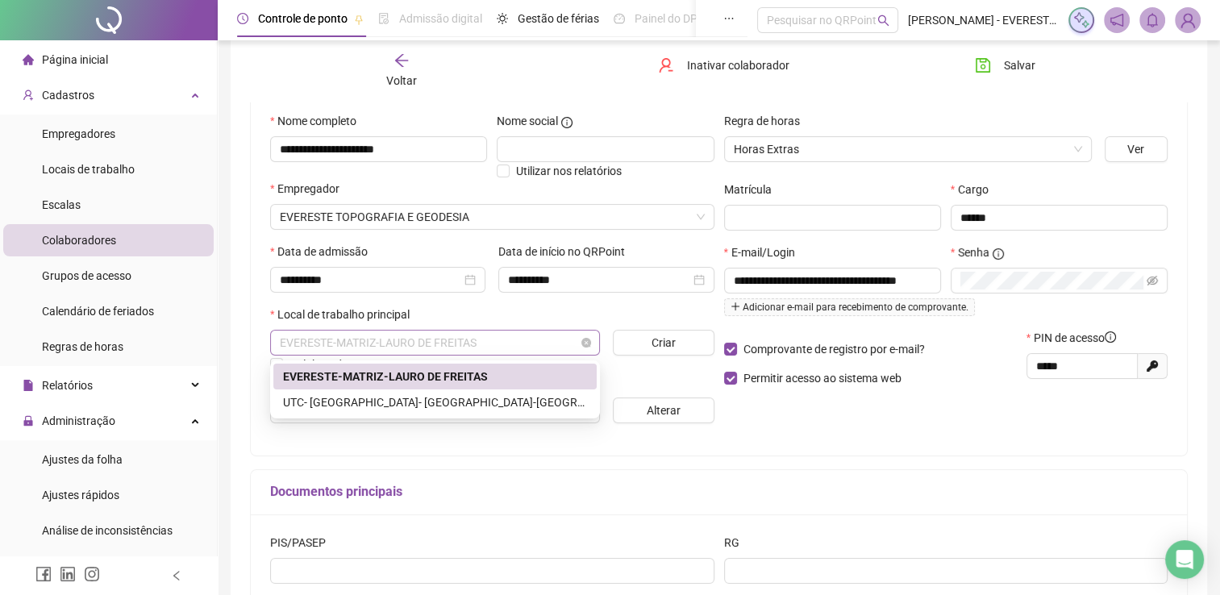
click at [432, 348] on span "EVERESTE-MATRIZ-LAURO DE FREITAS" at bounding box center [435, 343] width 310 height 24
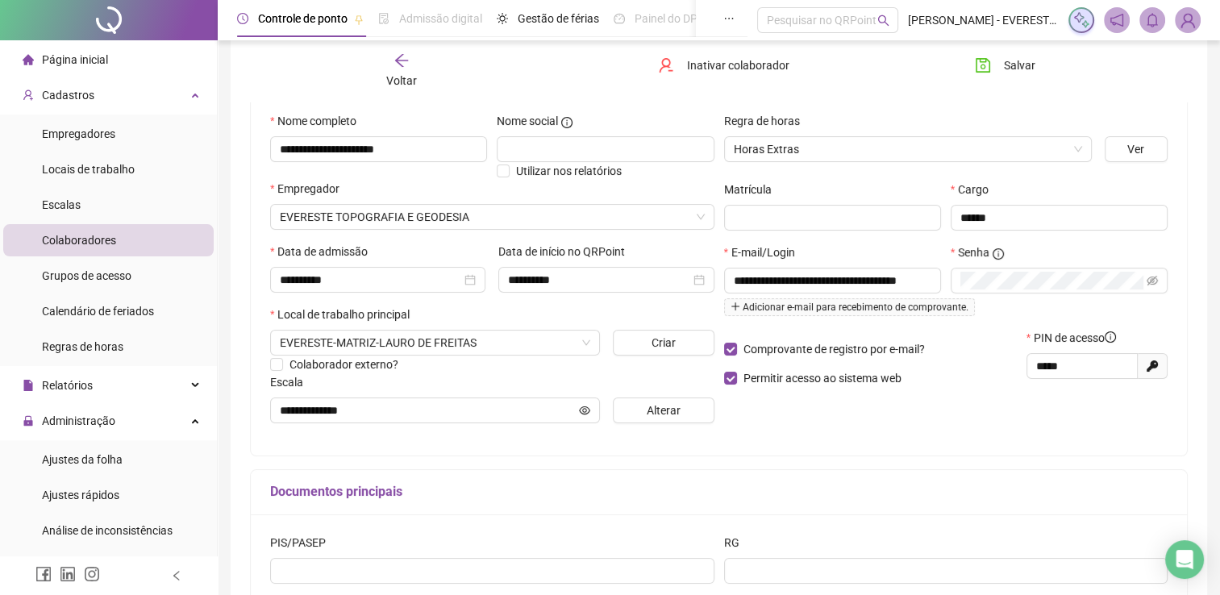
click at [513, 311] on div "Local de trabalho principal" at bounding box center [492, 318] width 444 height 24
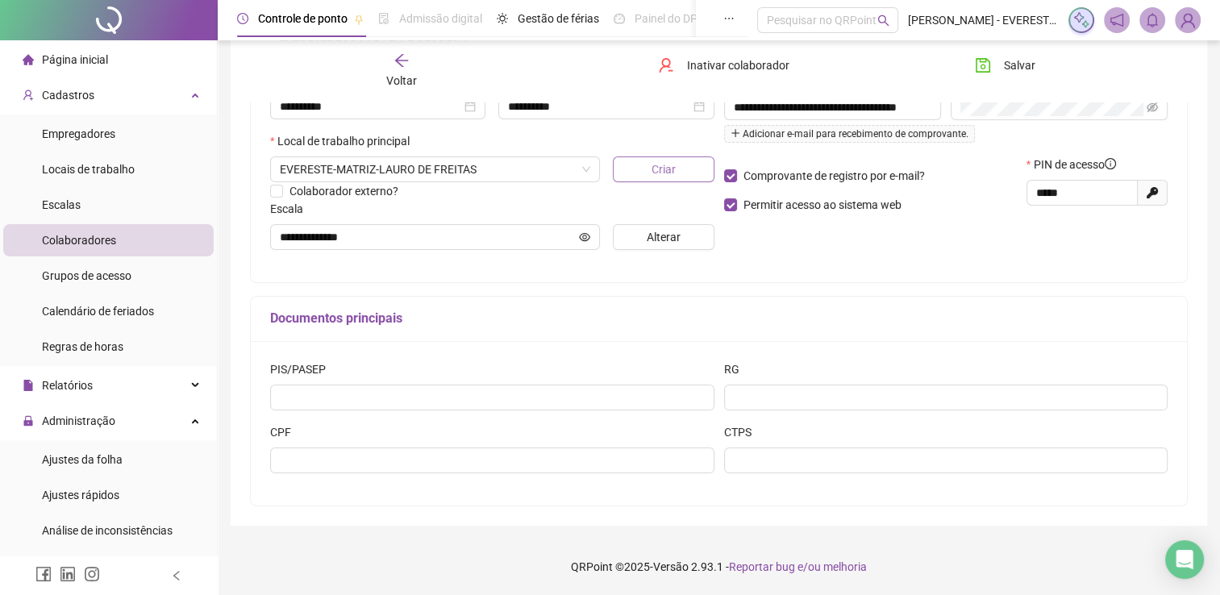
scroll to position [0, 0]
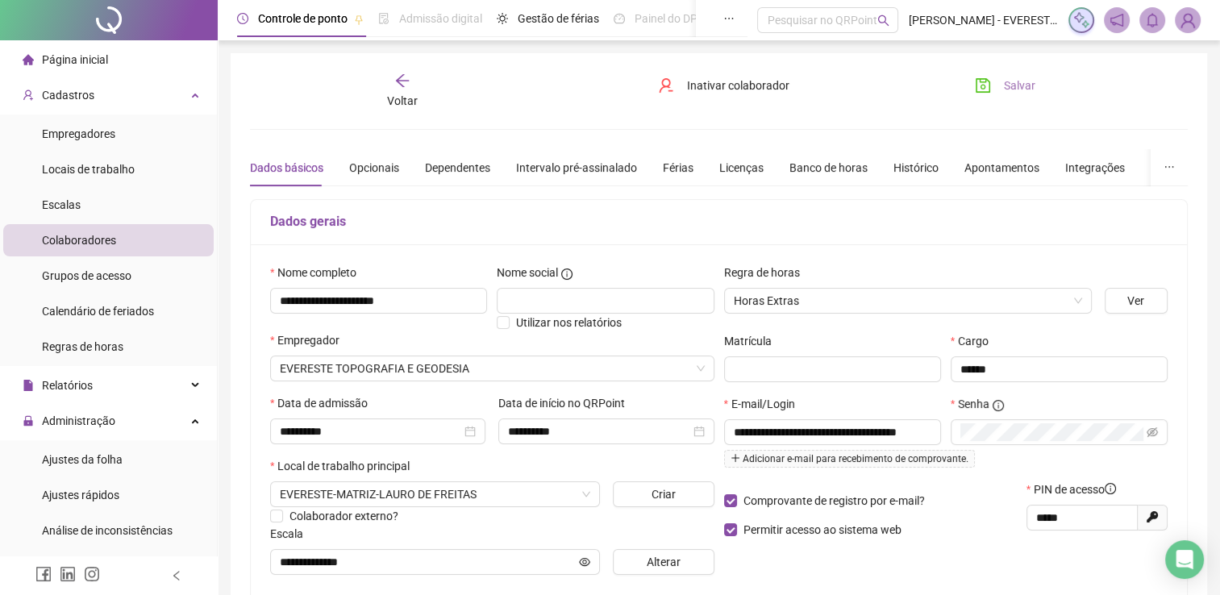
click at [1025, 92] on span "Salvar" at bounding box center [1019, 86] width 31 height 18
click at [380, 153] on div "Opcionais" at bounding box center [374, 167] width 50 height 37
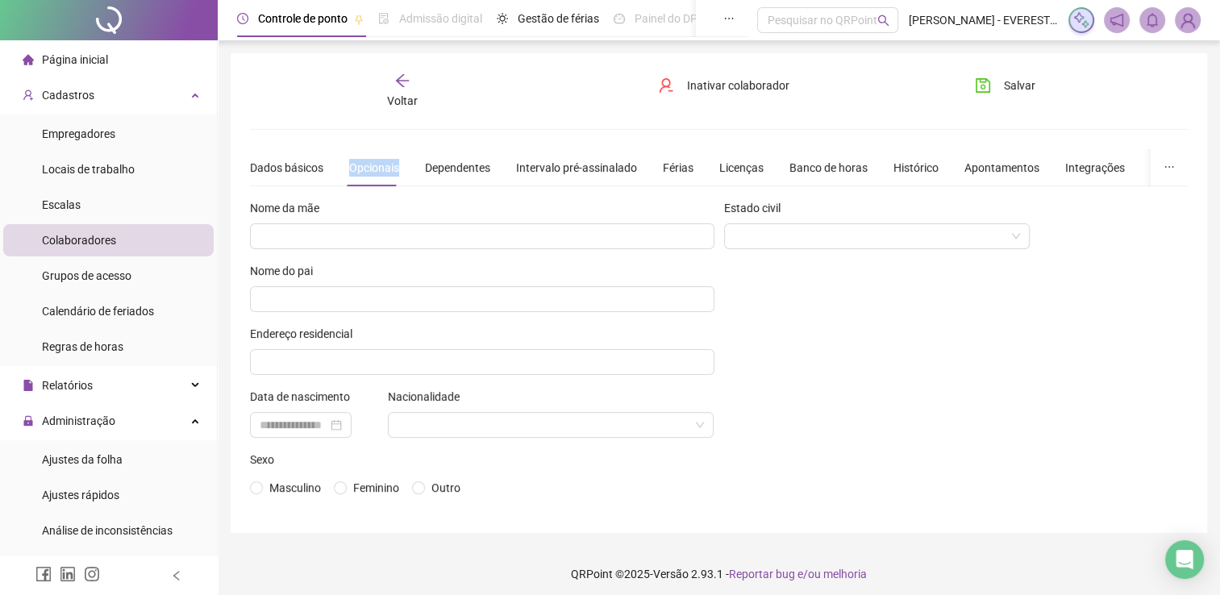
click at [380, 153] on div "Opcionais" at bounding box center [374, 167] width 50 height 37
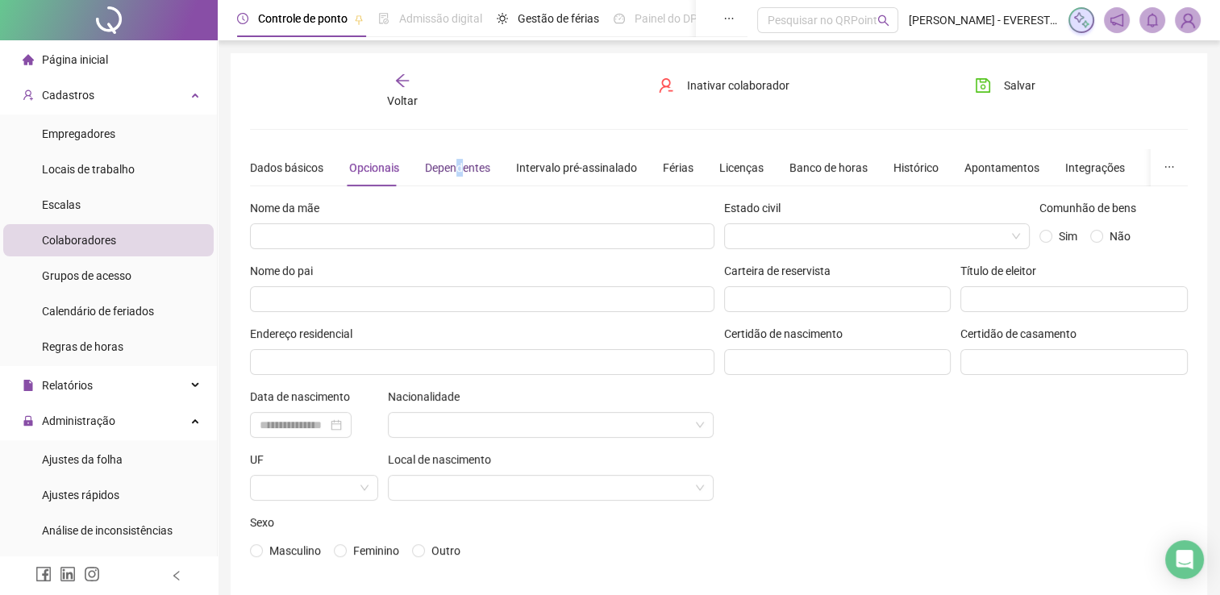
drag, startPoint x: 380, startPoint y: 153, endPoint x: 458, endPoint y: 173, distance: 79.8
click at [458, 173] on div "Dependentes" at bounding box center [457, 168] width 65 height 18
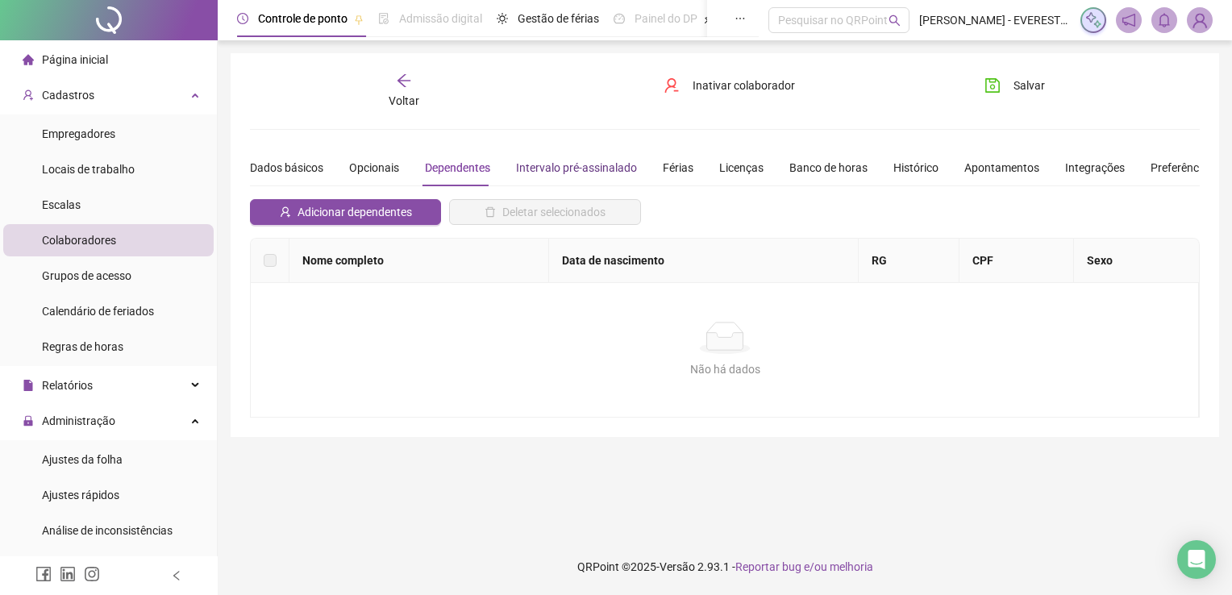
click at [609, 167] on div "Intervalo pré-assinalado" at bounding box center [576, 168] width 121 height 18
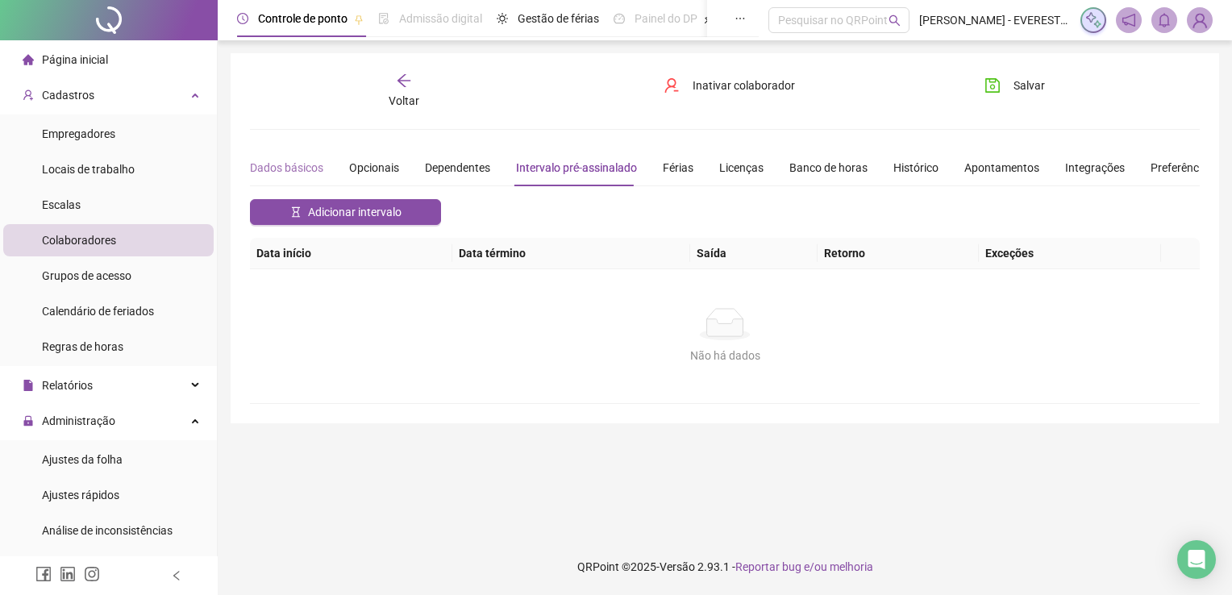
click at [310, 179] on div "Dados básicos" at bounding box center [286, 167] width 73 height 37
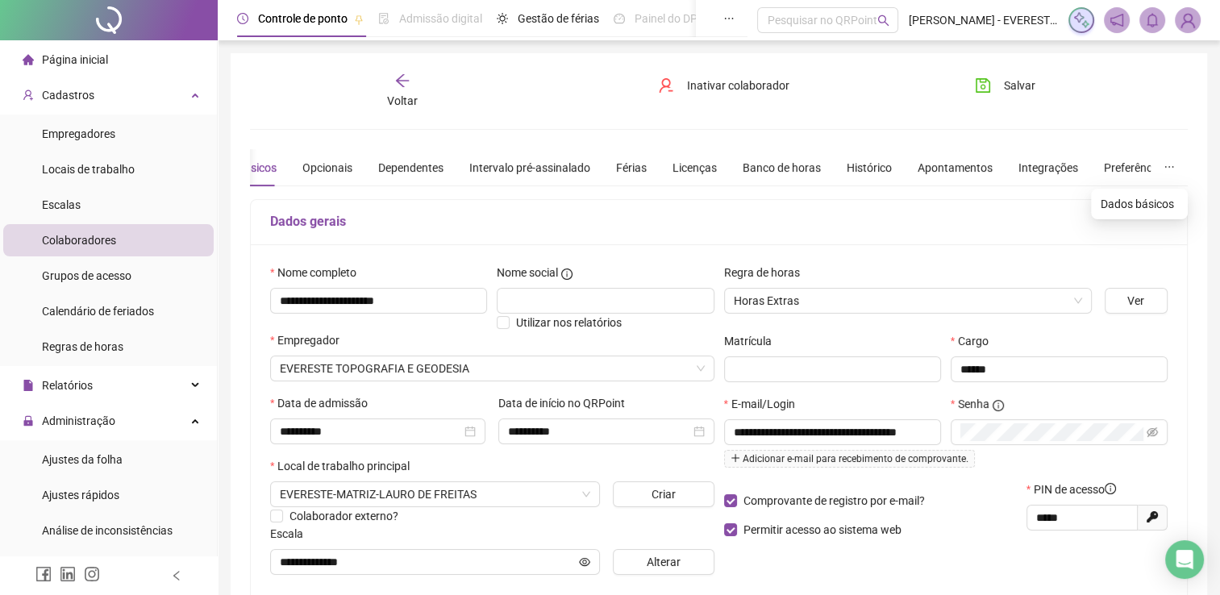
click at [1171, 165] on icon "ellipsis" at bounding box center [1168, 166] width 11 height 11
click at [1167, 166] on icon "ellipsis" at bounding box center [1168, 166] width 11 height 11
click at [84, 243] on span "Colaboradores" at bounding box center [79, 240] width 74 height 13
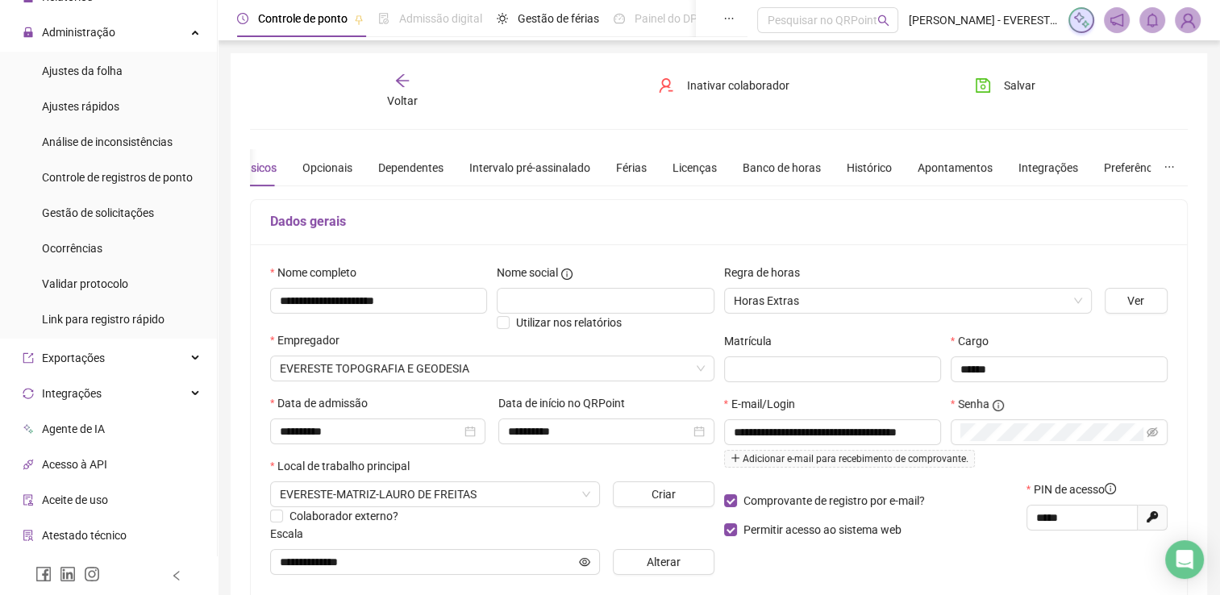
scroll to position [490, 0]
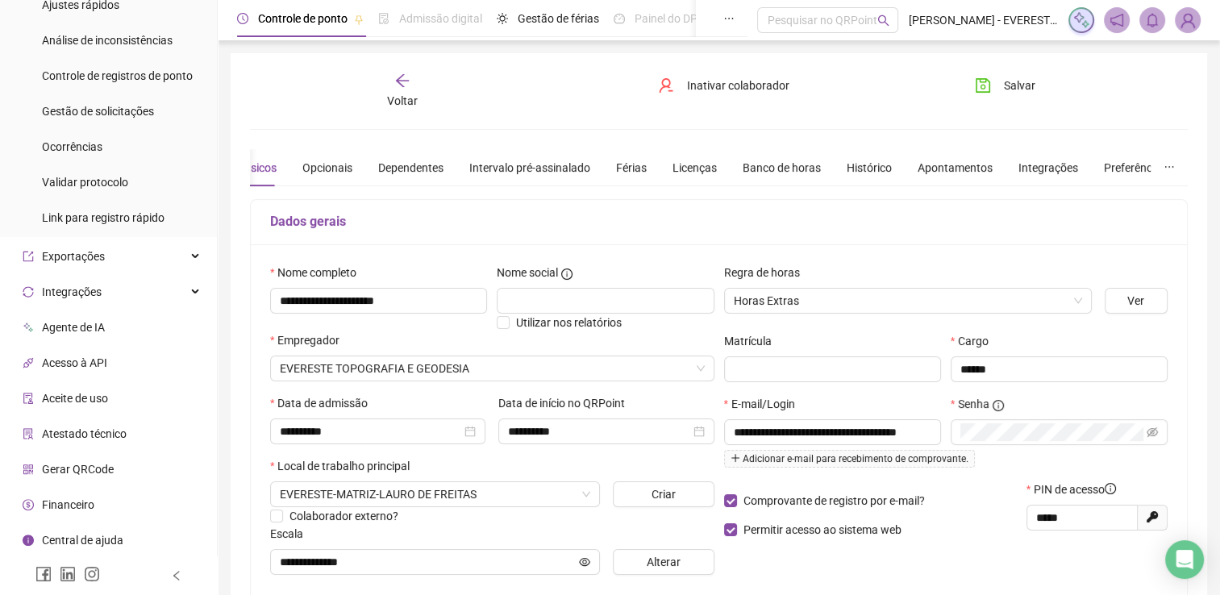
click at [77, 466] on span "Gerar QRCode" at bounding box center [78, 469] width 72 height 13
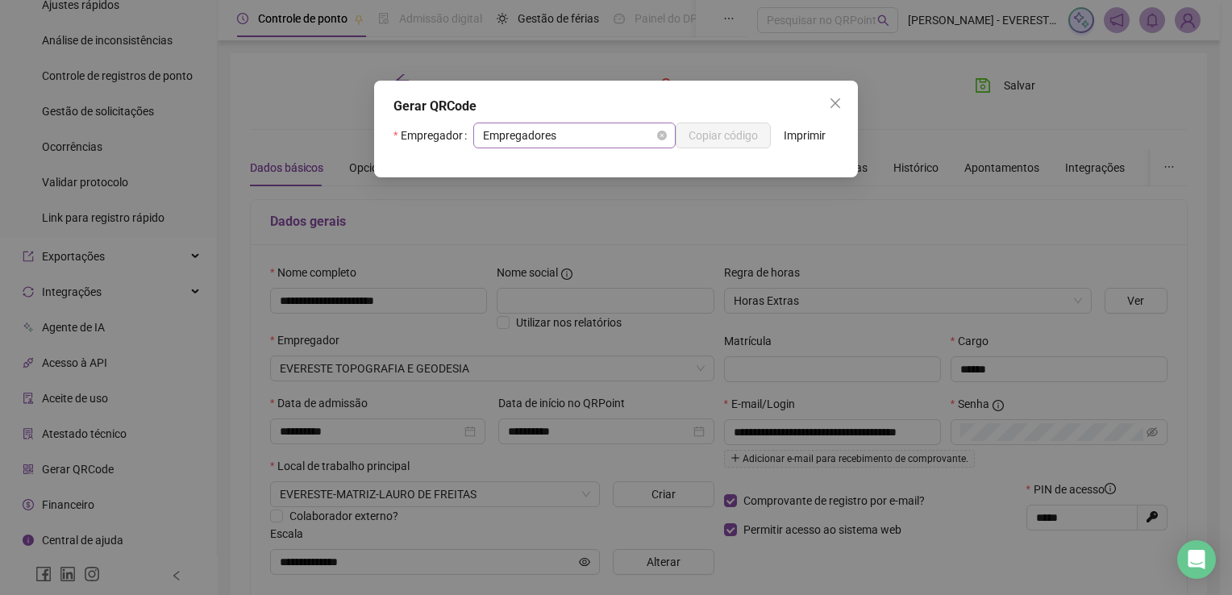
click at [596, 141] on span "Empregadores" at bounding box center [574, 135] width 183 height 24
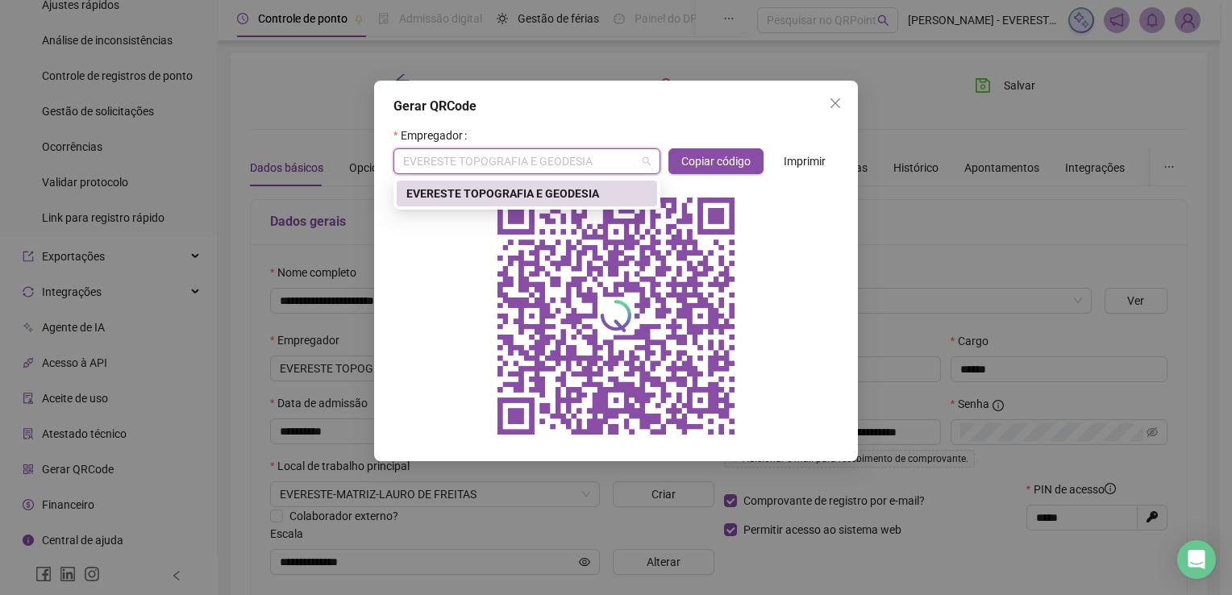
click at [554, 203] on div "EVERESTE TOPOGRAFIA E GEODESIA" at bounding box center [527, 194] width 260 height 26
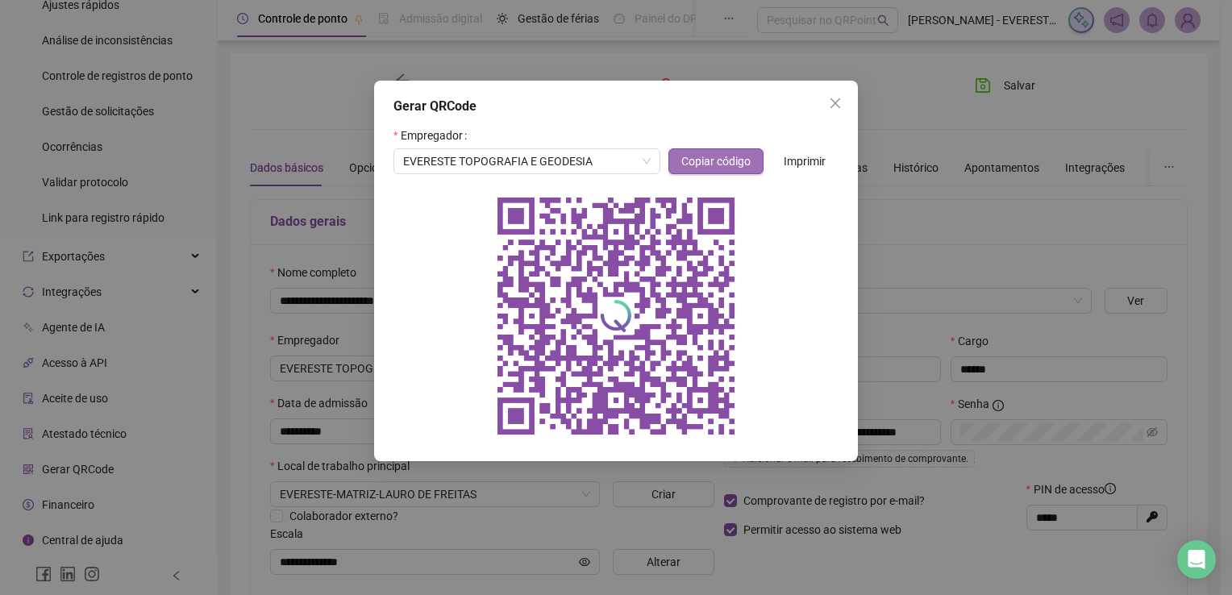
click at [726, 160] on span "Copiar código" at bounding box center [715, 161] width 69 height 18
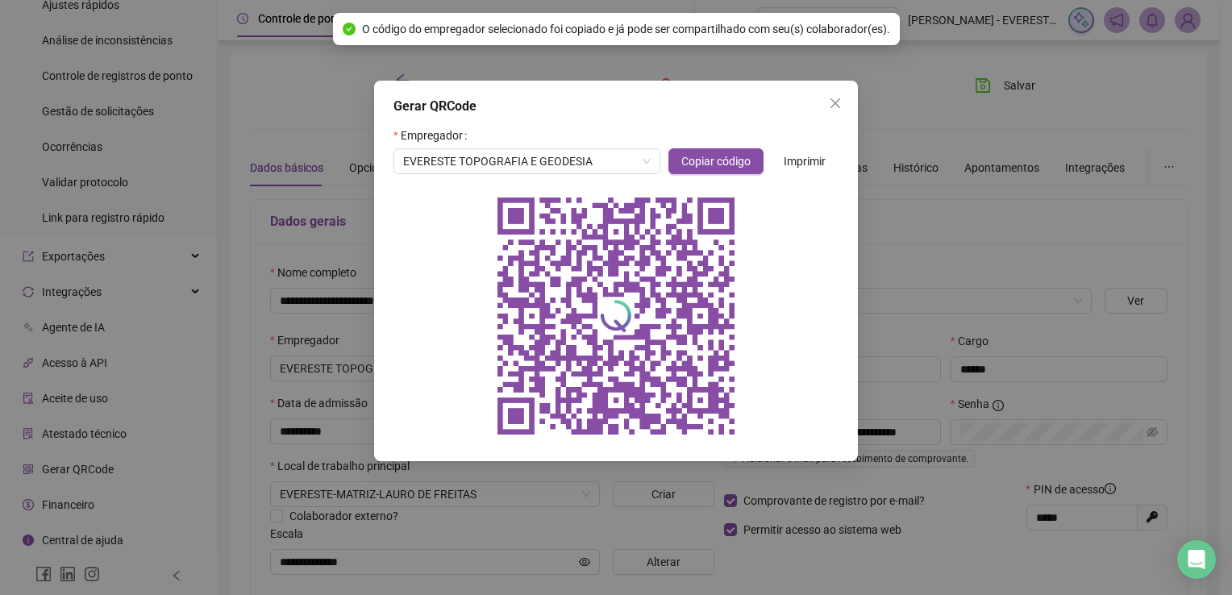
click at [839, 170] on div "Gerar QRCode Empregador EVERESTE TOPOGRAFIA E GEODESIA Copiar código Imprimir" at bounding box center [616, 271] width 484 height 380
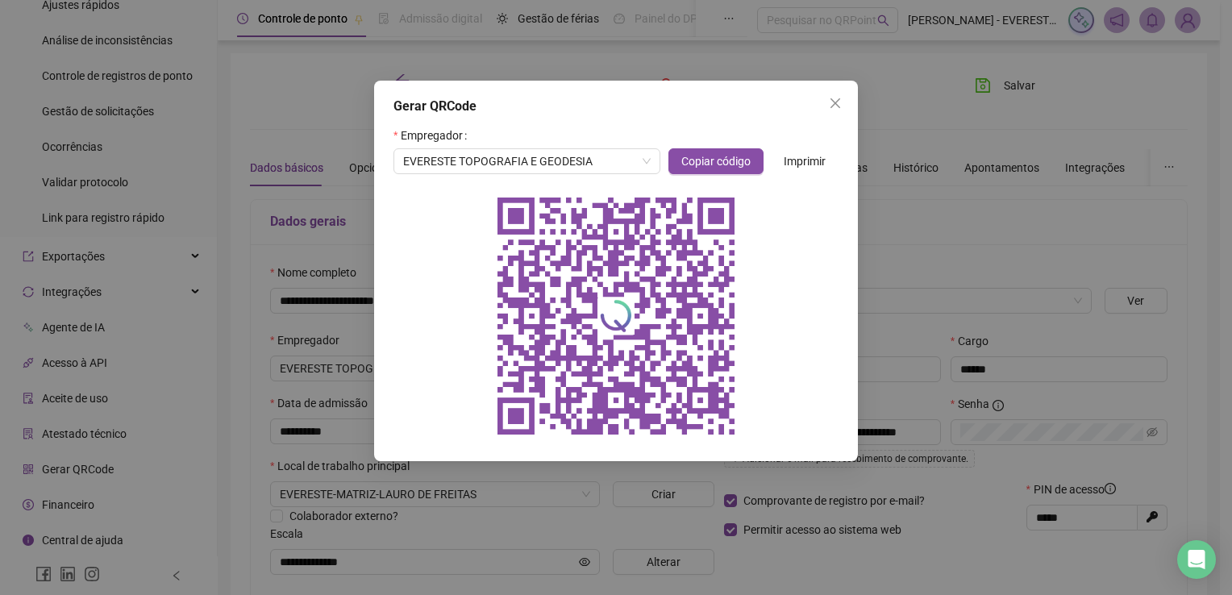
click at [795, 163] on span "Imprimir" at bounding box center [805, 161] width 42 height 18
click at [842, 103] on span "Close" at bounding box center [835, 103] width 26 height 13
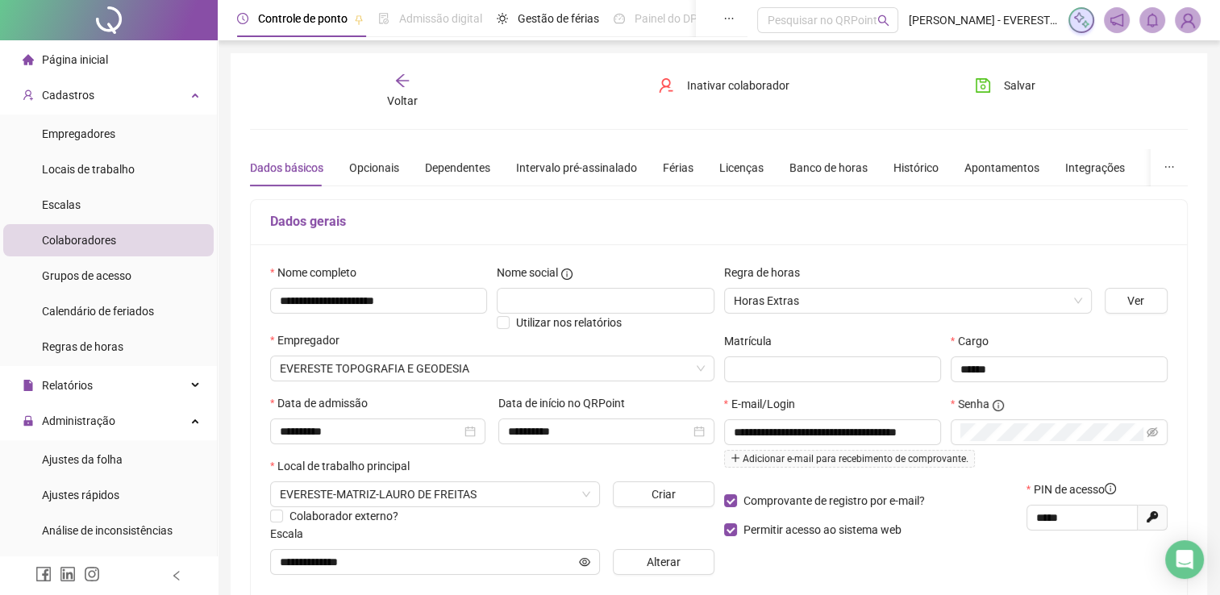
click at [66, 55] on span "Página inicial" at bounding box center [75, 59] width 66 height 13
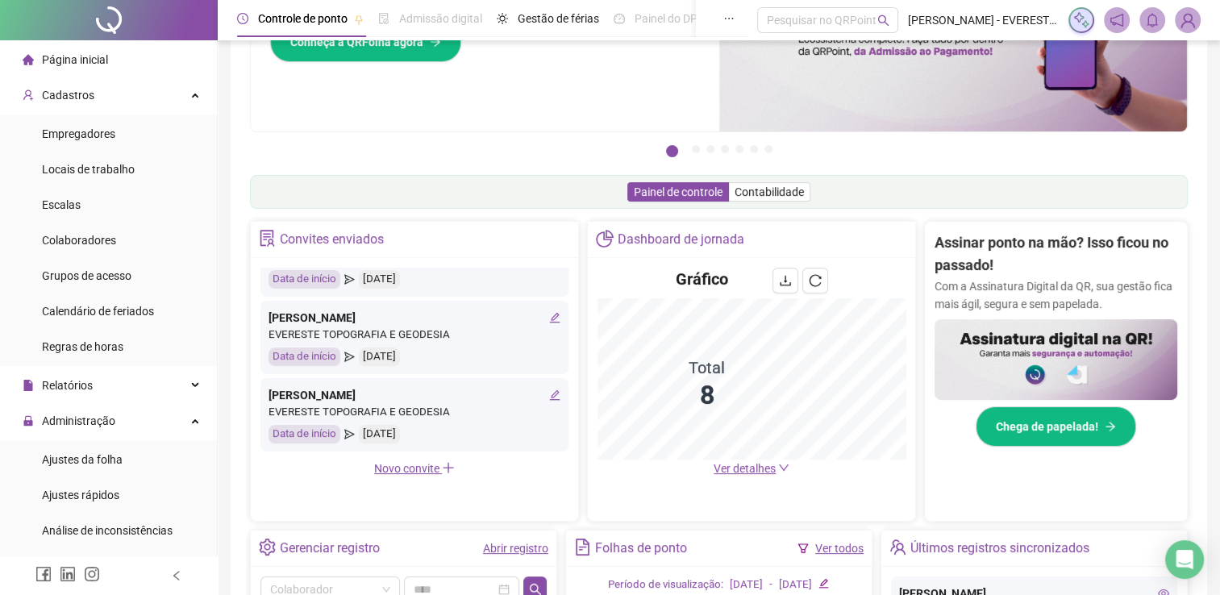
scroll to position [148, 0]
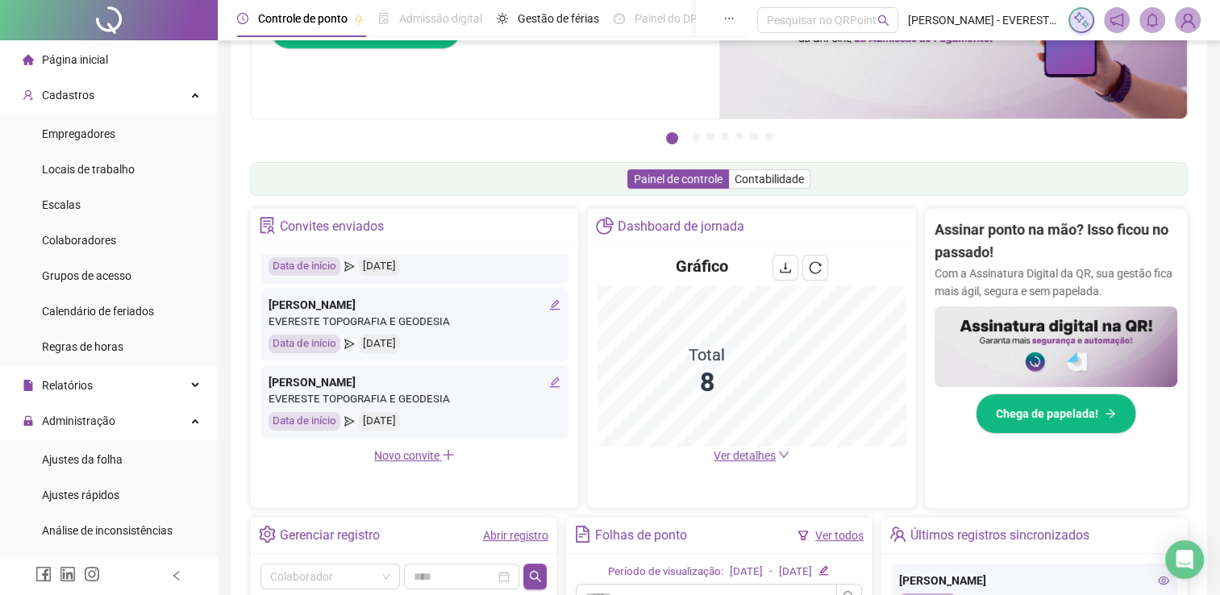
click at [543, 339] on div "Data de início [DATE]" at bounding box center [414, 344] width 292 height 19
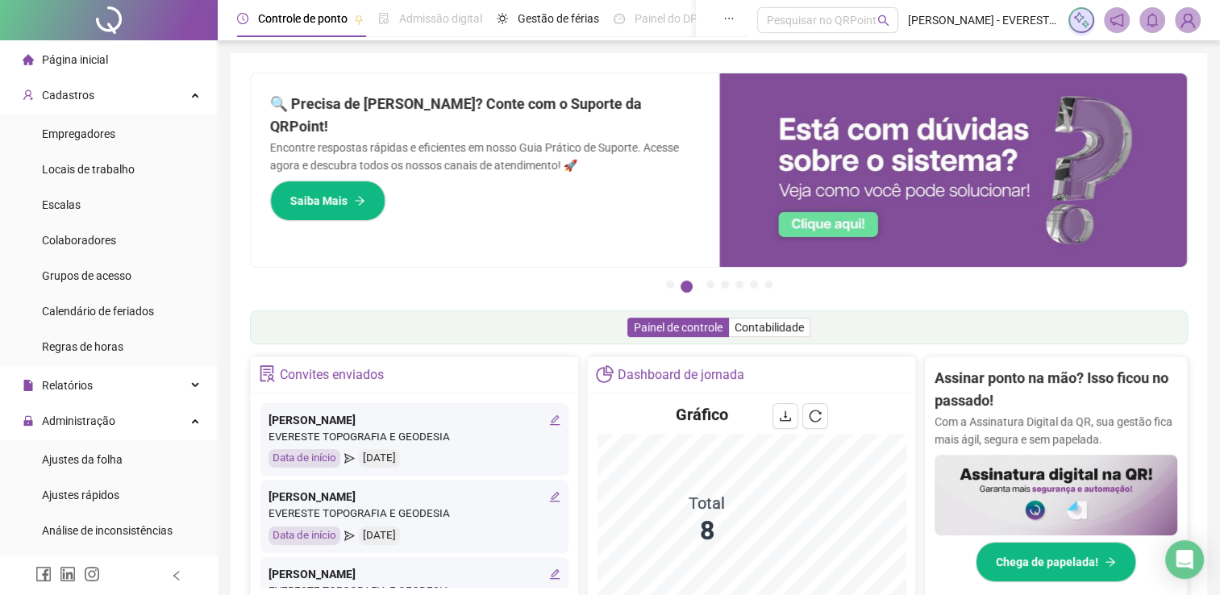
scroll to position [276, 0]
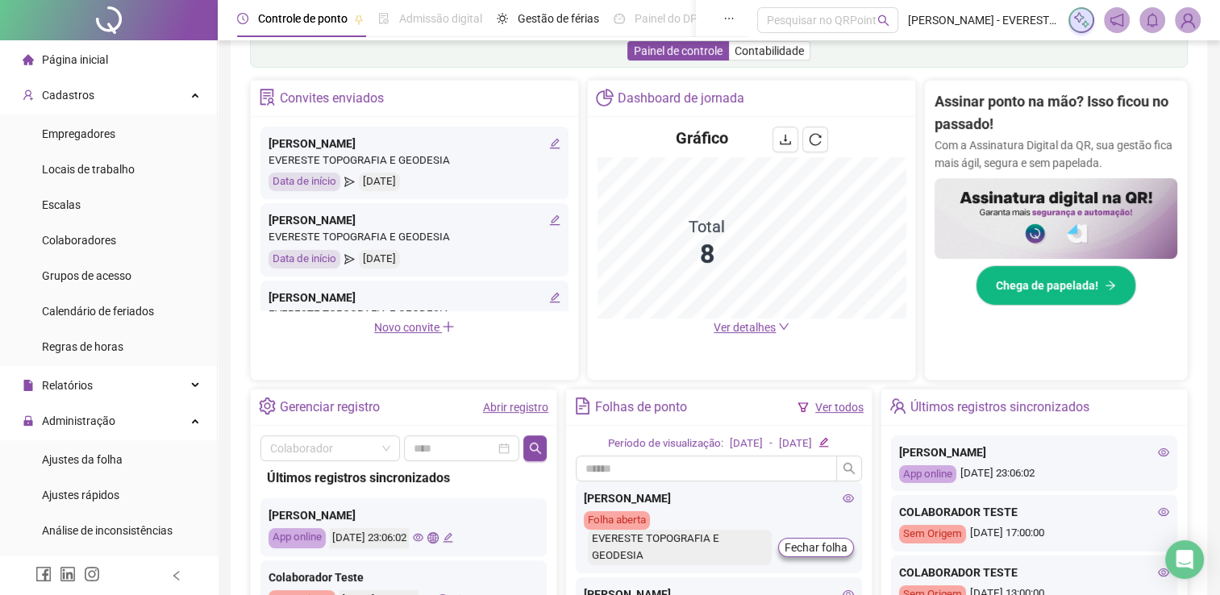
click at [406, 330] on span "Novo convite" at bounding box center [414, 327] width 81 height 13
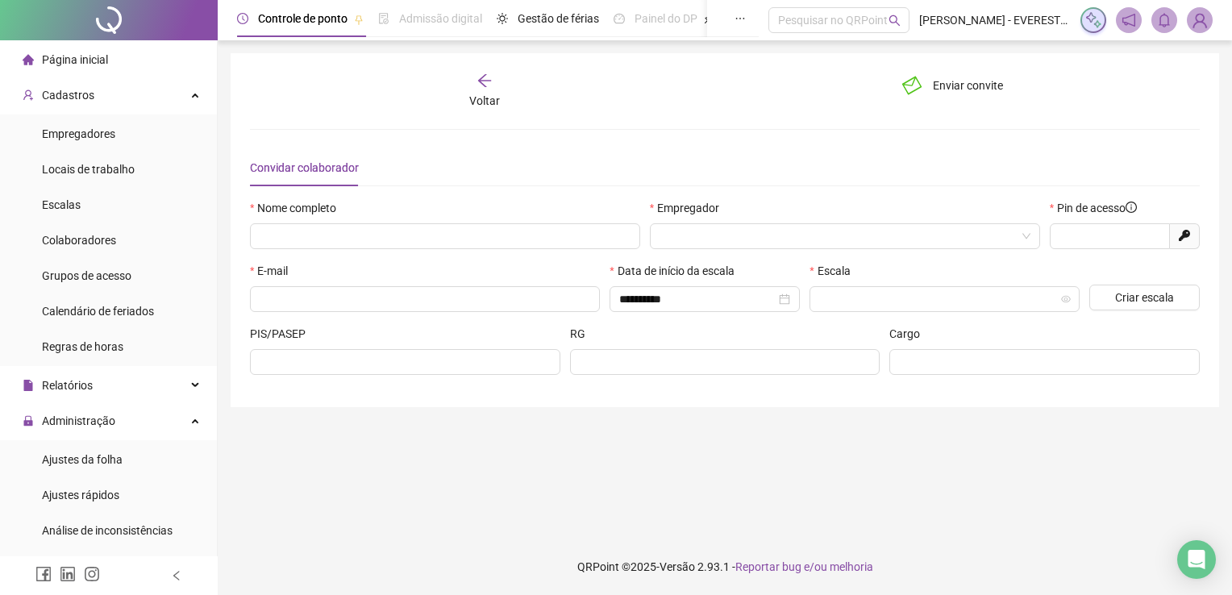
type input "*****"
click at [485, 89] on div "Voltar" at bounding box center [484, 91] width 148 height 37
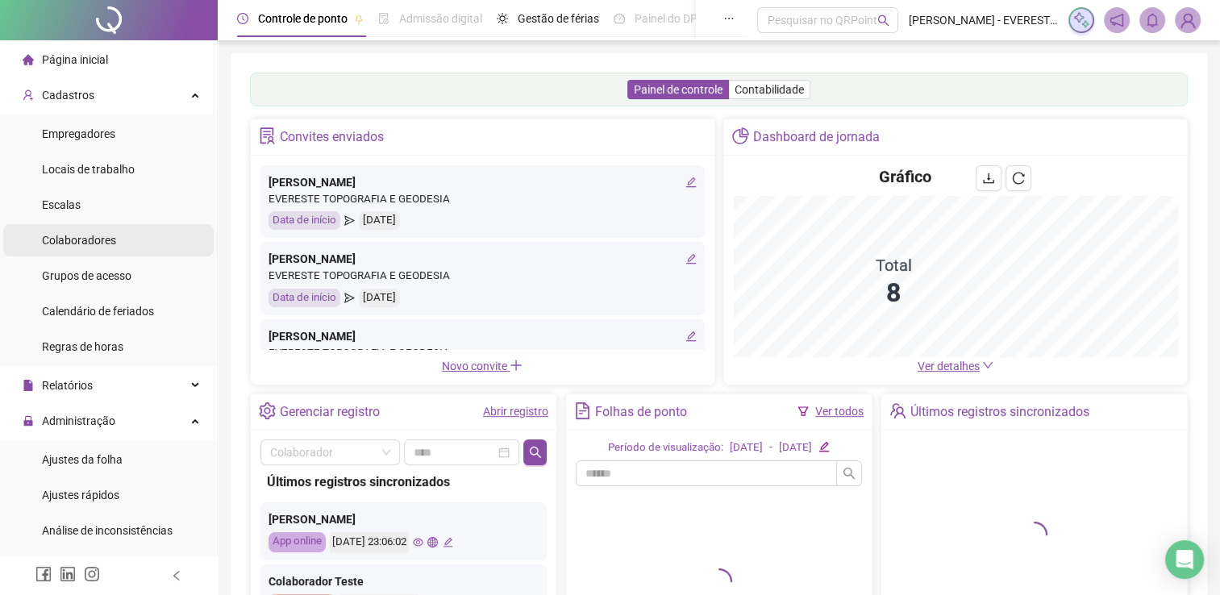
click at [88, 256] on div "Colaboradores" at bounding box center [79, 240] width 74 height 32
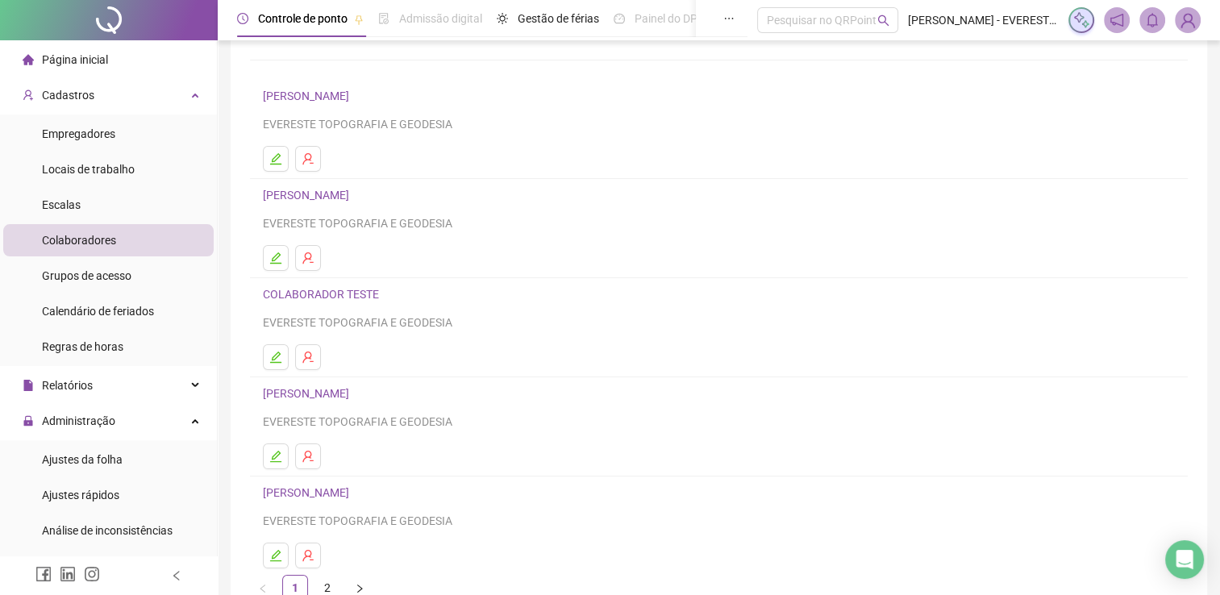
scroll to position [184, 0]
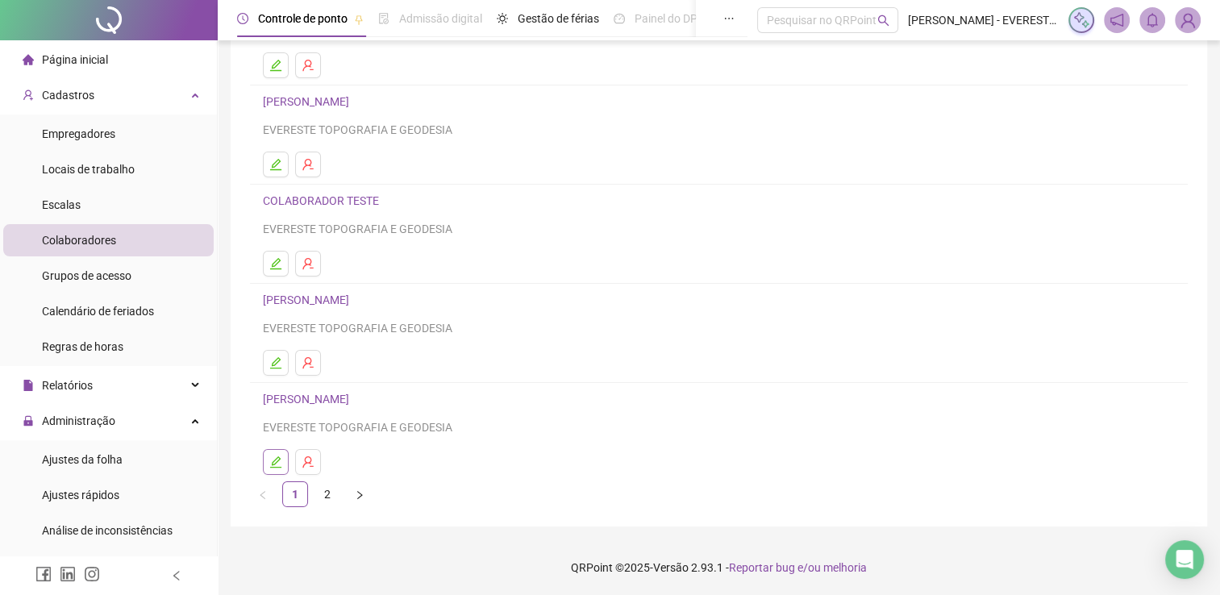
click at [276, 459] on icon "edit" at bounding box center [275, 461] width 11 height 11
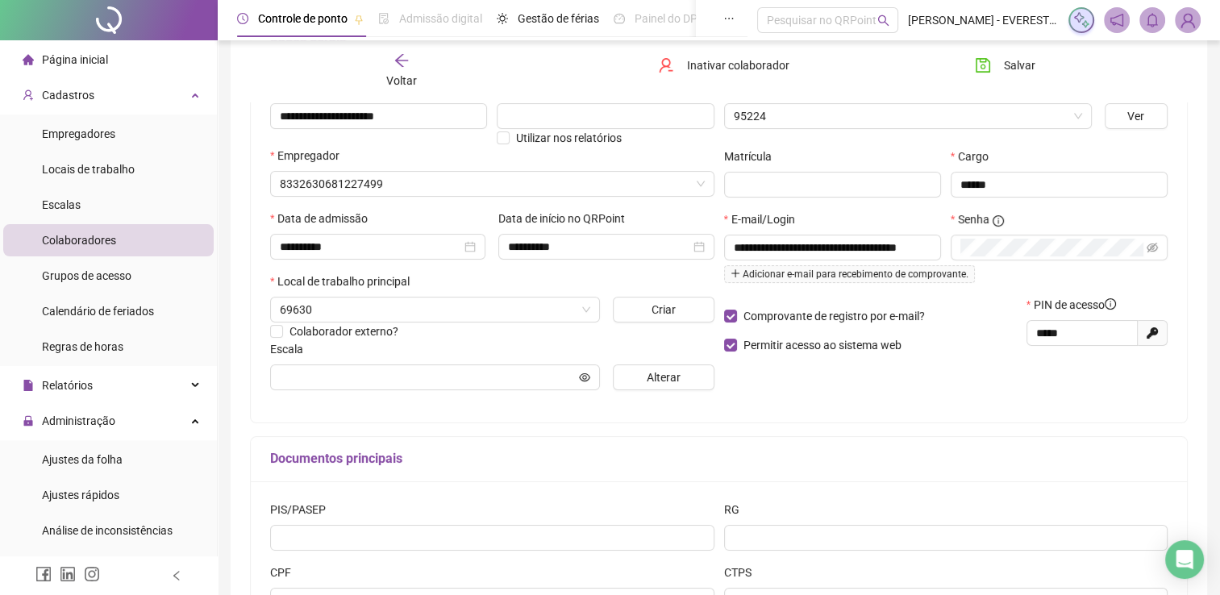
scroll to position [192, 0]
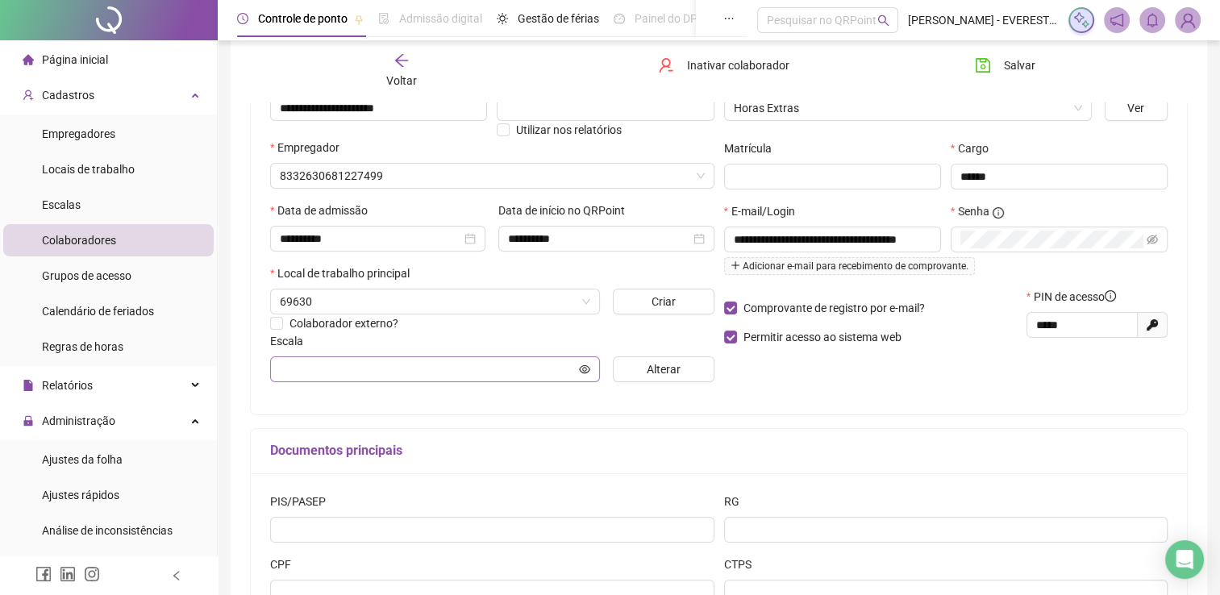
type input "**********"
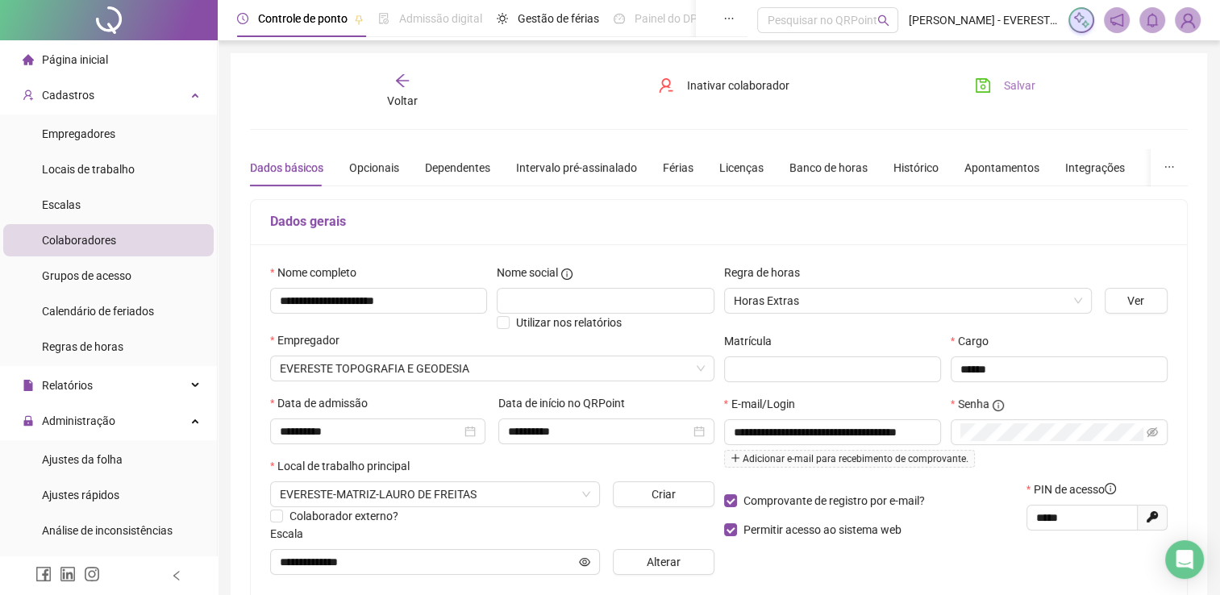
click at [1016, 81] on span "Salvar" at bounding box center [1019, 86] width 31 height 18
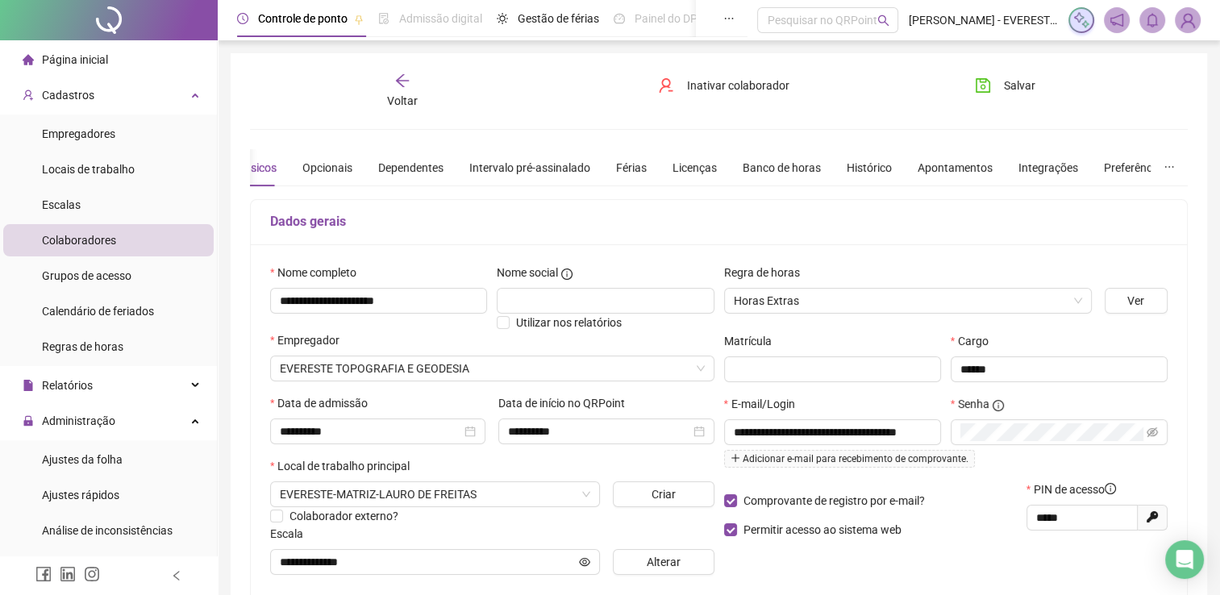
click at [160, 235] on li "Colaboradores" at bounding box center [108, 240] width 210 height 32
click at [109, 239] on span "Colaboradores" at bounding box center [79, 240] width 74 height 13
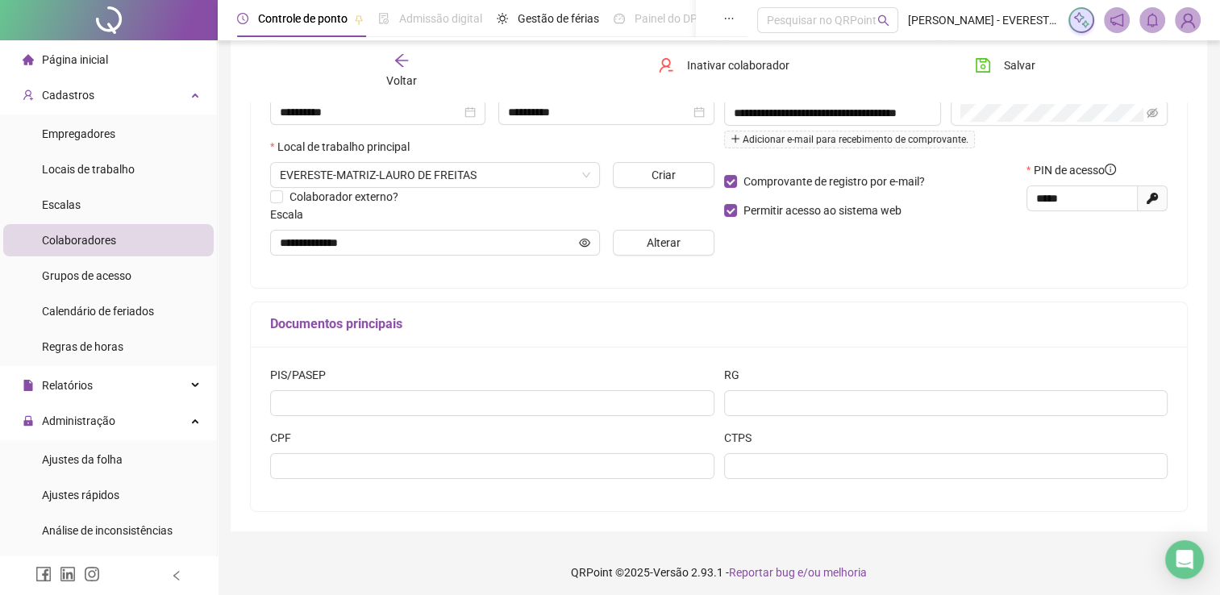
scroll to position [319, 0]
click at [102, 247] on div "Colaboradores" at bounding box center [79, 240] width 74 height 32
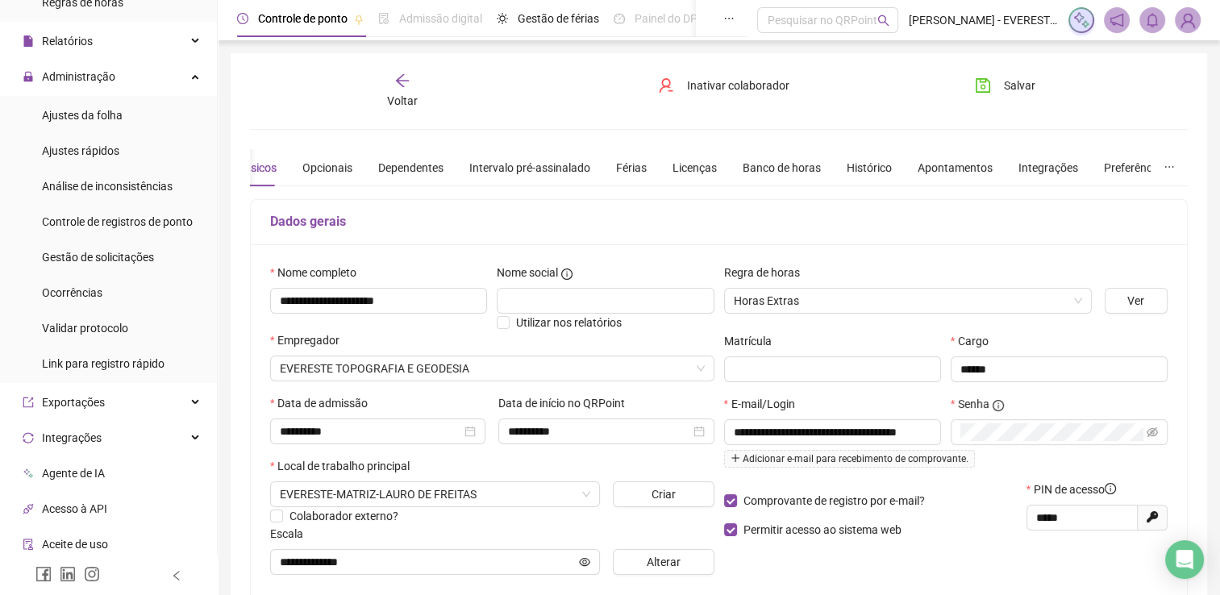
scroll to position [345, 0]
click at [123, 371] on div "Link para registro rápido" at bounding box center [103, 363] width 123 height 32
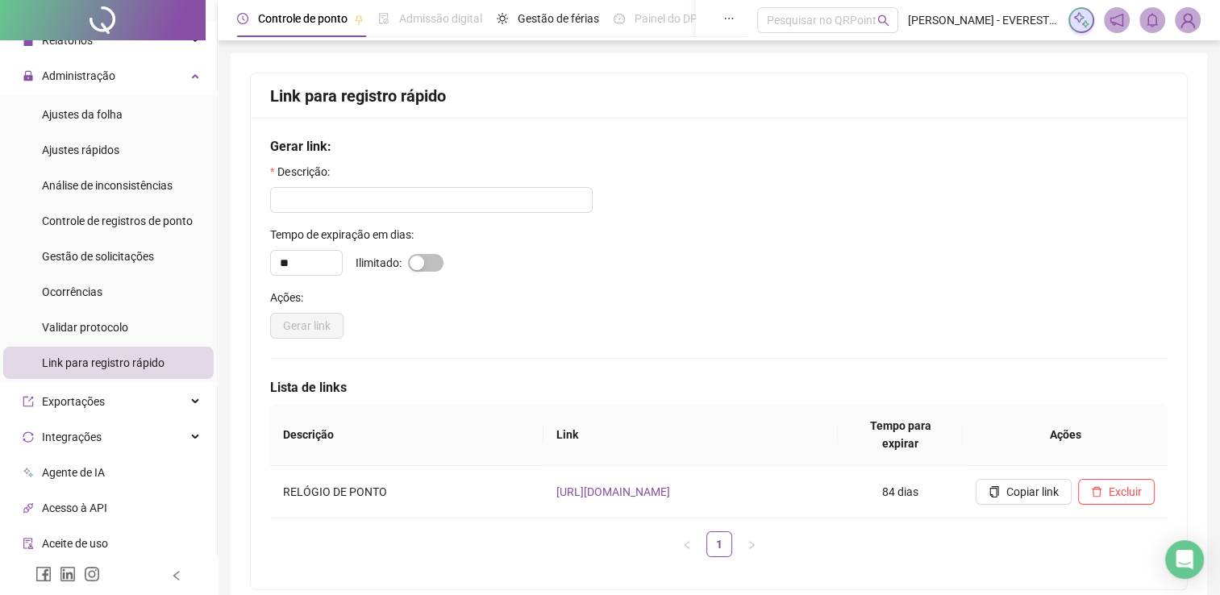
scroll to position [65, 0]
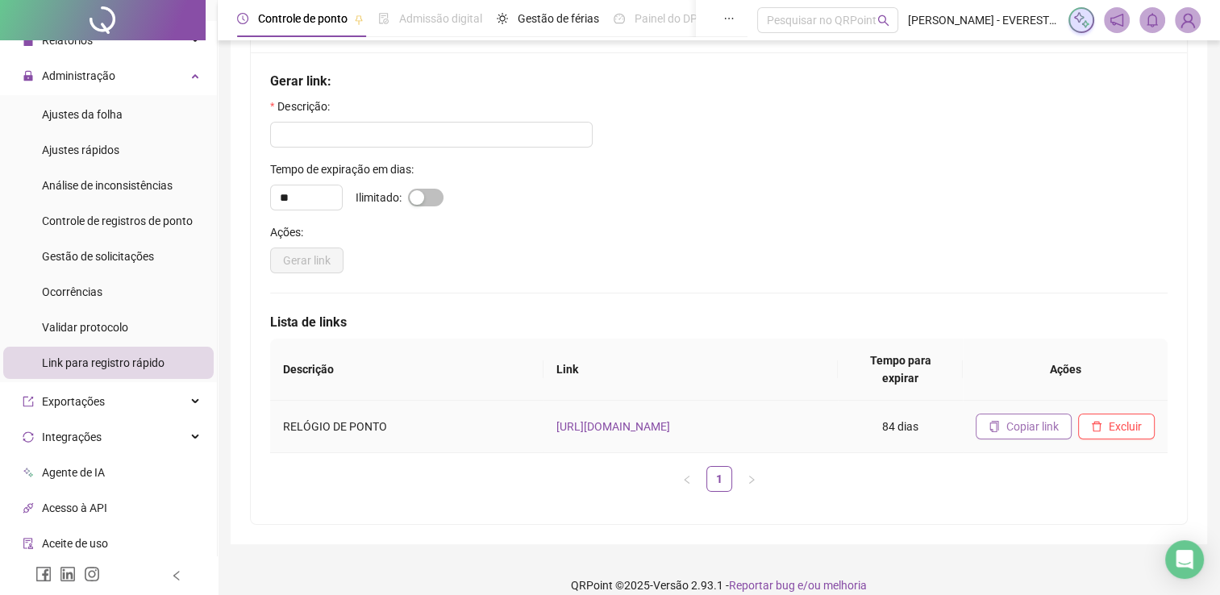
click at [992, 421] on icon "copy" at bounding box center [993, 426] width 11 height 11
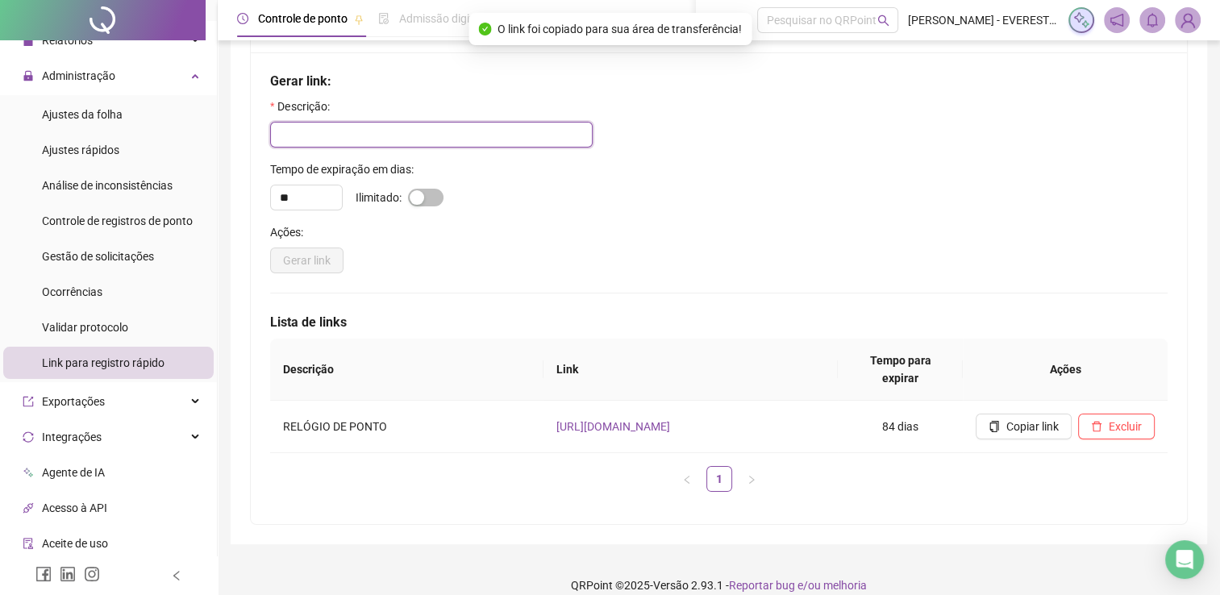
click at [339, 136] on input "text" at bounding box center [431, 135] width 322 height 26
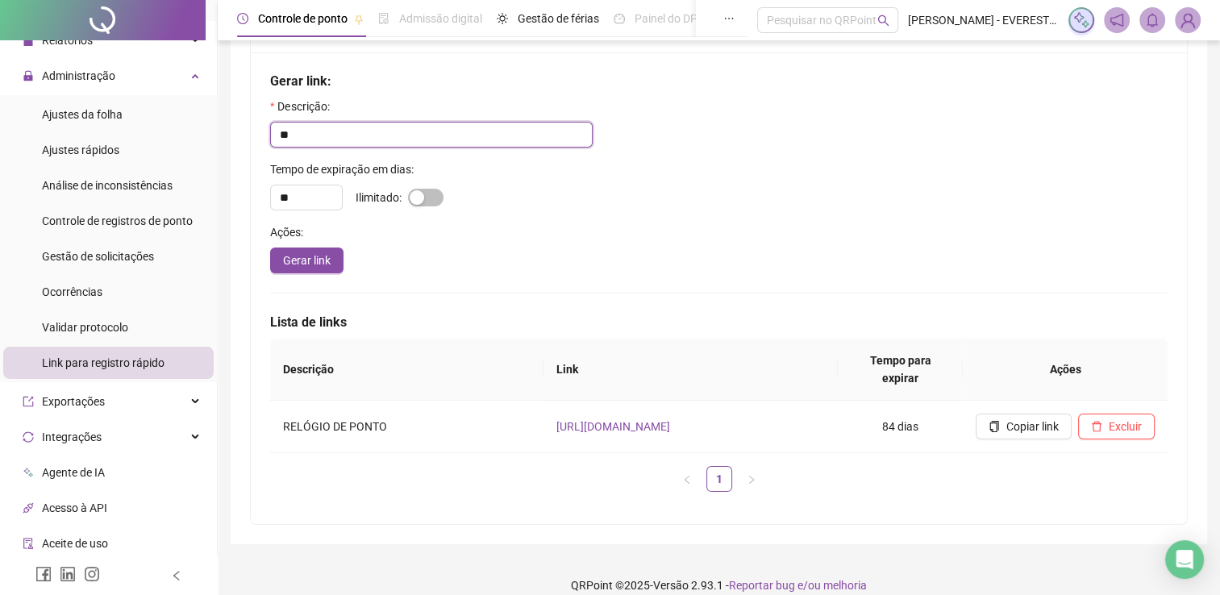
type input "*"
type input "**********"
click at [425, 192] on button "button" at bounding box center [425, 198] width 35 height 18
type input "*"
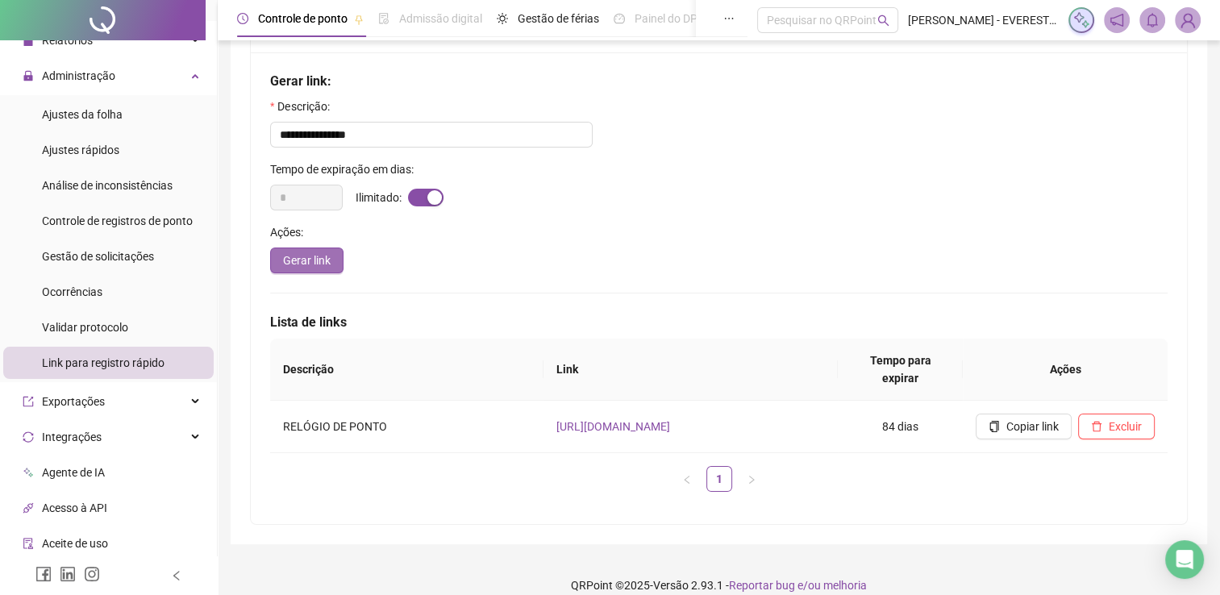
click at [319, 262] on span "Gerar link" at bounding box center [307, 261] width 48 height 18
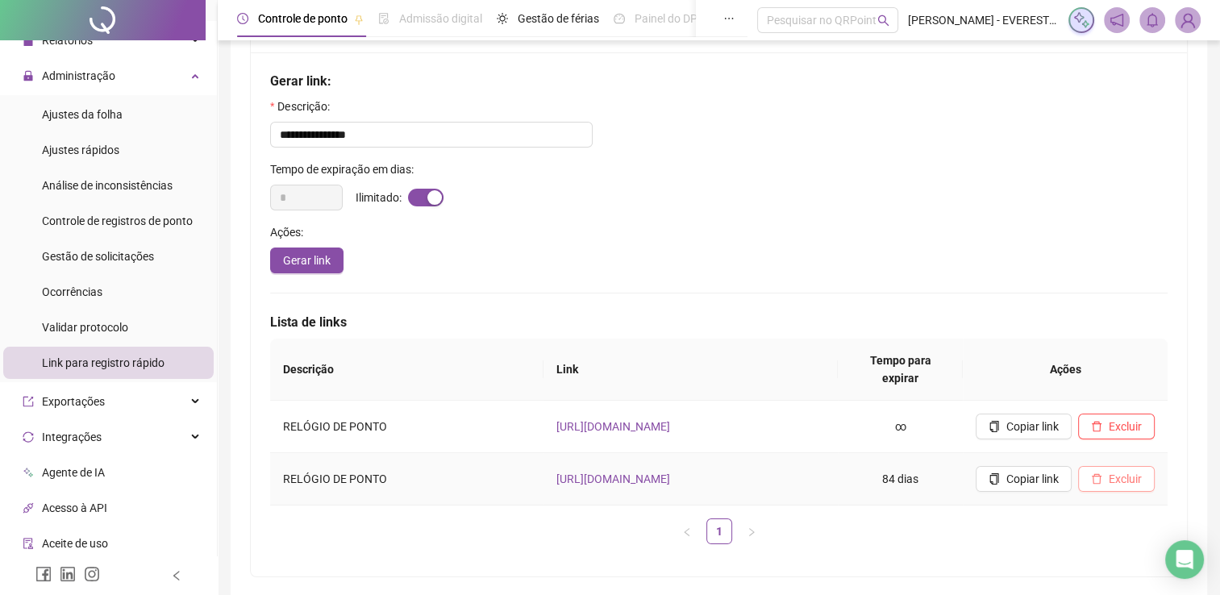
click at [1109, 471] on button "Excluir" at bounding box center [1116, 479] width 77 height 26
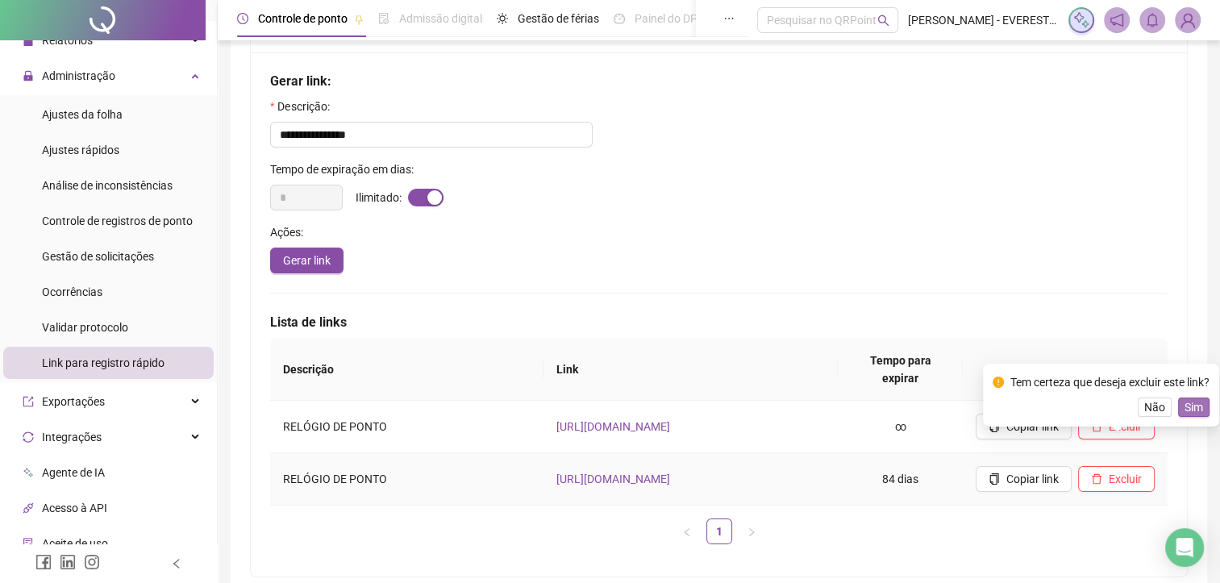
click at [1196, 407] on span "Sim" at bounding box center [1193, 407] width 19 height 18
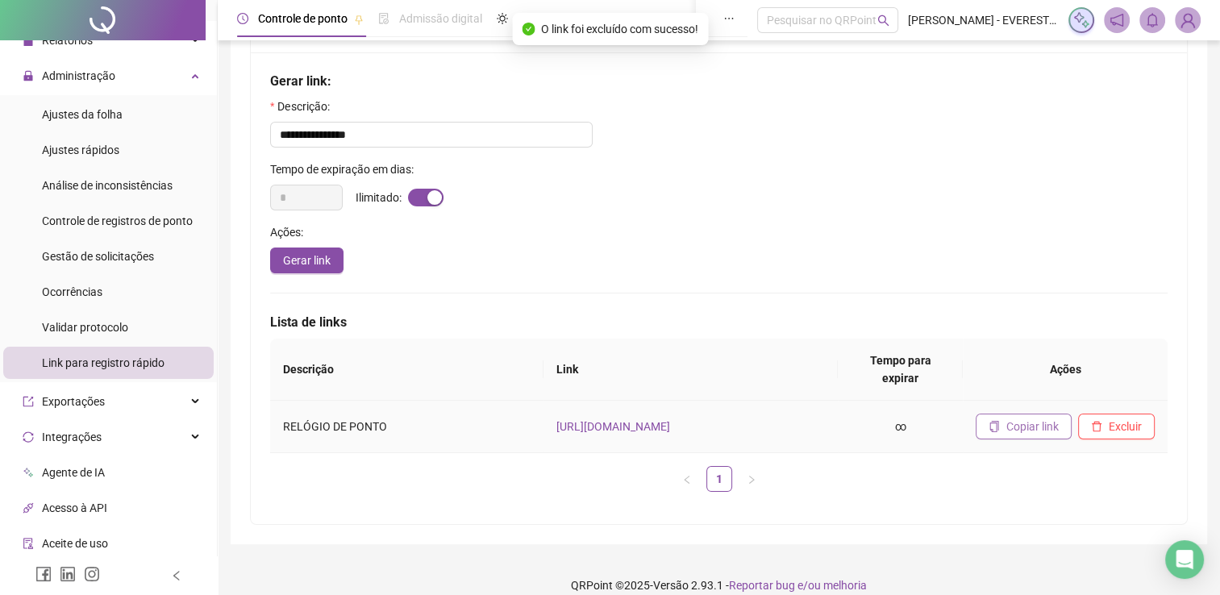
click at [1032, 418] on span "Copiar link" at bounding box center [1032, 427] width 52 height 18
click at [477, 481] on div "Descrição Link Tempo para expirar Ações RELÓGIO DE PONTO [URL][DOMAIN_NAME] ∞ C…" at bounding box center [718, 422] width 897 height 166
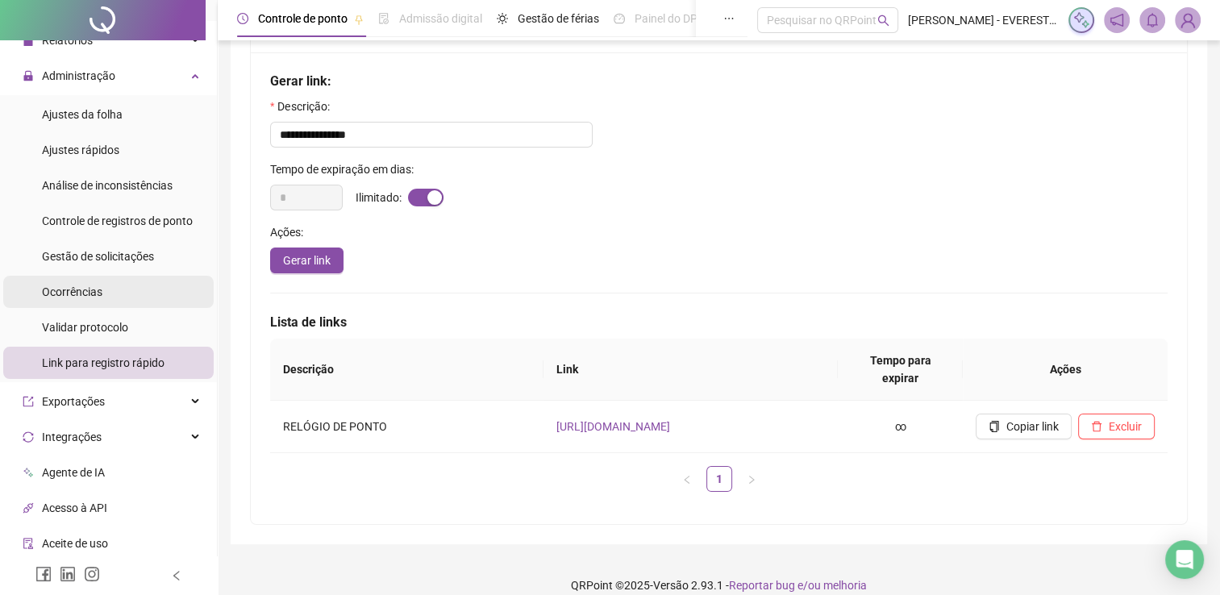
click at [127, 276] on li "Ocorrências" at bounding box center [108, 292] width 210 height 32
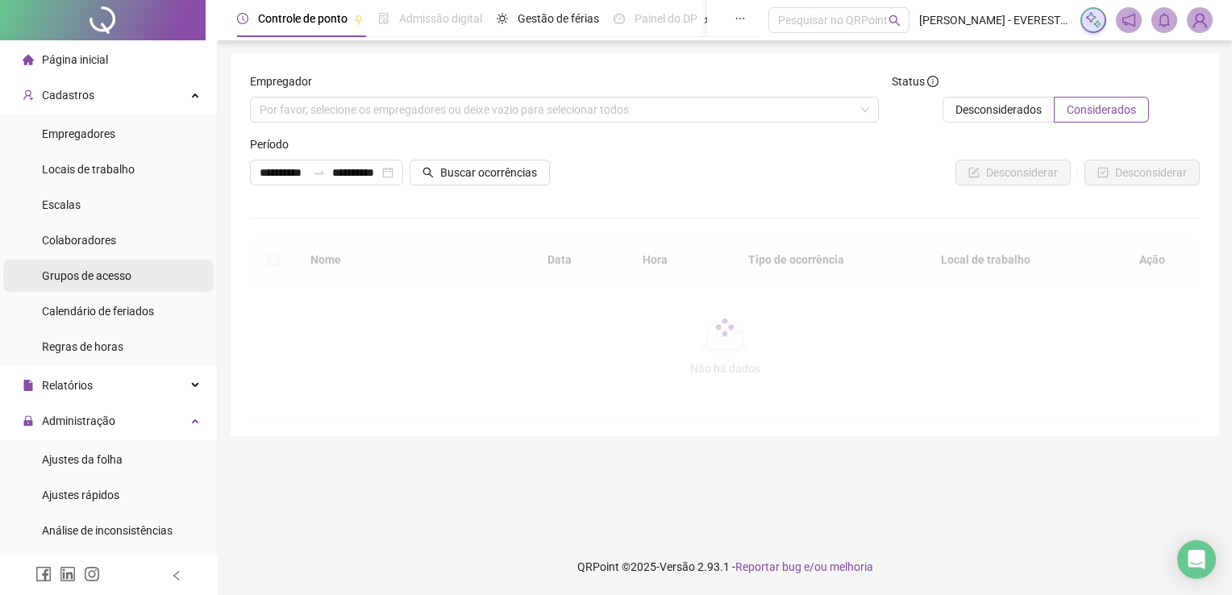
click at [48, 290] on div "Grupos de acesso" at bounding box center [86, 276] width 89 height 32
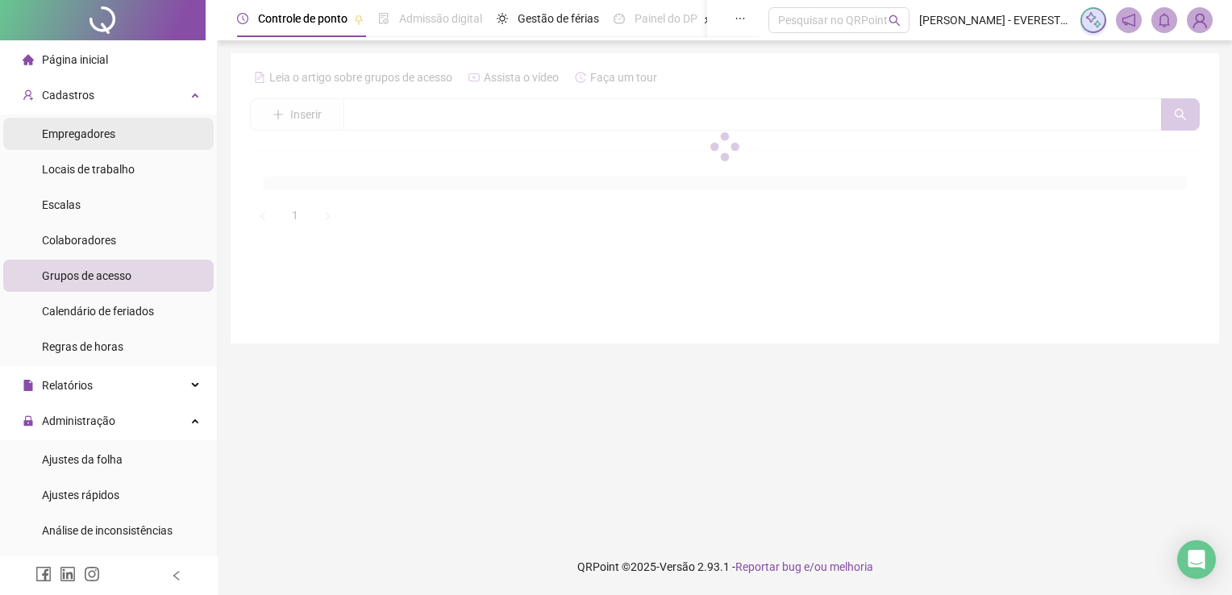
click at [98, 133] on span "Empregadores" at bounding box center [78, 133] width 73 height 13
click at [100, 221] on ul "Empregadores Locais de trabalho Escalas Colaboradores Grupos de acesso Calendár…" at bounding box center [108, 240] width 217 height 252
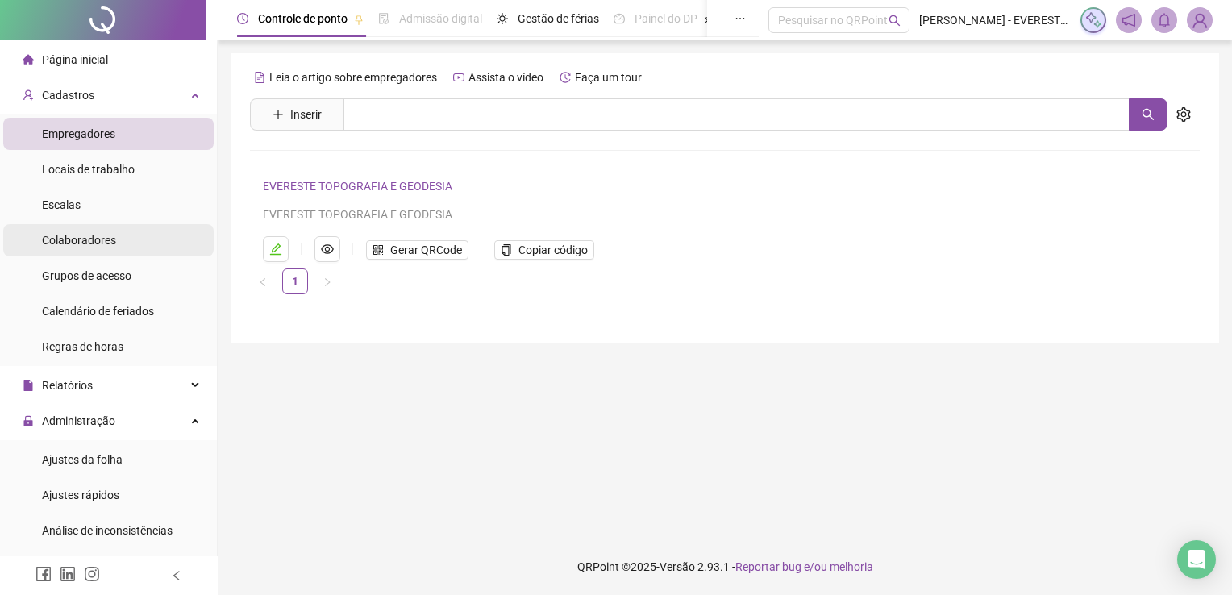
click at [94, 243] on span "Colaboradores" at bounding box center [79, 240] width 74 height 13
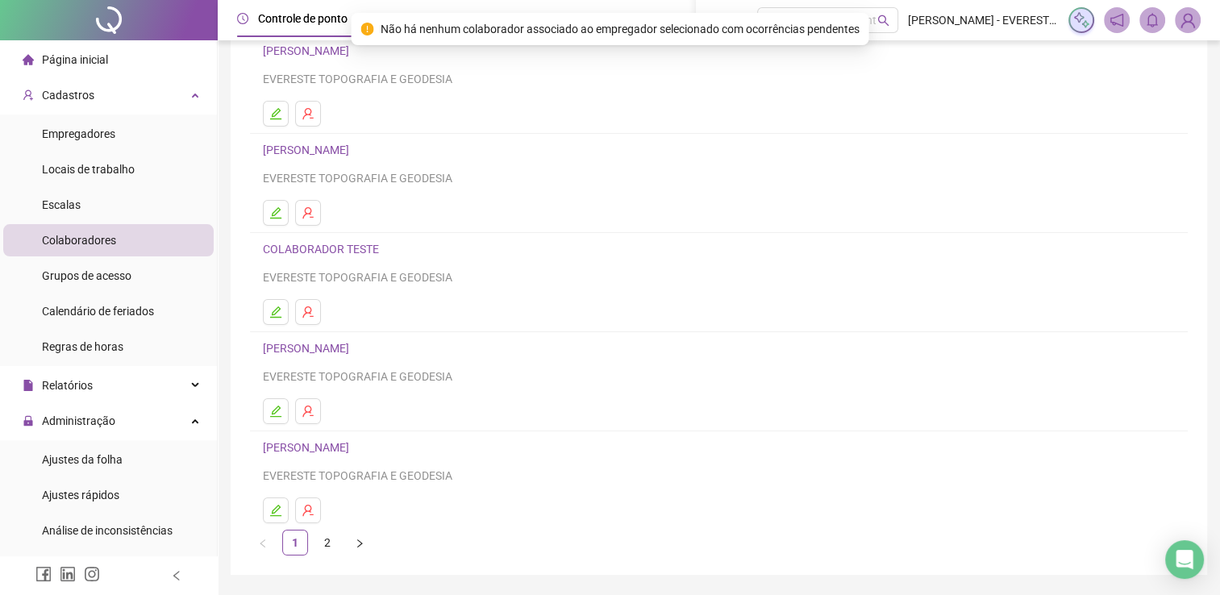
scroll to position [184, 0]
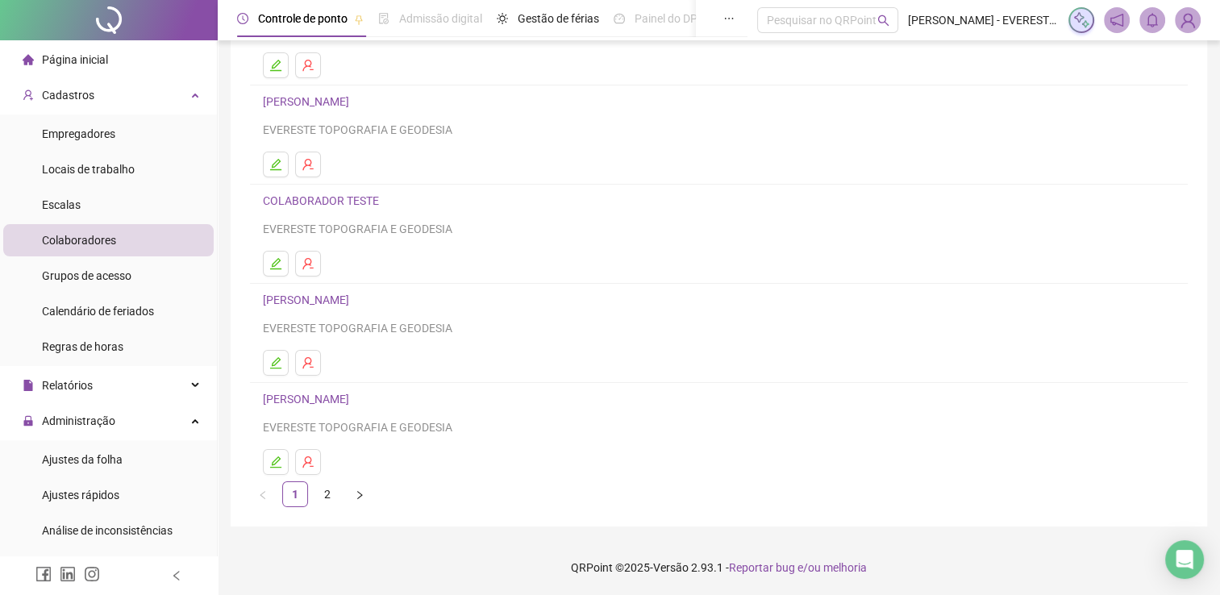
click at [322, 169] on li at bounding box center [298, 165] width 71 height 26
click at [333, 399] on link "[PERSON_NAME]" at bounding box center [308, 399] width 91 height 13
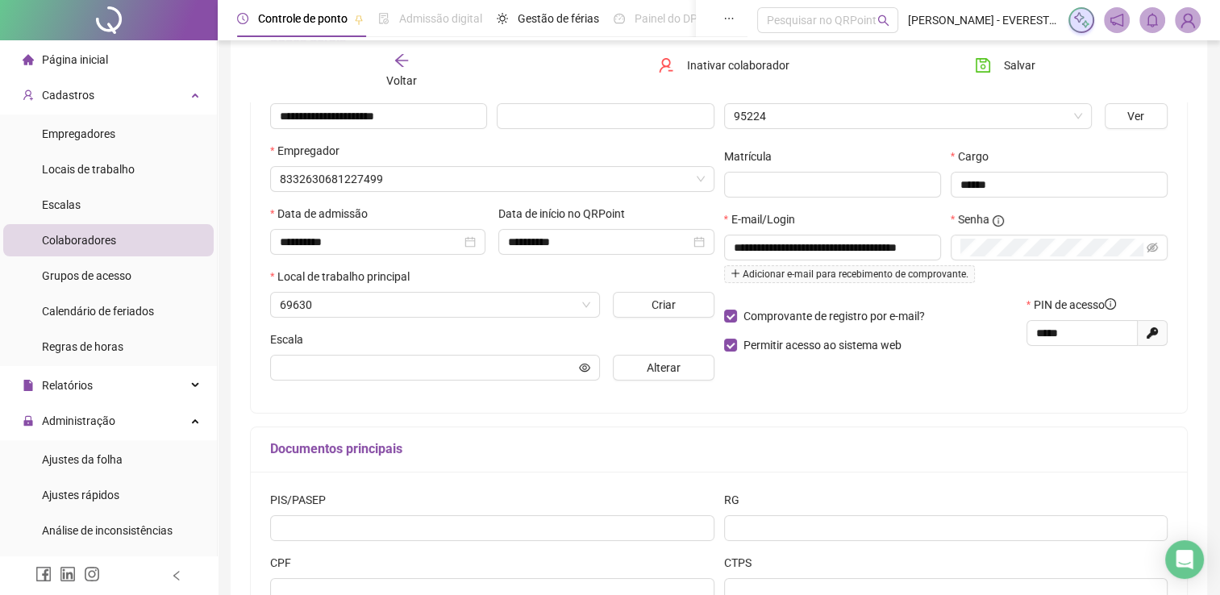
scroll to position [192, 0]
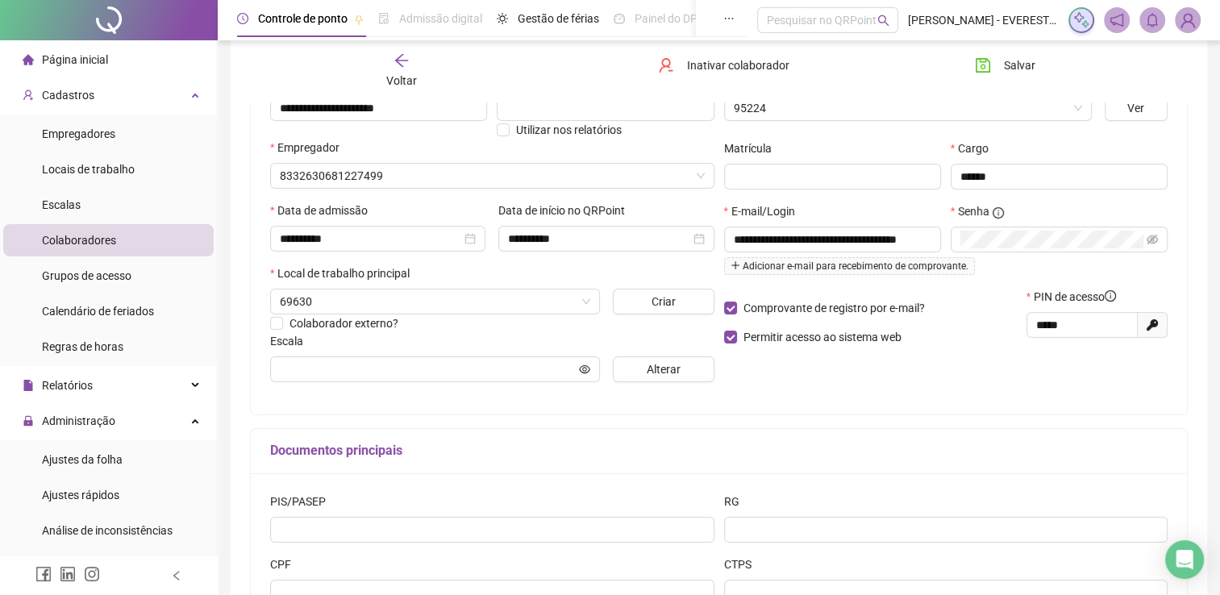
type input "**********"
click at [484, 68] on div "Voltar Inativar colaborador [PERSON_NAME]" at bounding box center [718, 70] width 950 height 61
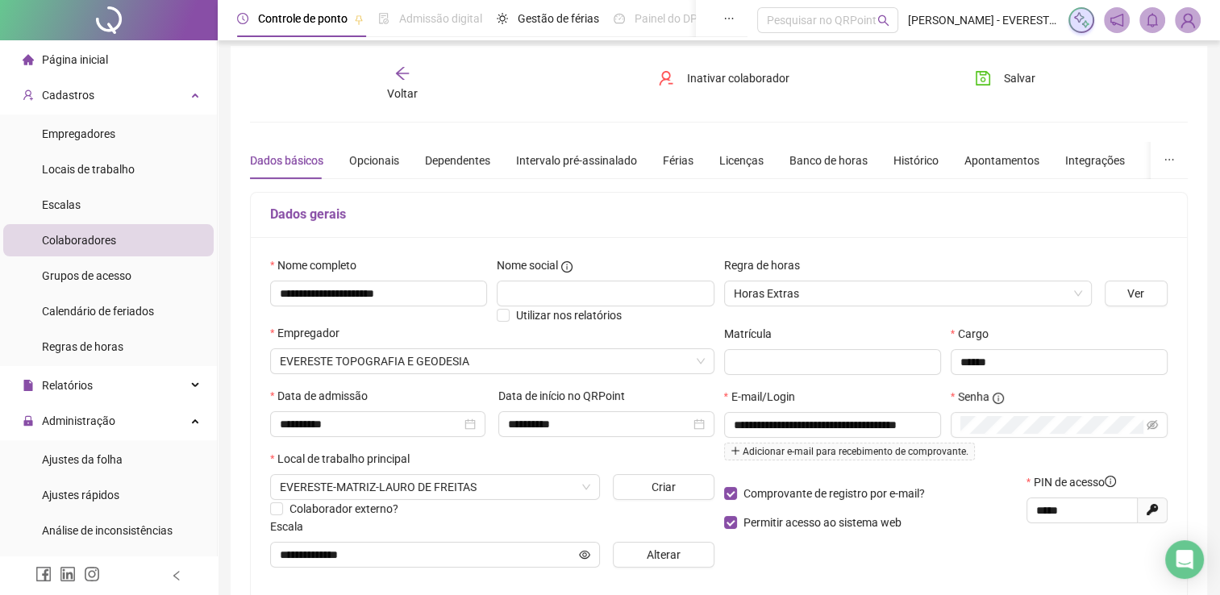
scroll to position [0, 0]
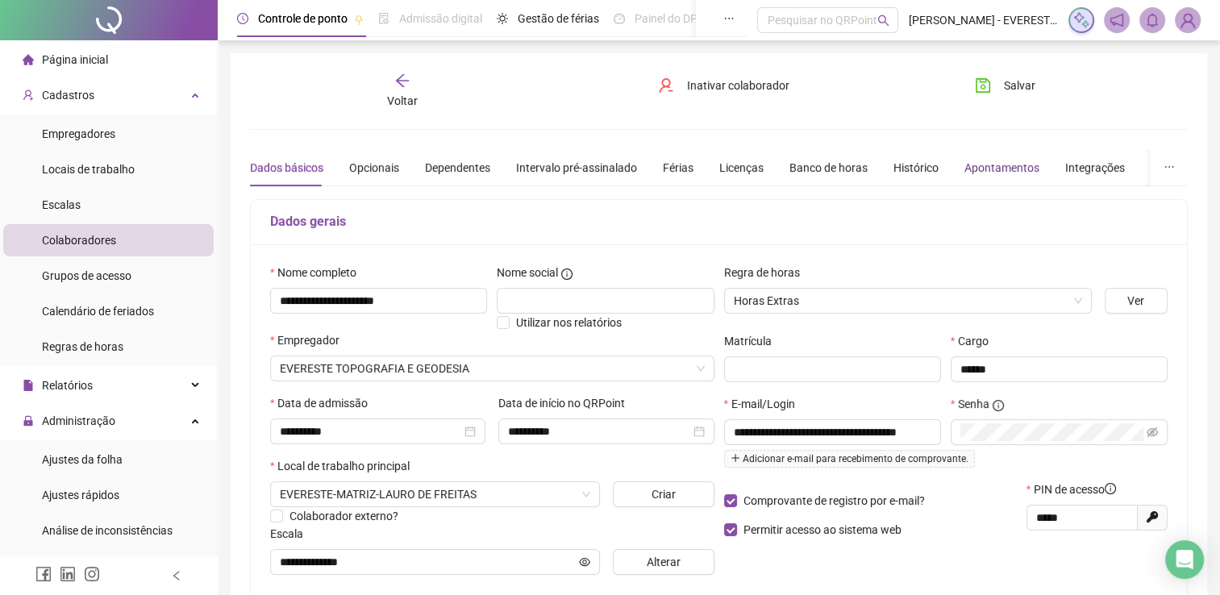
click at [994, 162] on div "Apontamentos" at bounding box center [1001, 168] width 75 height 18
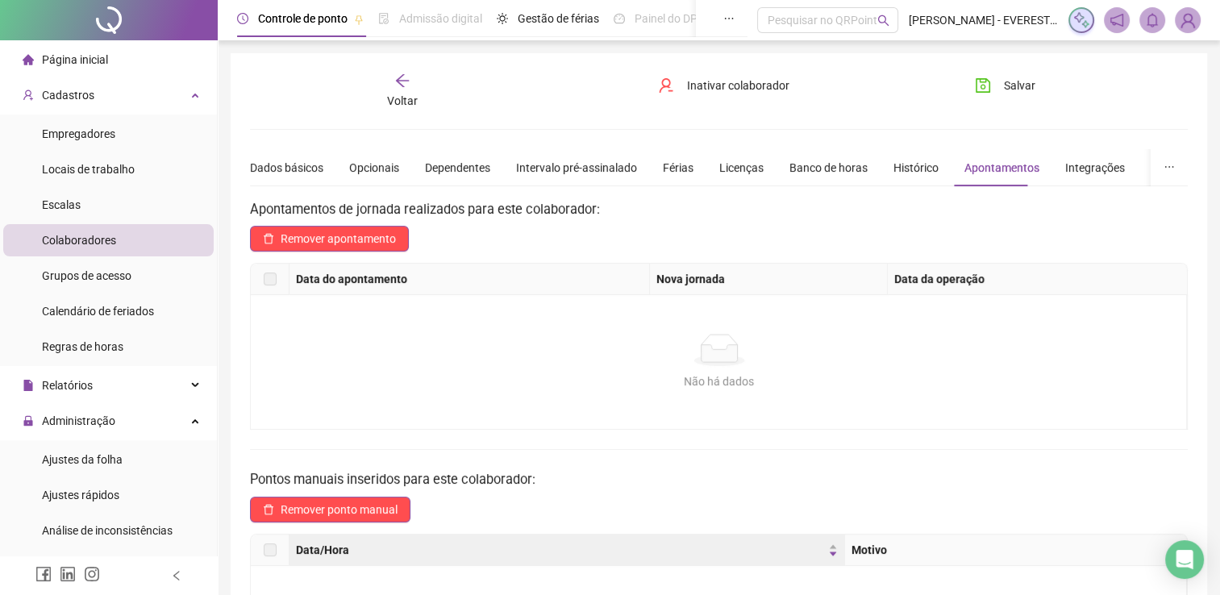
click at [658, 264] on th "Nova jornada" at bounding box center [768, 279] width 237 height 31
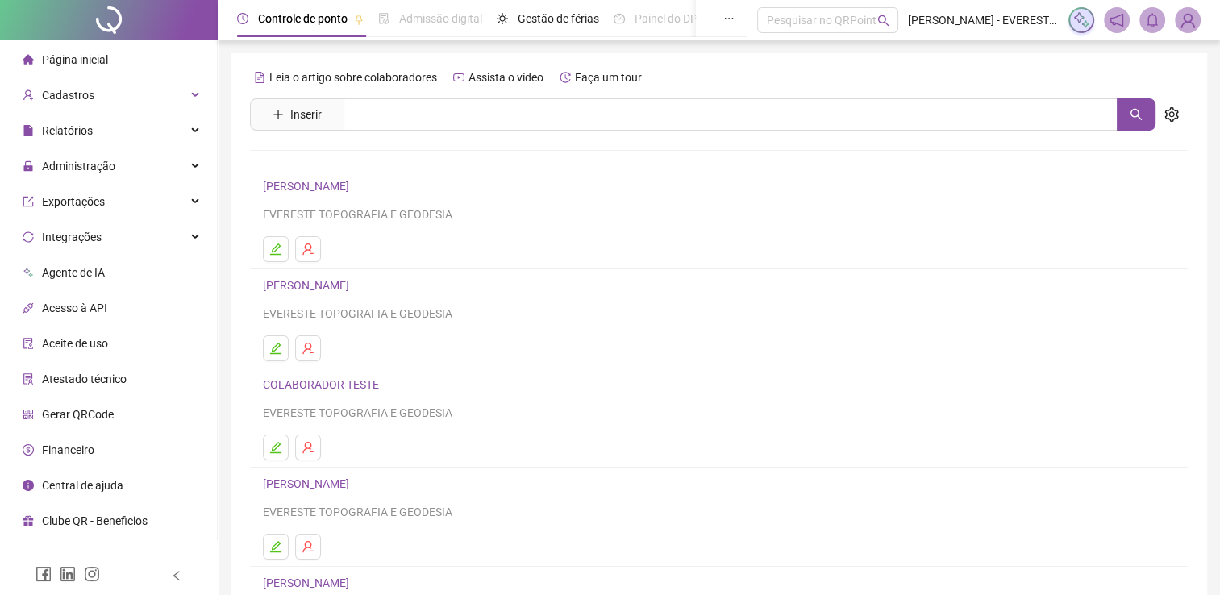
scroll to position [154, 0]
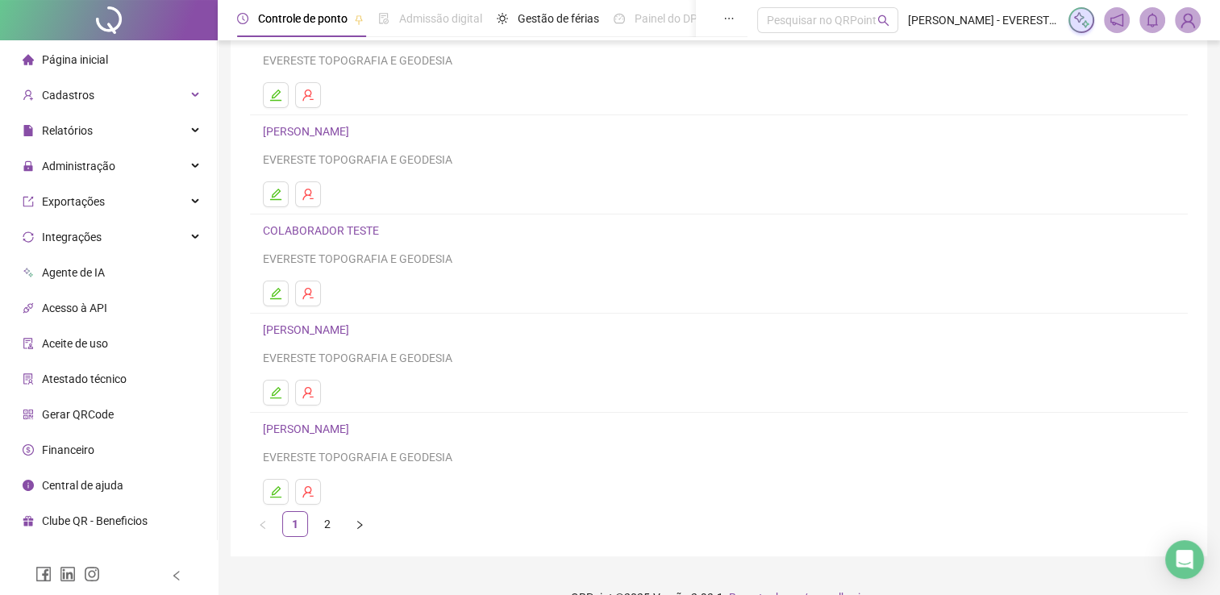
click at [354, 430] on link "[PERSON_NAME]" at bounding box center [308, 428] width 91 height 13
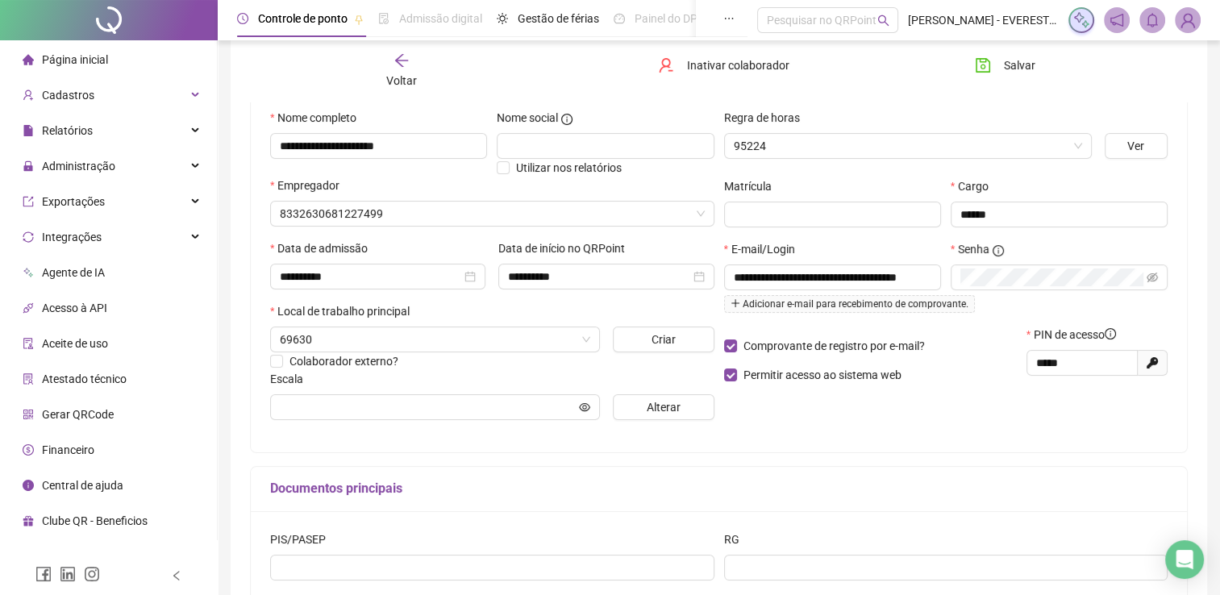
scroll to position [162, 0]
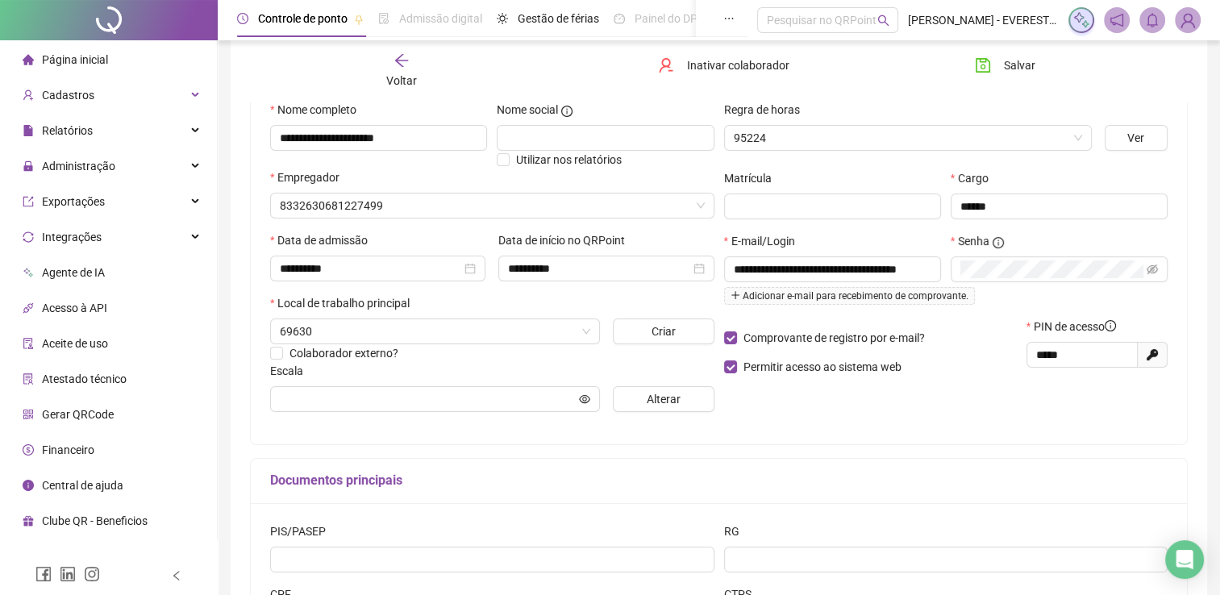
type input "**********"
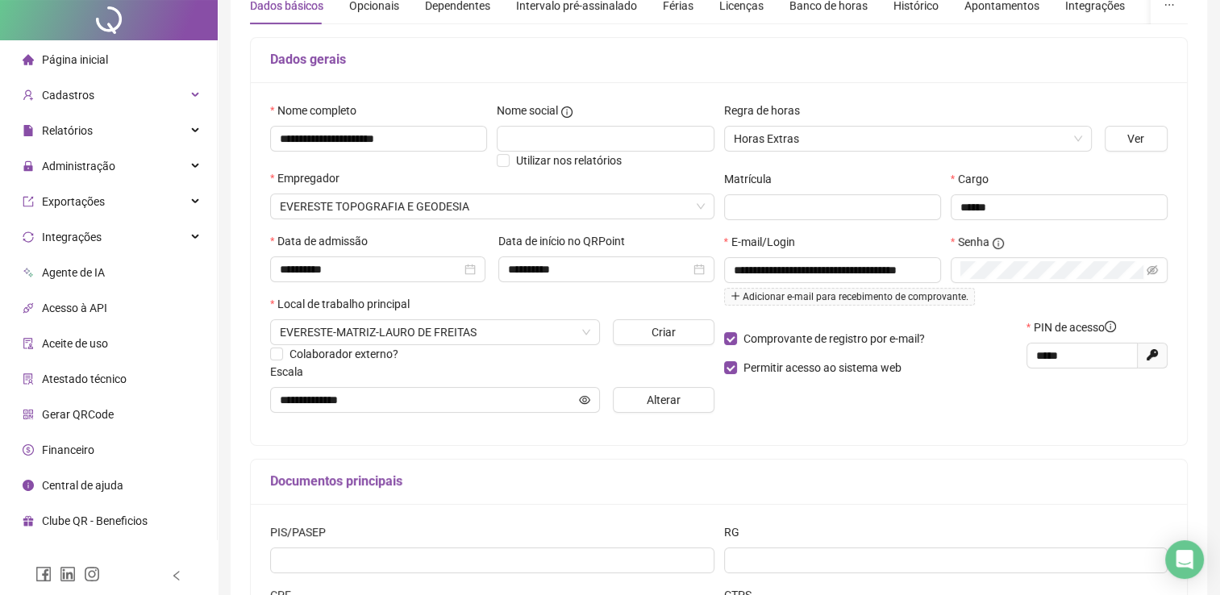
scroll to position [0, 0]
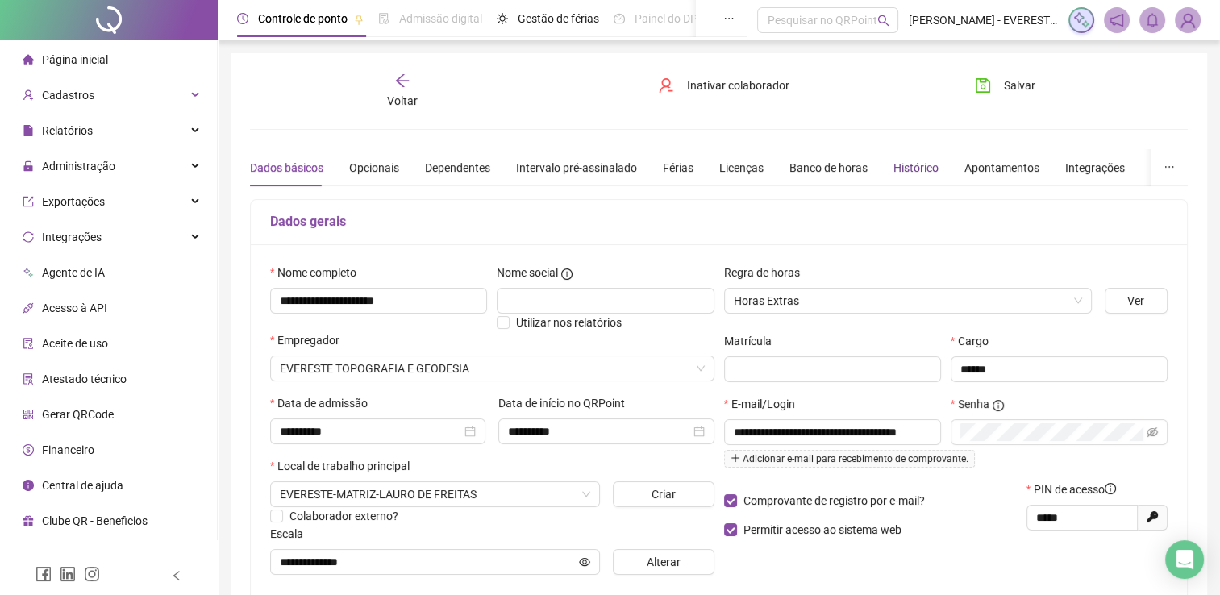
click at [913, 163] on div "Histórico" at bounding box center [915, 168] width 45 height 18
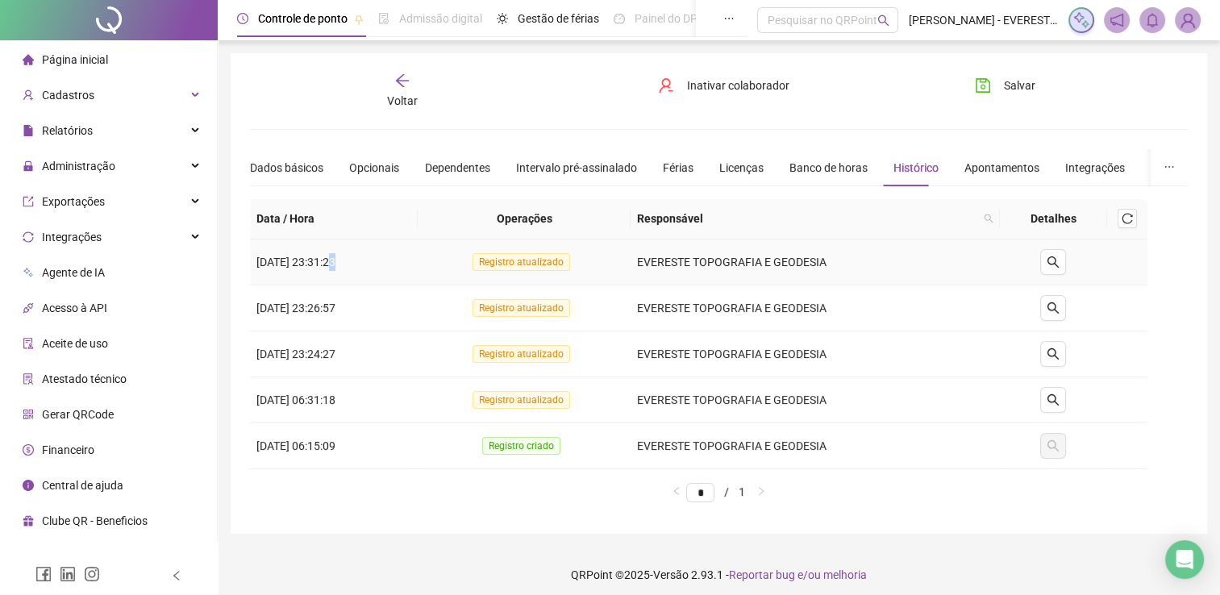
drag, startPoint x: 332, startPoint y: 268, endPoint x: 550, endPoint y: 259, distance: 217.9
click at [550, 259] on tr "301787 [DATE] 23:31:23 Registro atualizado EVERESTE TOPOGRAFIA E GEODESIA" at bounding box center [719, 262] width 938 height 46
click at [550, 259] on span "Registro atualizado" at bounding box center [521, 262] width 98 height 18
click at [1058, 264] on icon "search" at bounding box center [1052, 262] width 13 height 13
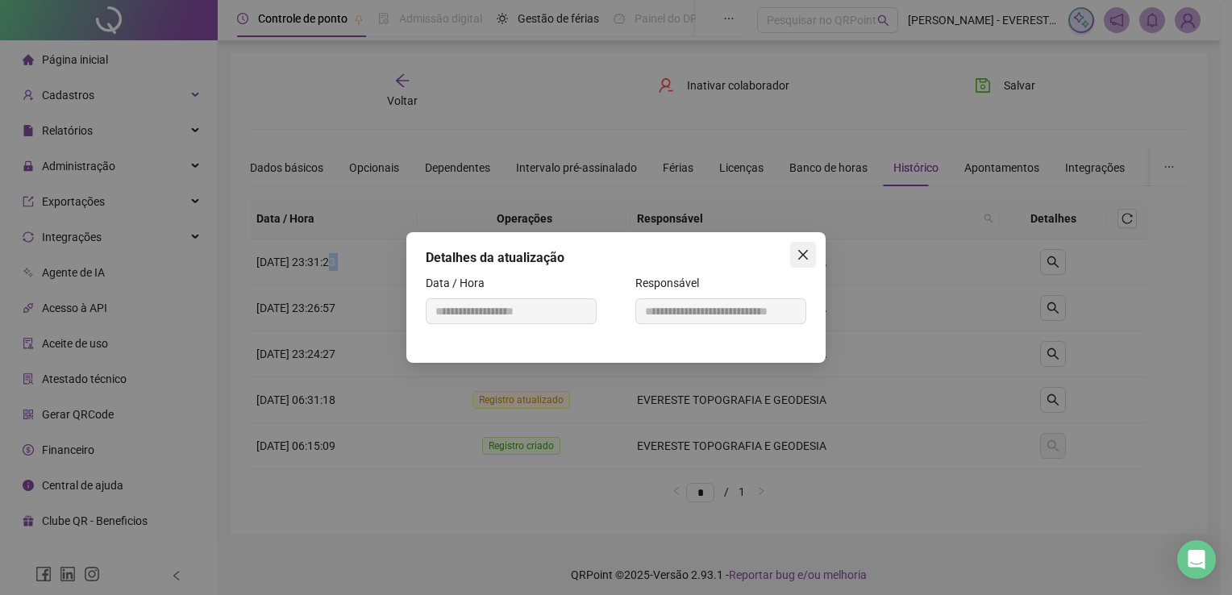
click at [802, 261] on button "Close" at bounding box center [803, 255] width 26 height 26
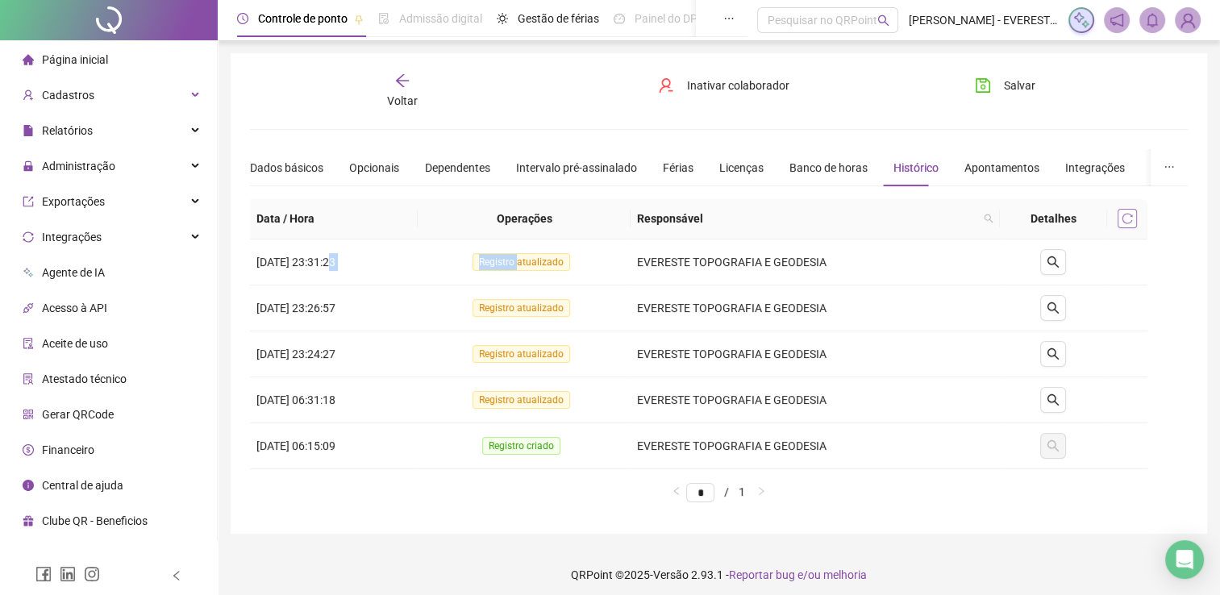
click at [1125, 222] on icon "reload" at bounding box center [1127, 218] width 10 height 10
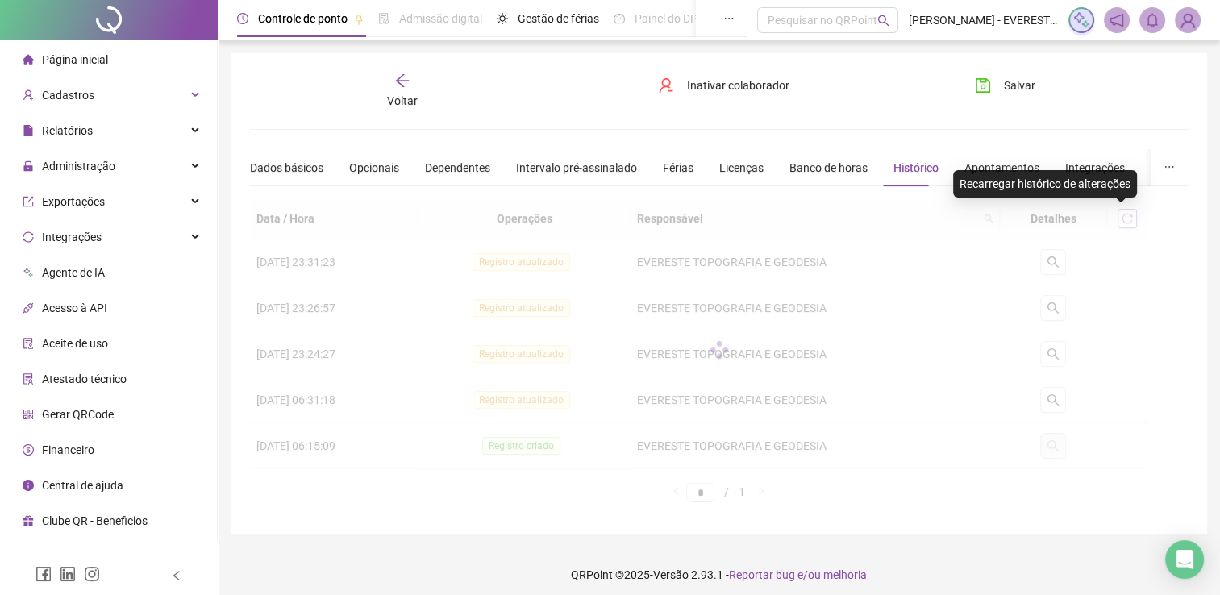
click at [1125, 222] on div at bounding box center [719, 350] width 938 height 302
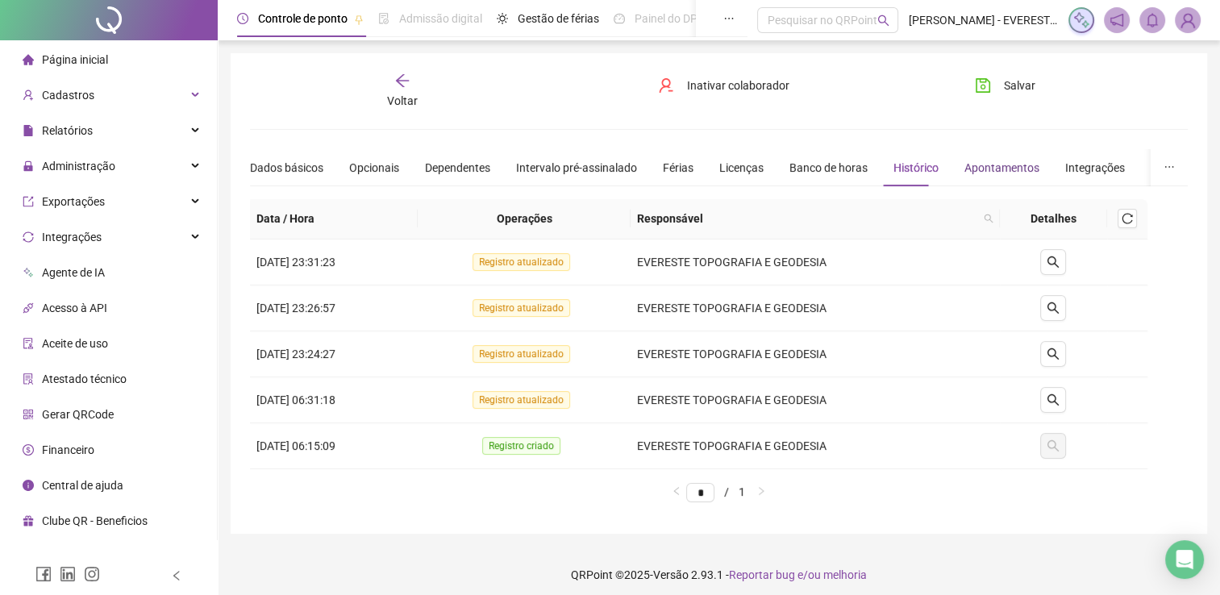
click at [981, 165] on div "Apontamentos" at bounding box center [1001, 168] width 75 height 18
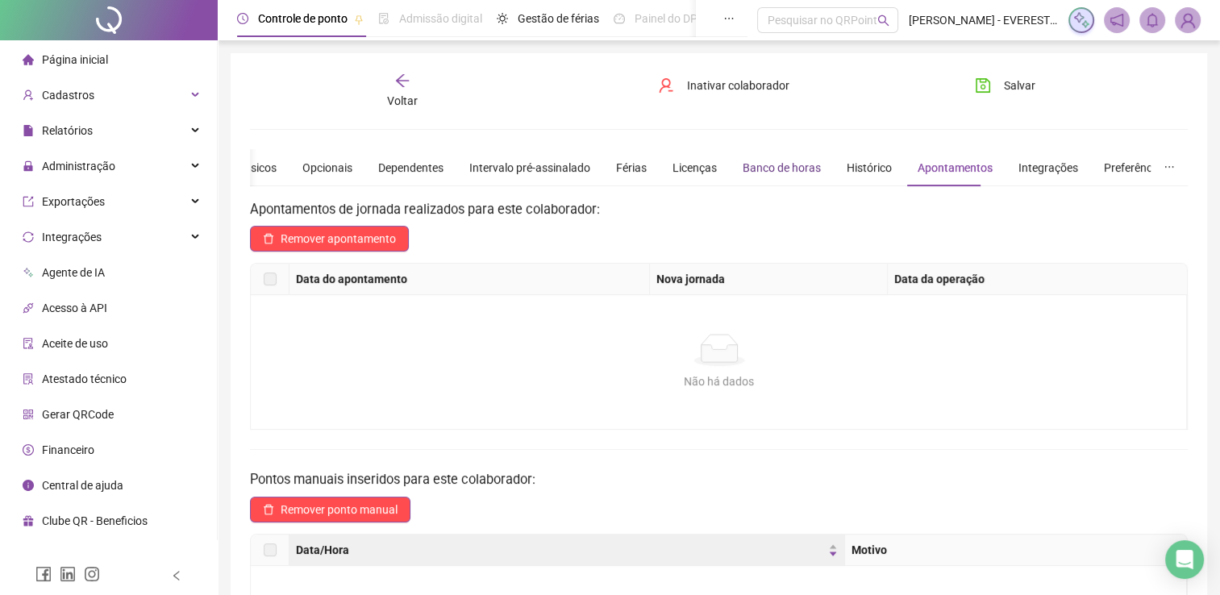
click at [750, 164] on div "Banco de horas" at bounding box center [781, 168] width 78 height 18
